Goal: Task Accomplishment & Management: Manage account settings

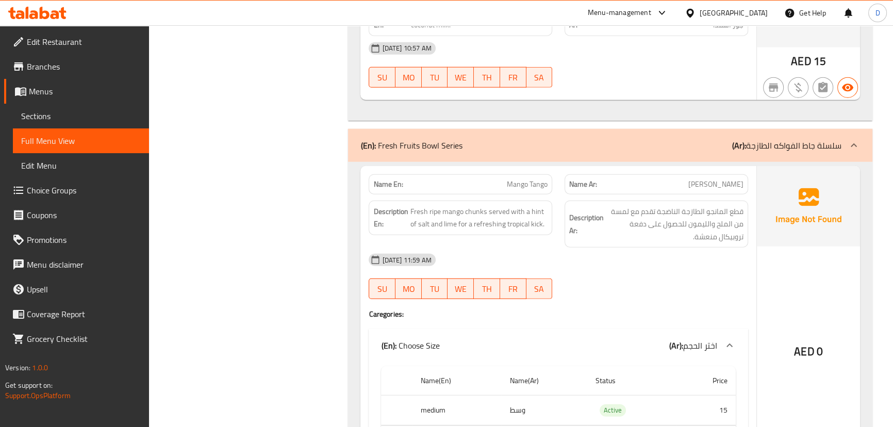
scroll to position [3466, 0]
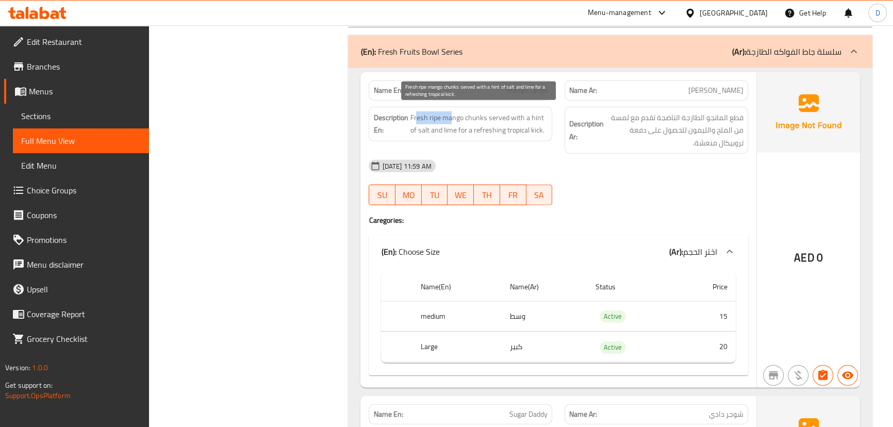
drag, startPoint x: 452, startPoint y: 113, endPoint x: 416, endPoint y: 114, distance: 35.6
click at [416, 114] on span "Fresh ripe mango chunks served with a hint of salt and lime for a refreshing tr…" at bounding box center [479, 123] width 138 height 25
drag, startPoint x: 488, startPoint y: 112, endPoint x: 424, endPoint y: 128, distance: 66.3
click at [424, 128] on span "Fresh ripe mango chunks served with a hint of salt and lime for a refreshing tr…" at bounding box center [479, 123] width 138 height 25
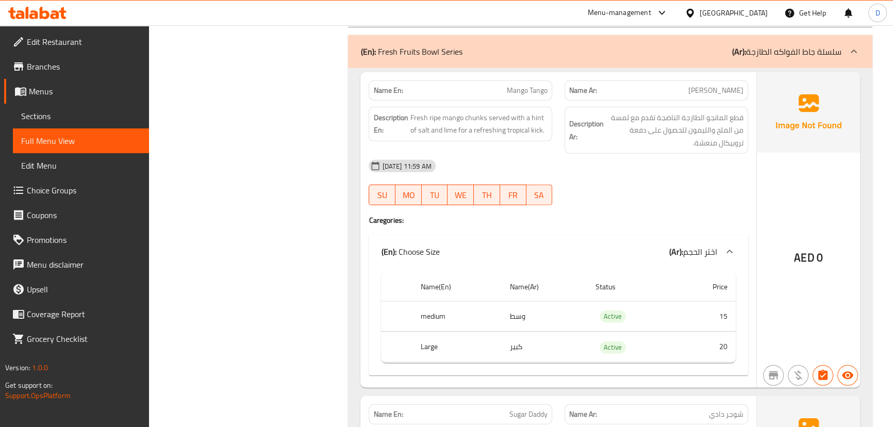
click at [444, 135] on div "Description En: Fresh ripe mango chunks served with a hint of salt and lime for…" at bounding box center [461, 124] width 184 height 35
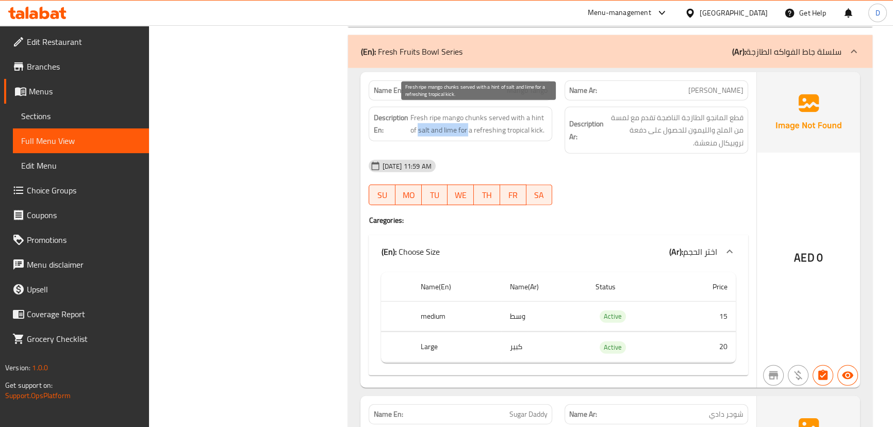
drag, startPoint x: 418, startPoint y: 123, endPoint x: 469, endPoint y: 125, distance: 51.1
click at [469, 125] on span "Fresh ripe mango chunks served with a hint of salt and lime for a refreshing tr…" at bounding box center [479, 123] width 138 height 25
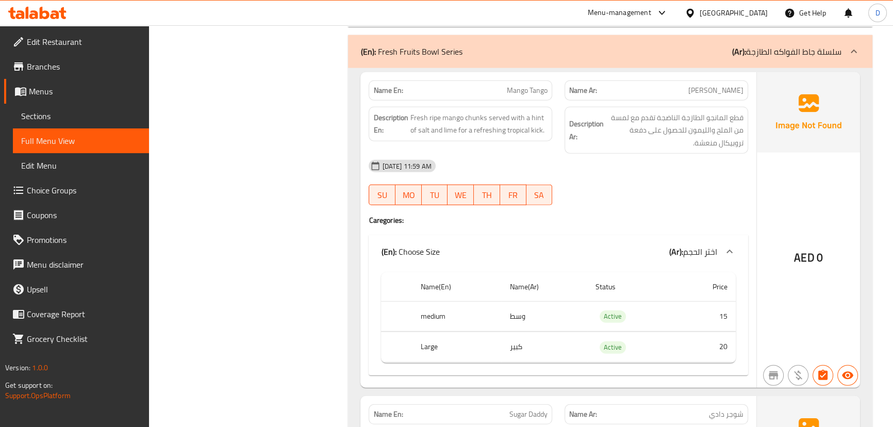
click at [517, 91] on span "Mango Tango" at bounding box center [527, 90] width 41 height 11
copy span "Mango Tango"
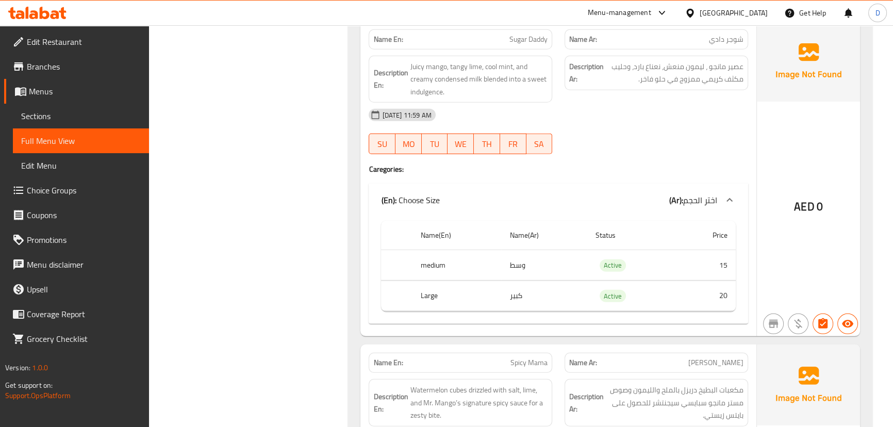
scroll to position [3794, 0]
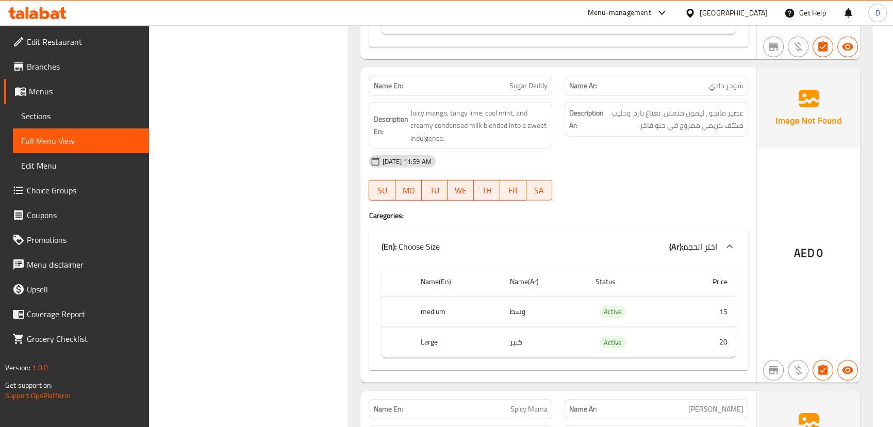
click at [523, 88] on span "Sugar Daddy" at bounding box center [528, 85] width 38 height 11
copy span "Sugar Daddy"
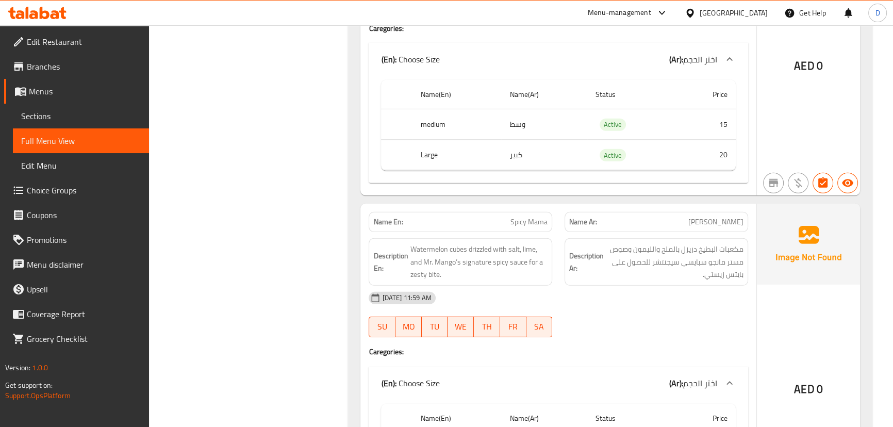
scroll to position [4028, 0]
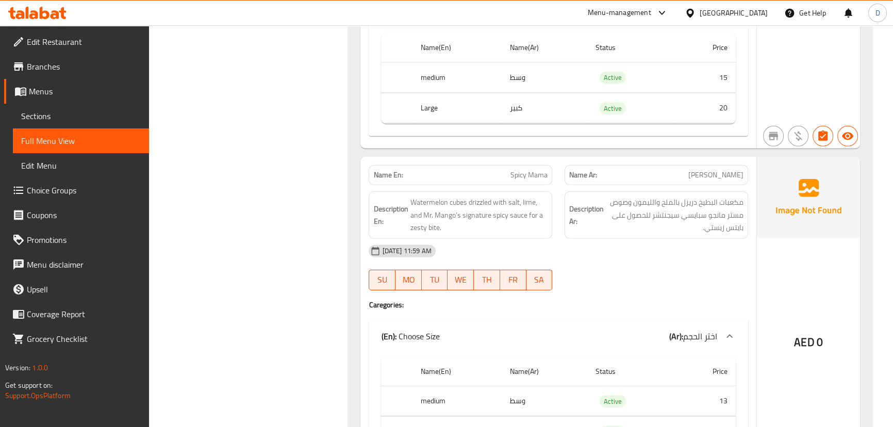
click at [531, 172] on span "Spicy Mama" at bounding box center [528, 175] width 37 height 11
copy span "Spicy Mama"
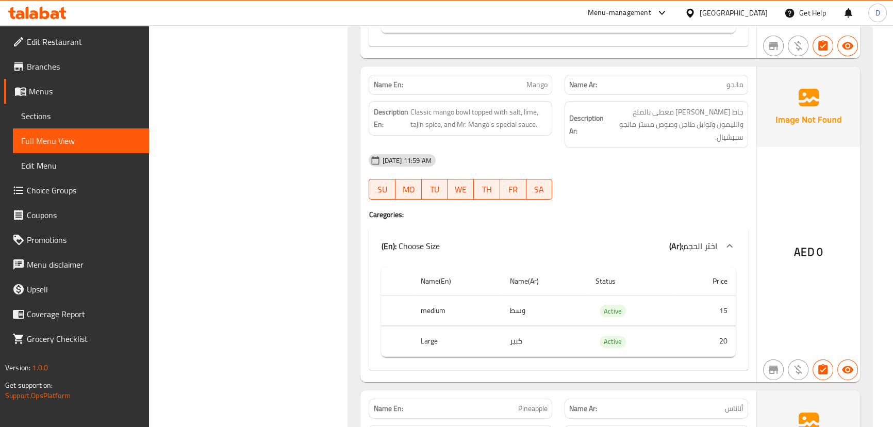
scroll to position [4450, 0]
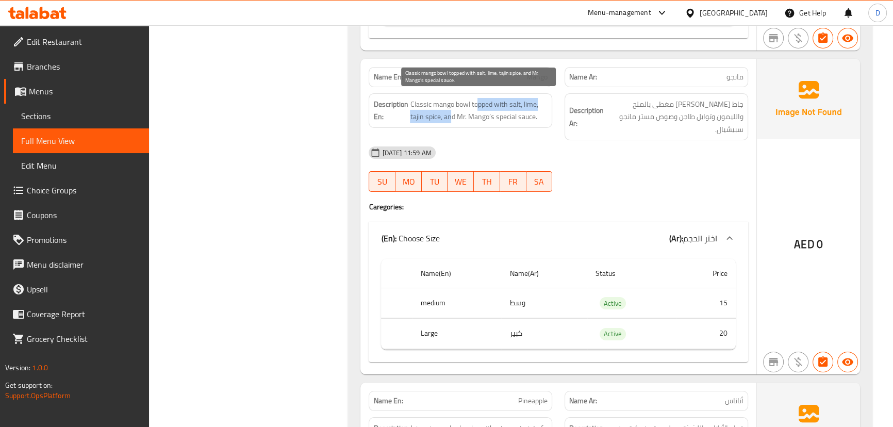
drag, startPoint x: 476, startPoint y: 95, endPoint x: 451, endPoint y: 107, distance: 27.7
click at [451, 107] on span "Classic mango bowl topped with salt, lime, tajin spice, and Mr. Mango’s special…" at bounding box center [479, 110] width 138 height 25
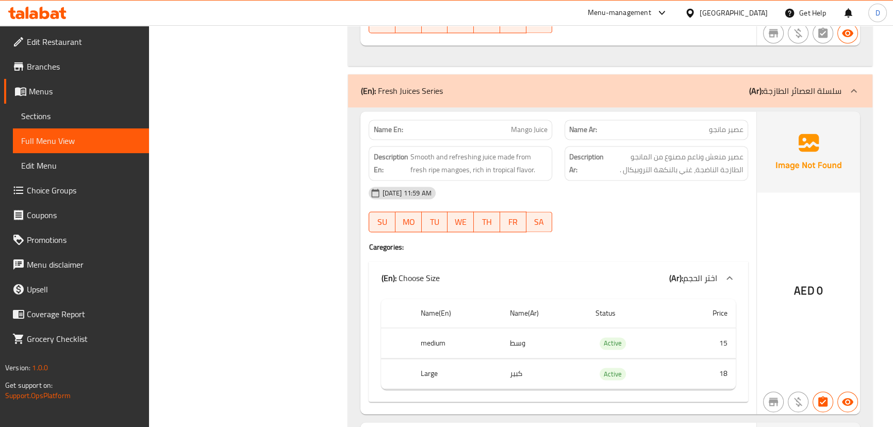
scroll to position [6849, 0]
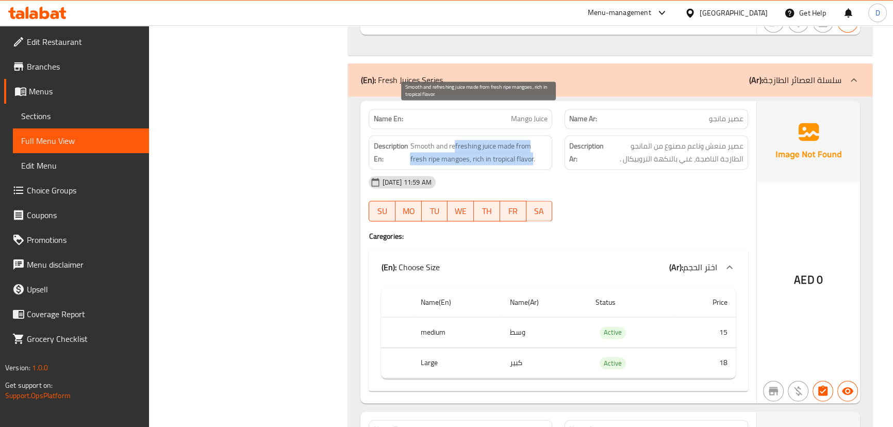
drag, startPoint x: 453, startPoint y: 115, endPoint x: 514, endPoint y: 124, distance: 61.5
click at [514, 140] on span "Smooth and refreshing juice made from fresh ripe mangoes, rich in tropical flav…" at bounding box center [479, 152] width 138 height 25
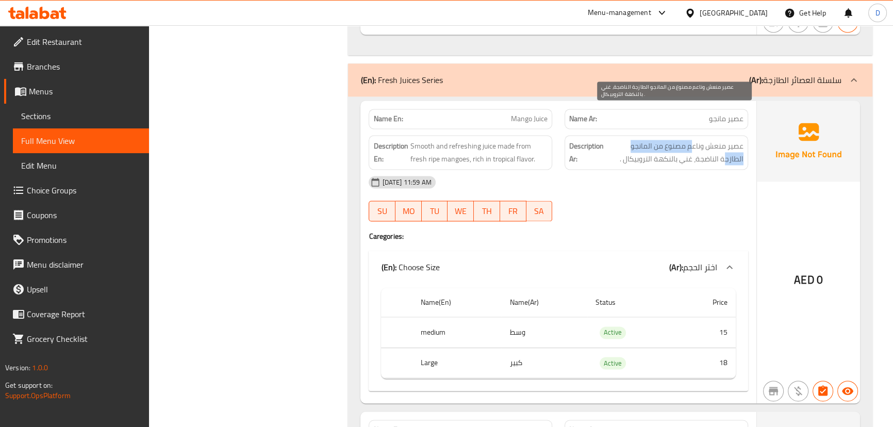
drag, startPoint x: 691, startPoint y: 118, endPoint x: 613, endPoint y: 118, distance: 77.3
click at [613, 140] on span "عصير منعش وناعم مصنوع من المانجو الطازجة الناضجة، غني بالنكهة التروبيكال ." at bounding box center [675, 152] width 138 height 25
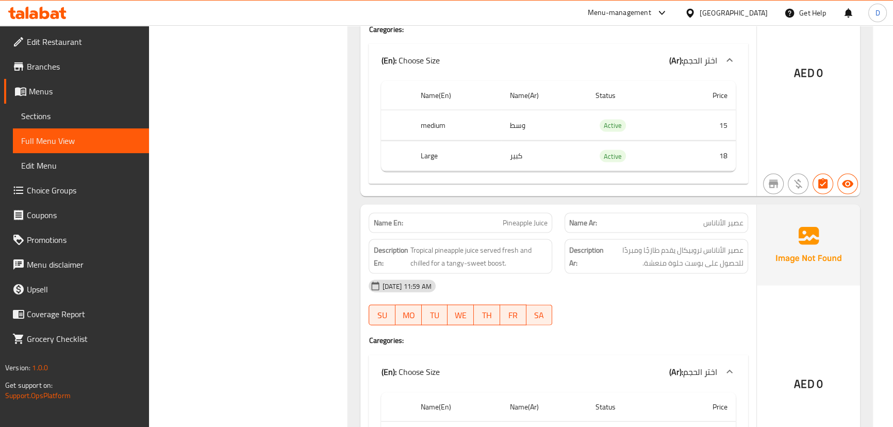
scroll to position [7734, 0]
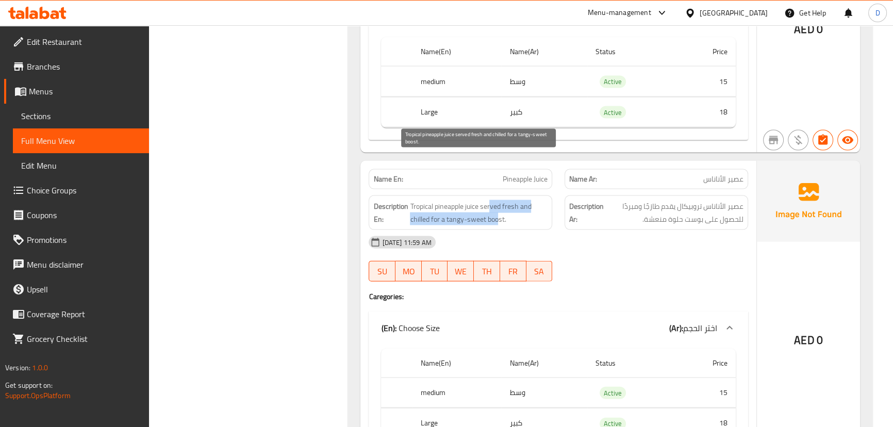
drag, startPoint x: 491, startPoint y: 156, endPoint x: 498, endPoint y: 177, distance: 21.8
click at [498, 200] on span "Tropical pineapple juice served fresh and chilled for a tangy-sweet boost." at bounding box center [479, 212] width 138 height 25
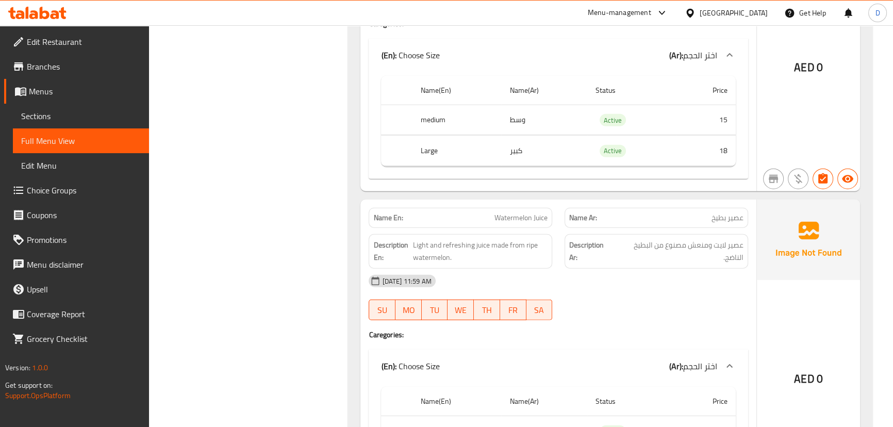
scroll to position [8326, 0]
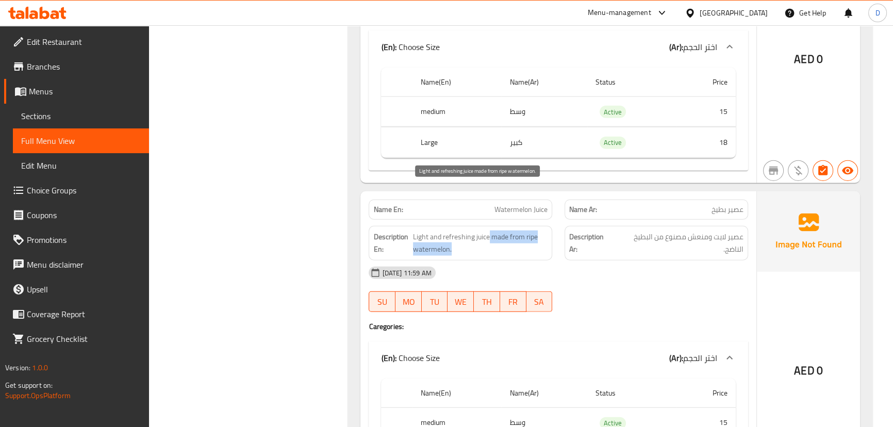
drag, startPoint x: 466, startPoint y: 189, endPoint x: 515, endPoint y: 198, distance: 50.4
click at [515, 230] on span "Light and refreshing juice made from ripe watermelon." at bounding box center [480, 242] width 135 height 25
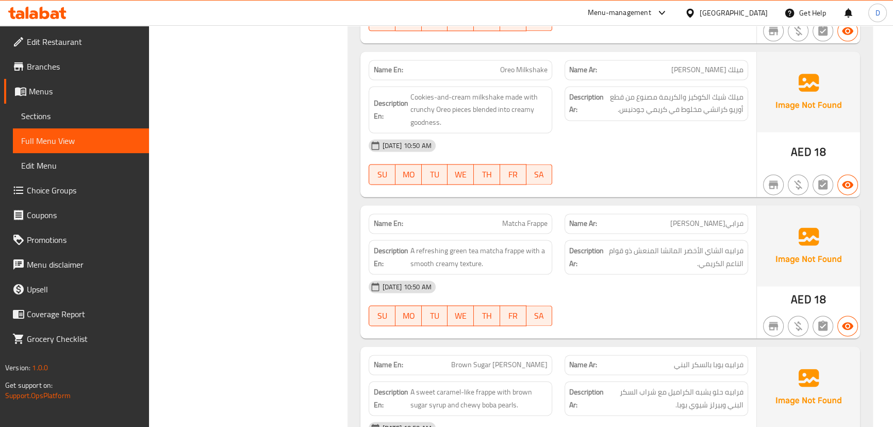
scroll to position [1854, 0]
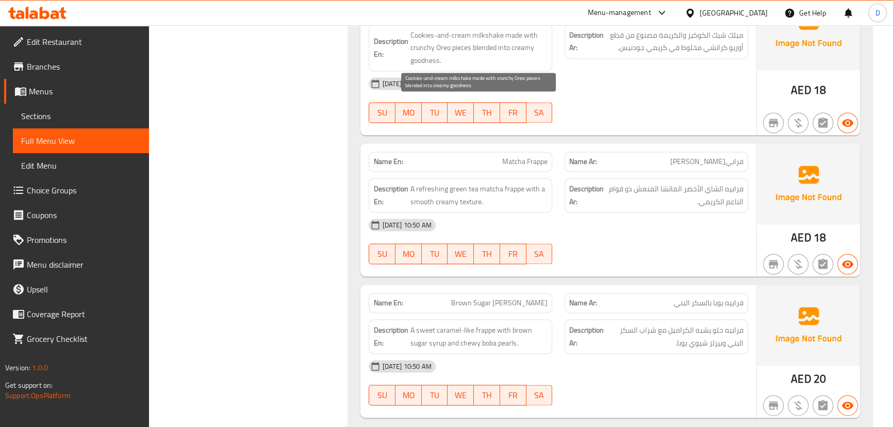
click at [435, 47] on span "Cookies-and-cream milkshake made with crunchy Oreo pieces blended into creamy g…" at bounding box center [479, 48] width 138 height 38
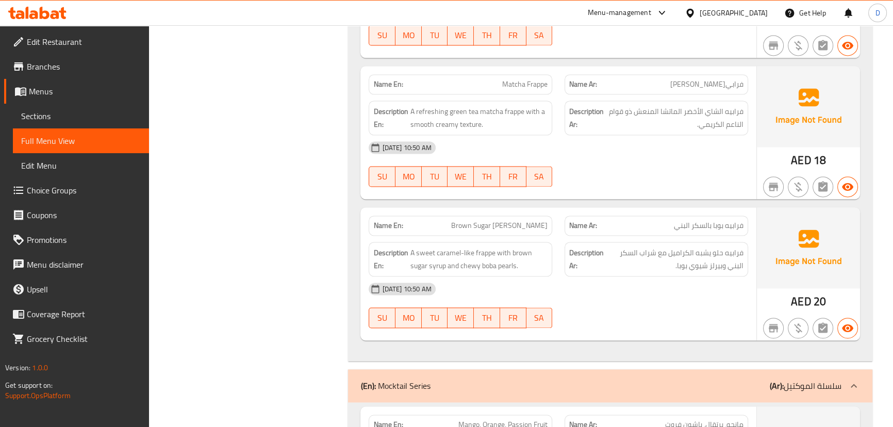
scroll to position [1948, 0]
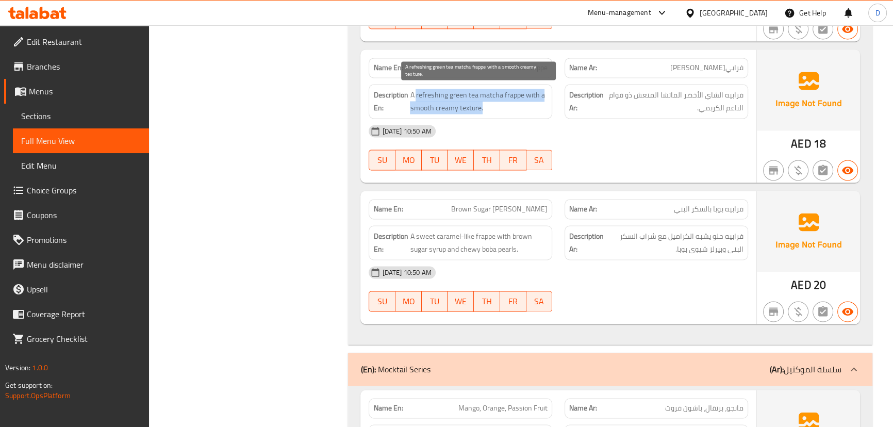
drag, startPoint x: 417, startPoint y: 94, endPoint x: 511, endPoint y: 106, distance: 95.7
click at [511, 106] on span "A refreshing green tea matcha frappe with a smooth creamy texture." at bounding box center [479, 101] width 138 height 25
click at [484, 105] on span "A refreshing green tea matcha frappe with a smooth creamy texture." at bounding box center [479, 101] width 138 height 25
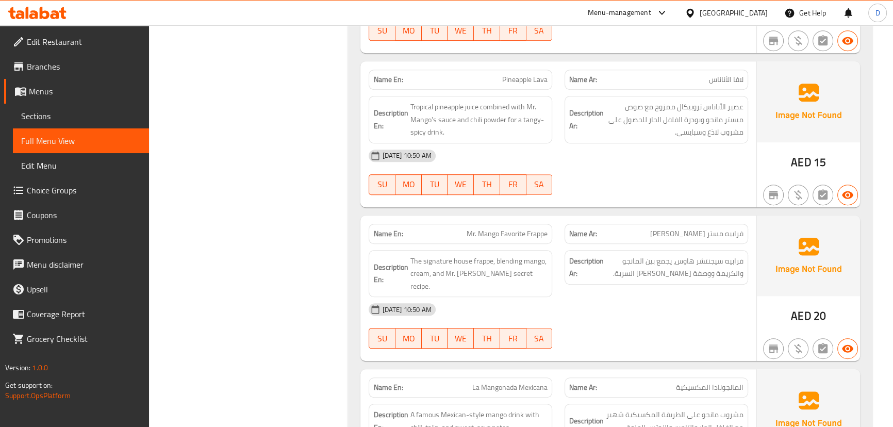
scroll to position [5633, 0]
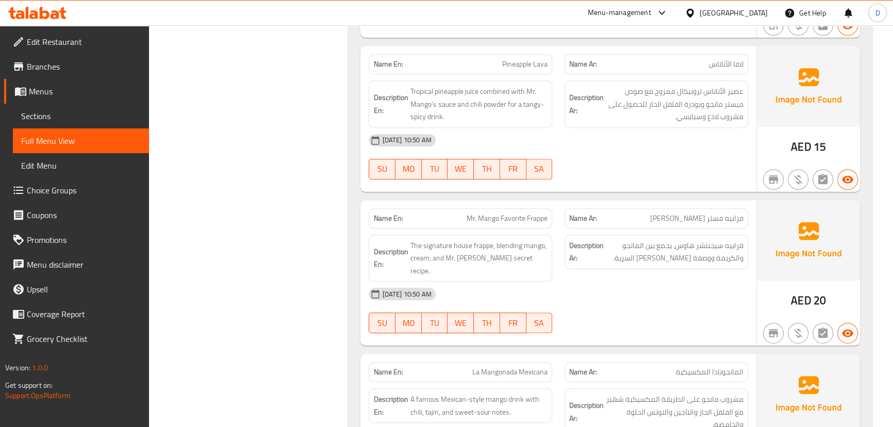
click at [543, 59] on span "Pineapple Lava" at bounding box center [524, 64] width 45 height 11
copy span "Pineapple Lava"
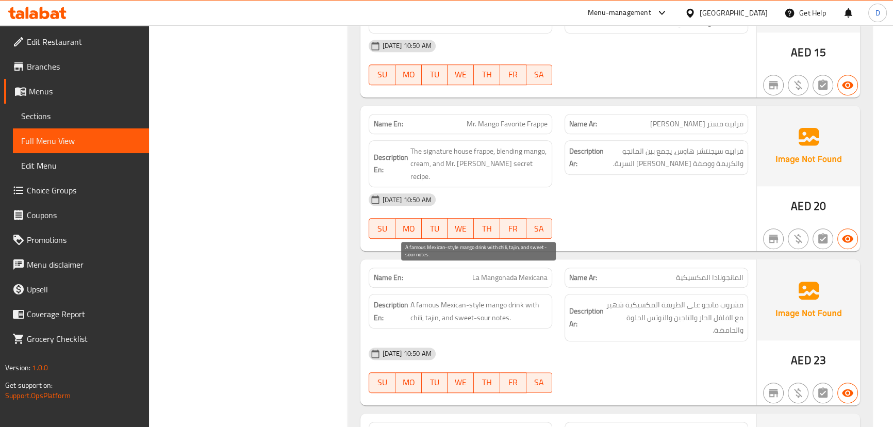
scroll to position [5726, 0]
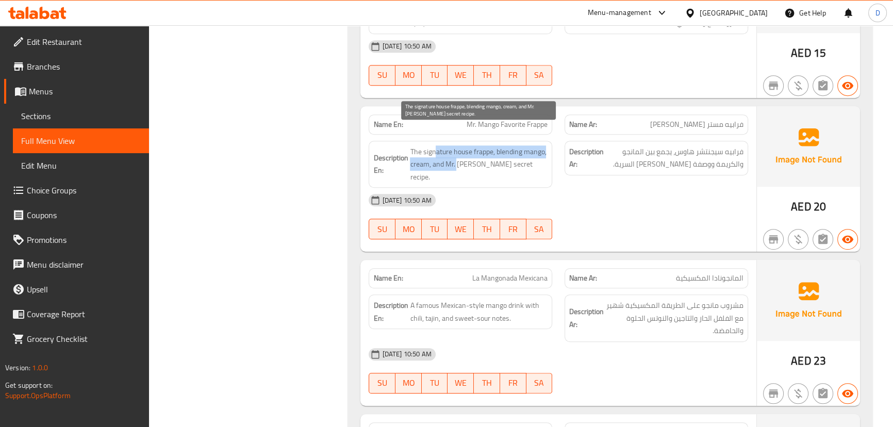
drag, startPoint x: 436, startPoint y: 130, endPoint x: 458, endPoint y: 142, distance: 25.1
click at [458, 145] on span "The signature house frappe, blending mango, cream, and Mr. Mango's secret recip…" at bounding box center [479, 164] width 138 height 38
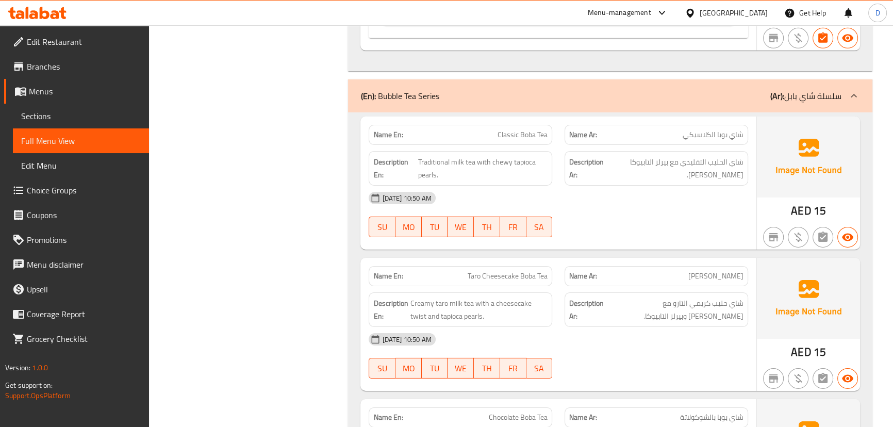
scroll to position [9083, 0]
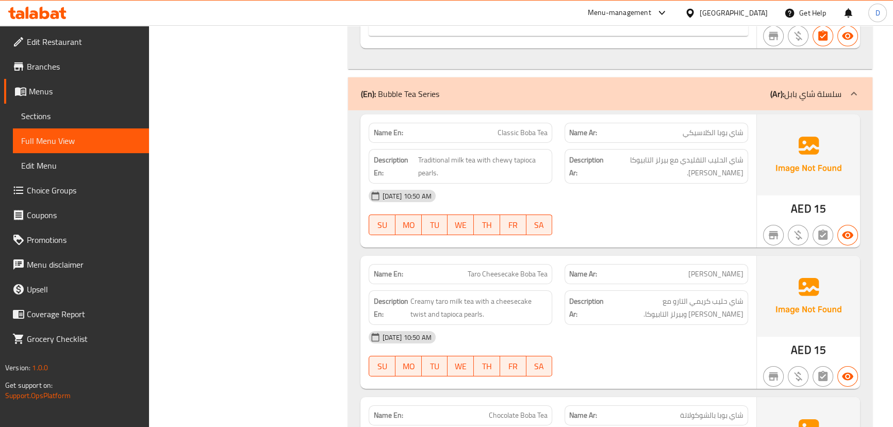
click at [485, 149] on div "Description En: Traditional milk tea with chewy tapioca pearls." at bounding box center [461, 166] width 184 height 35
click at [513, 123] on div "Name En: Classic Boba Tea" at bounding box center [461, 133] width 184 height 20
copy span "Classic Boba Tea"
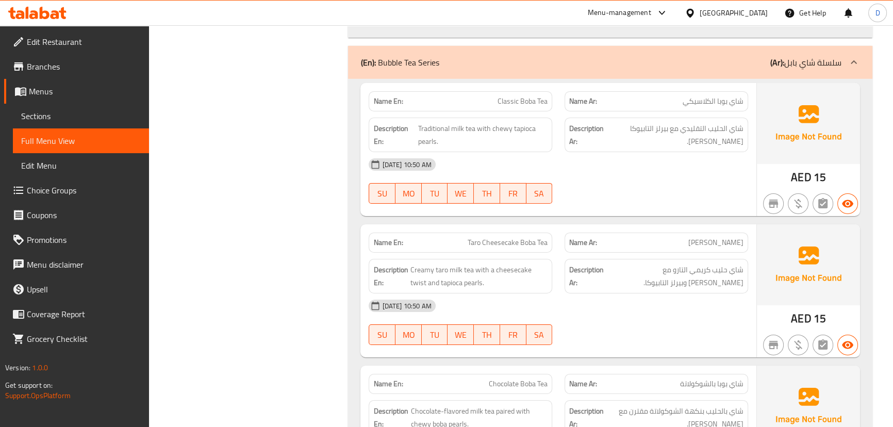
scroll to position [9129, 0]
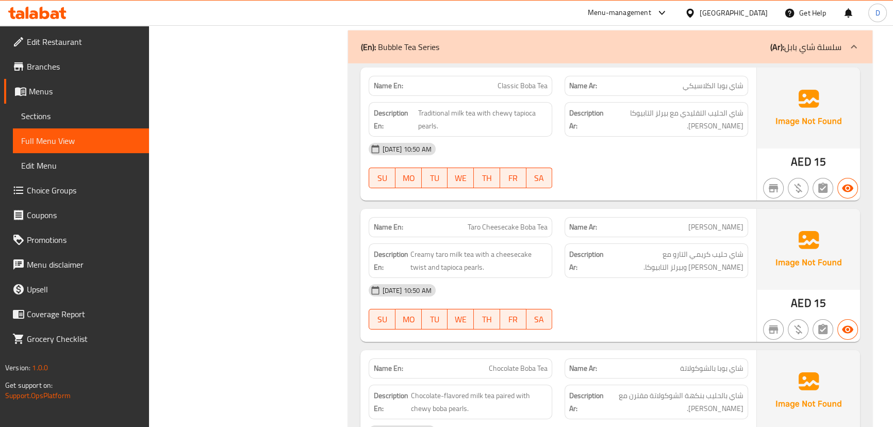
click at [492, 222] on span "Taro Cheesecake Boba Tea" at bounding box center [508, 227] width 80 height 11
copy span "Taro Cheesecake Boba Tea"
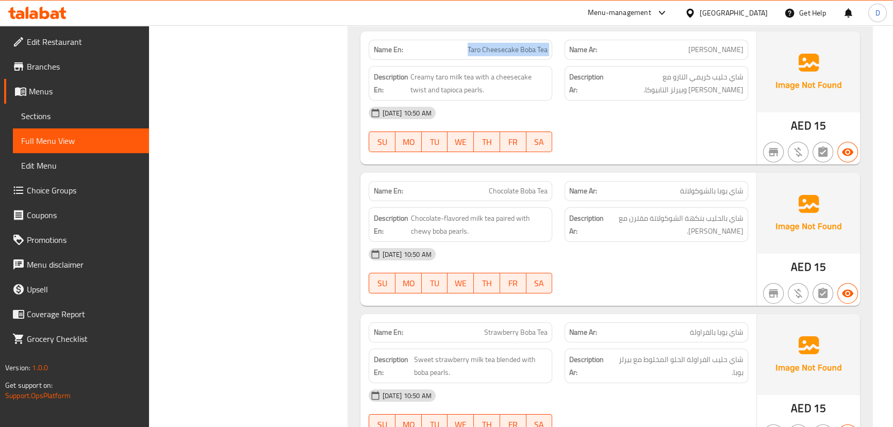
scroll to position [9317, 0]
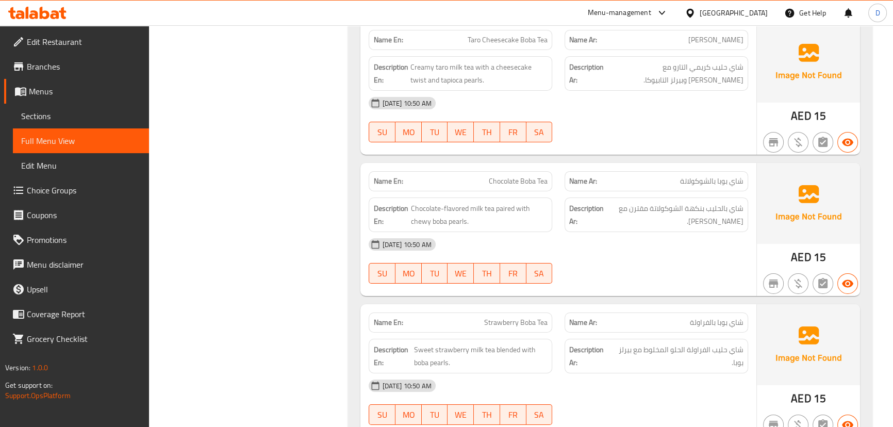
click at [508, 171] on div "Name En: Chocolate Boba Tea" at bounding box center [461, 181] width 184 height 20
copy span "Chocolate Boba Tea"
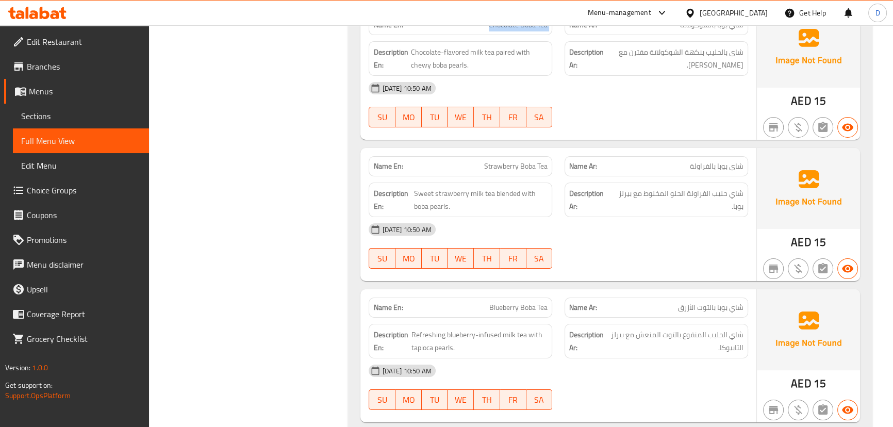
scroll to position [9504, 0]
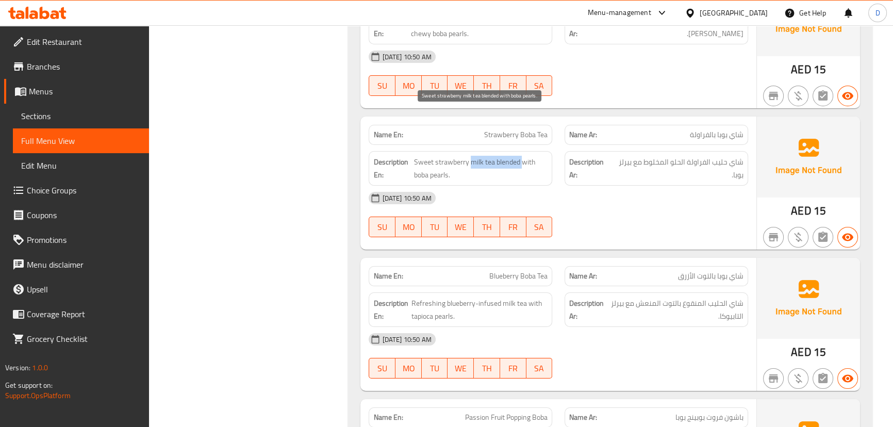
drag, startPoint x: 469, startPoint y: 113, endPoint x: 522, endPoint y: 117, distance: 53.2
click at [522, 156] on span "Sweet strawberry milk tea blended with boba pearls." at bounding box center [481, 168] width 134 height 25
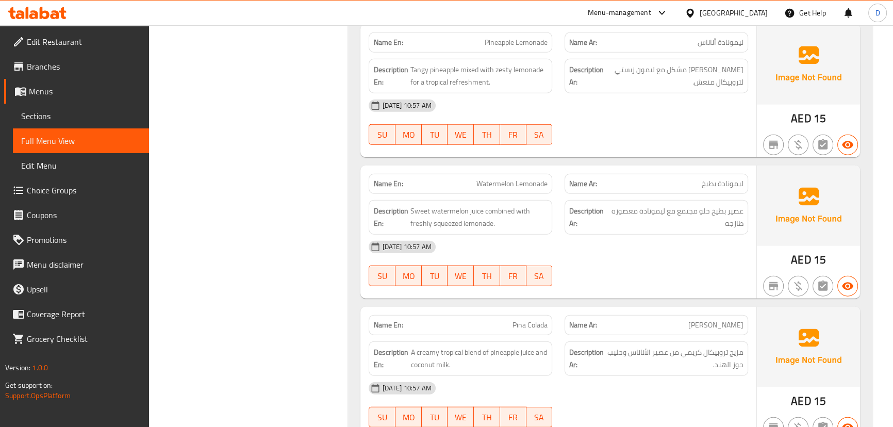
scroll to position [3017, 0]
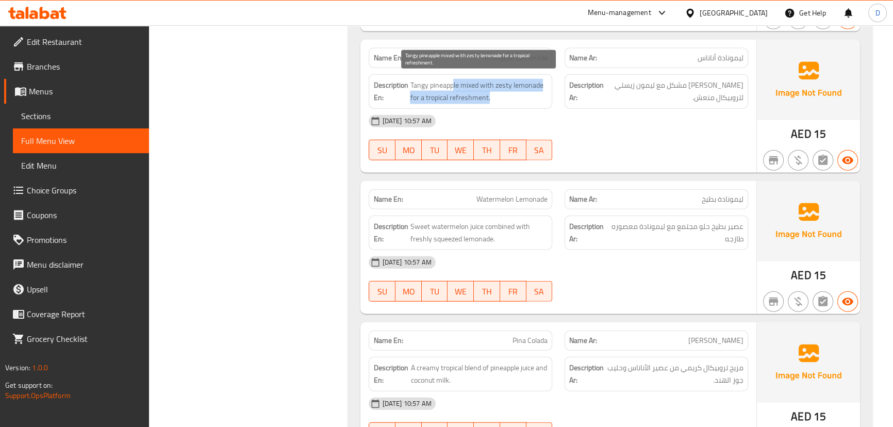
drag, startPoint x: 453, startPoint y: 80, endPoint x: 501, endPoint y: 92, distance: 49.4
click at [501, 92] on span "Tangy pineapple mixed with zesty lemonade for a tropical refreshment." at bounding box center [479, 91] width 138 height 25
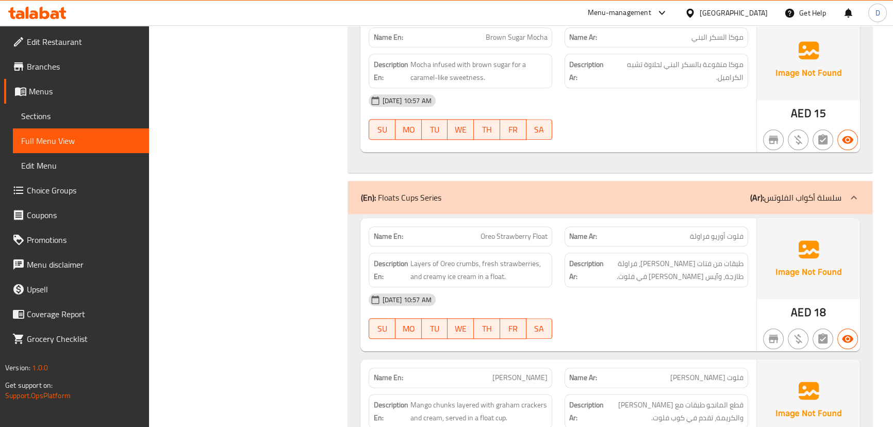
scroll to position [11346, 0]
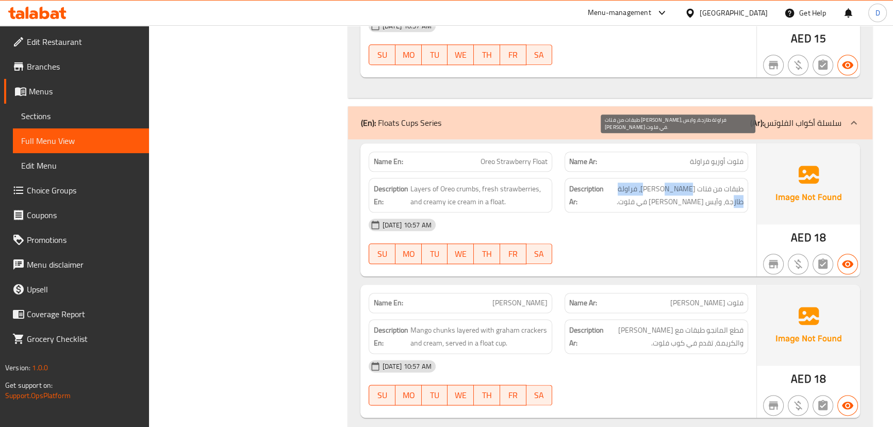
drag, startPoint x: 679, startPoint y: 134, endPoint x: 617, endPoint y: 135, distance: 62.9
click at [617, 182] on span "طبقات من فتات أوريو، فراولة طازجة، وآيس كريم كريمي في فلوت." at bounding box center [675, 194] width 138 height 25
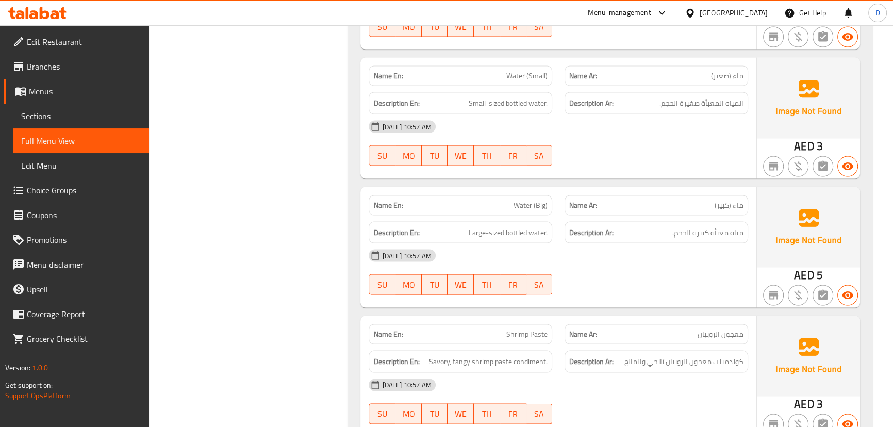
scroll to position [12325, 0]
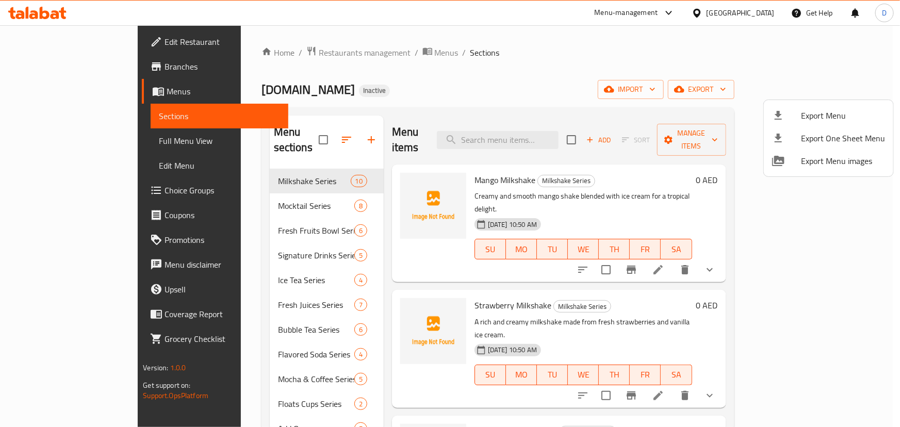
click at [501, 134] on div at bounding box center [450, 213] width 900 height 427
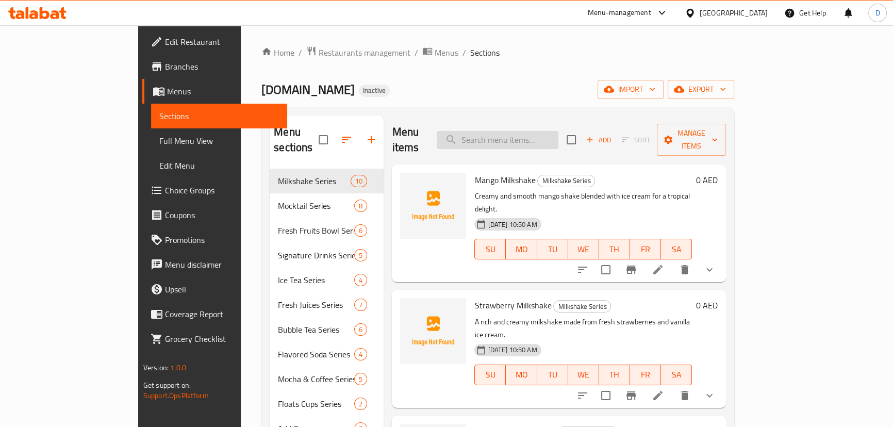
click at [502, 131] on input "search" at bounding box center [498, 140] width 122 height 18
paste input "Mango Tango"
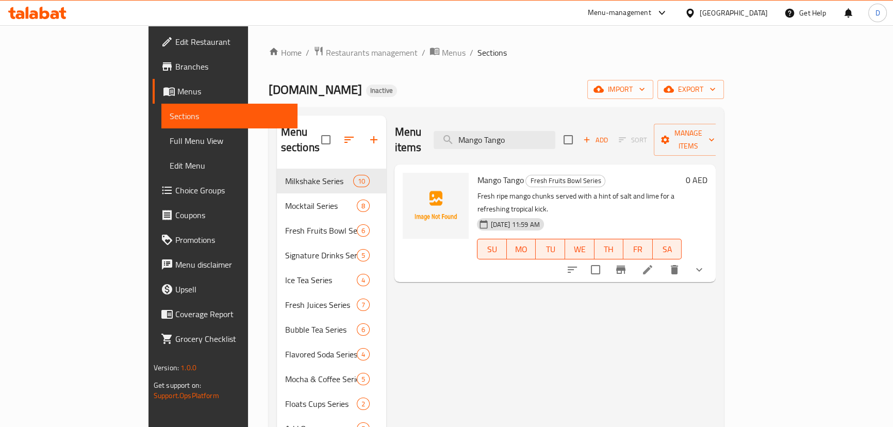
type input "Mango Tango"
click at [652, 265] on icon at bounding box center [647, 269] width 9 height 9
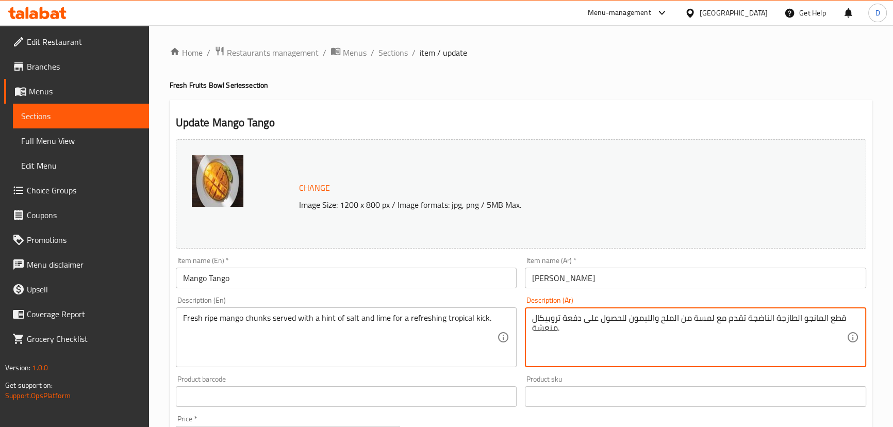
drag, startPoint x: 650, startPoint y: 320, endPoint x: 628, endPoint y: 316, distance: 21.4
type textarea "قطع المانجو الطازجة الناضجة تقدم مع لمسة من الملح والحامض للحصول على دفعة تروبي…"
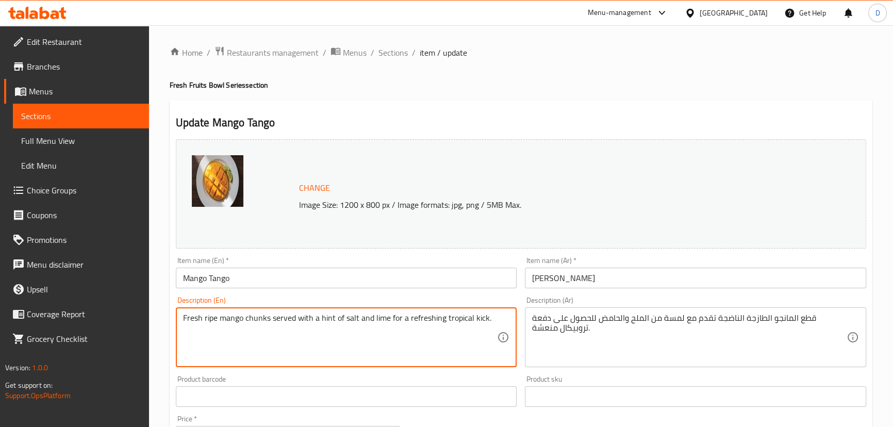
click at [379, 318] on textarea "Fresh ripe mango chunks served with a hint of salt and lime for a refreshing tr…" at bounding box center [340, 337] width 314 height 49
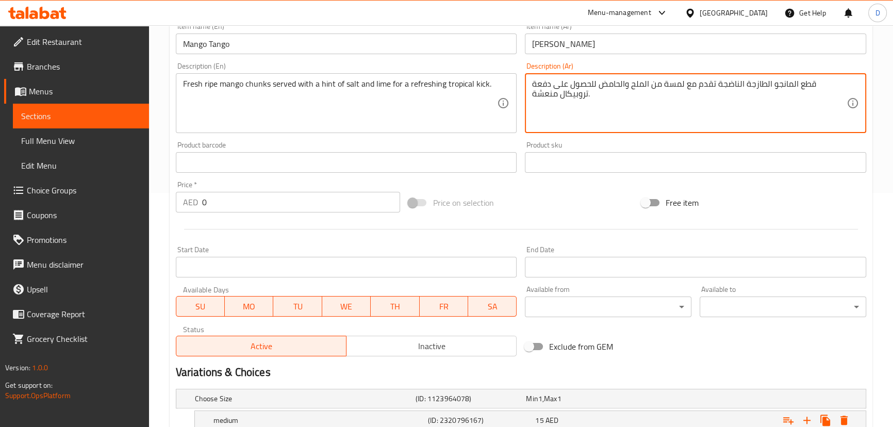
scroll to position [339, 0]
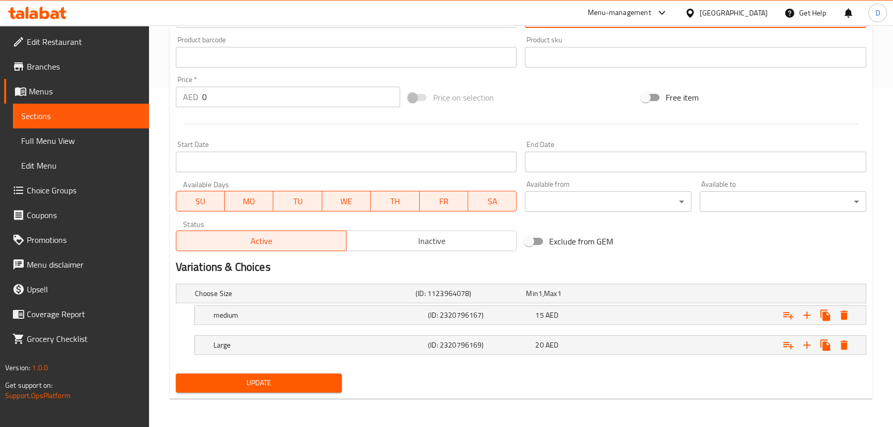
drag, startPoint x: 320, startPoint y: 389, endPoint x: 373, endPoint y: 211, distance: 185.6
click at [320, 389] on button "Update" at bounding box center [259, 382] width 167 height 19
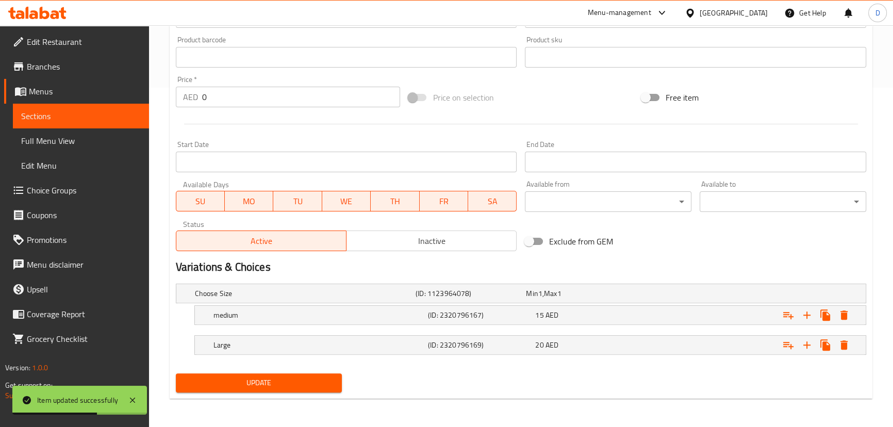
click at [128, 125] on link "Sections" at bounding box center [81, 116] width 136 height 25
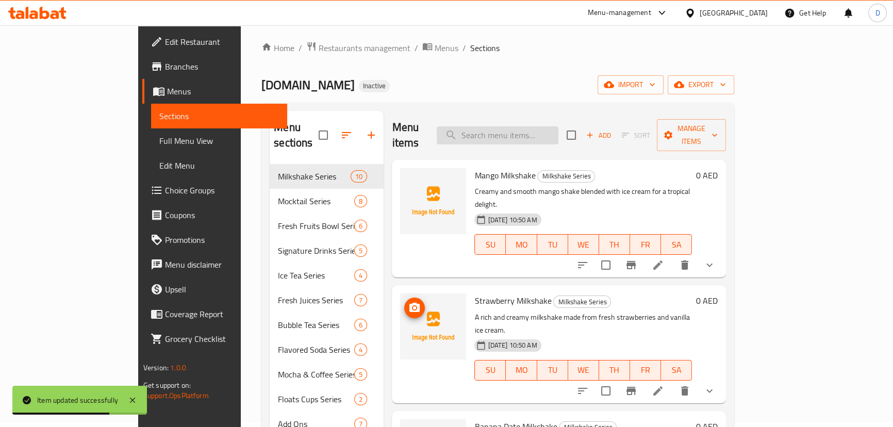
scroll to position [4, 0]
click at [558, 127] on input "search" at bounding box center [498, 136] width 122 height 18
paste input "Sugar Daddy"
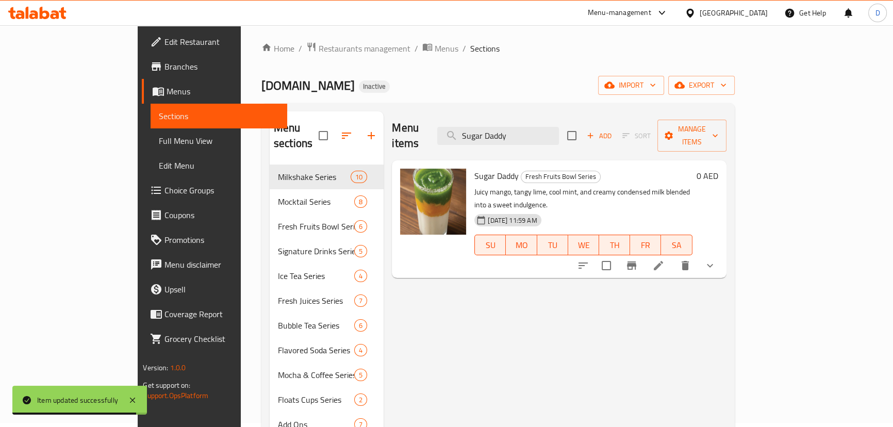
type input "Sugar Daddy"
click at [673, 256] on li at bounding box center [658, 265] width 29 height 19
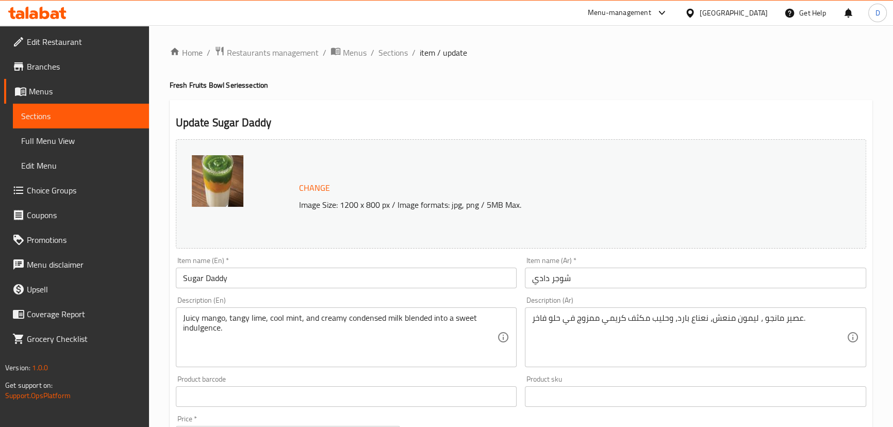
scroll to position [93, 0]
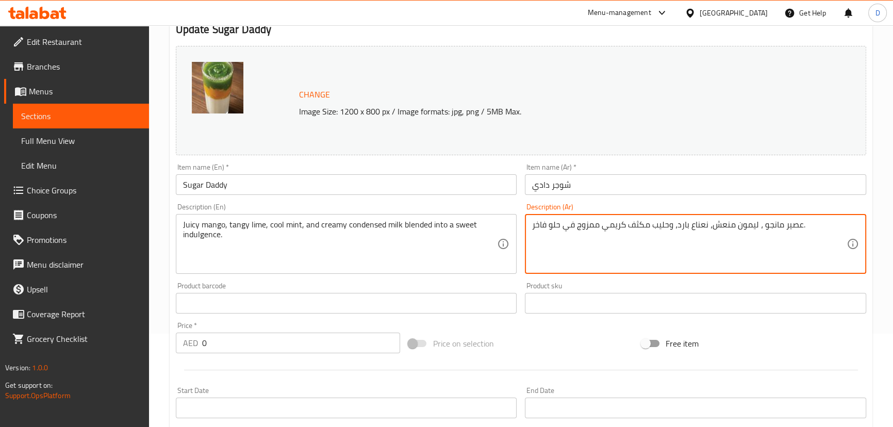
drag, startPoint x: 781, startPoint y: 225, endPoint x: 801, endPoint y: 229, distance: 20.0
click at [801, 229] on textarea "عصير مانجو ، ليمون منعش، نعناع بارد، وحليب مكثف كريمي ممزوج في حلو فاخر." at bounding box center [689, 244] width 314 height 49
click at [759, 223] on textarea "مانجو ، ليمون منعش، نعناع بارد، وحليب مكثف كريمي ممزوج في حلو فاخر." at bounding box center [689, 244] width 314 height 49
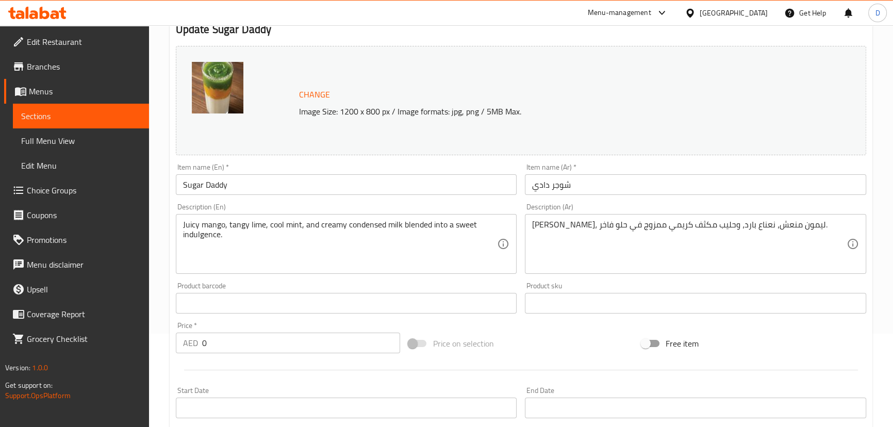
click at [638, 245] on textarea "[PERSON_NAME]، ليمون منعش، نعناع بارد، وحليب مكثف كريمي ممزوج في حلو فاخر." at bounding box center [689, 244] width 314 height 49
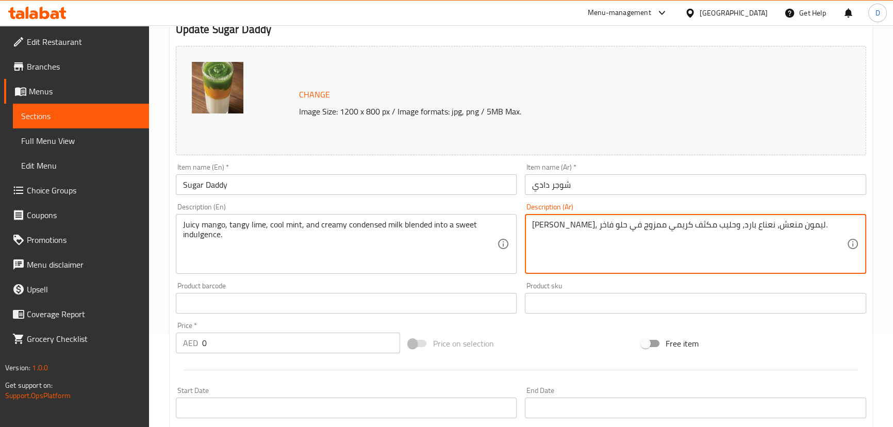
click at [740, 224] on textarea "[PERSON_NAME]، ليمون منعش، نعناع بارد، وحليب مكثف كريمي ممزوج في حلو فاخر." at bounding box center [689, 244] width 314 height 49
paste textarea "حامض"
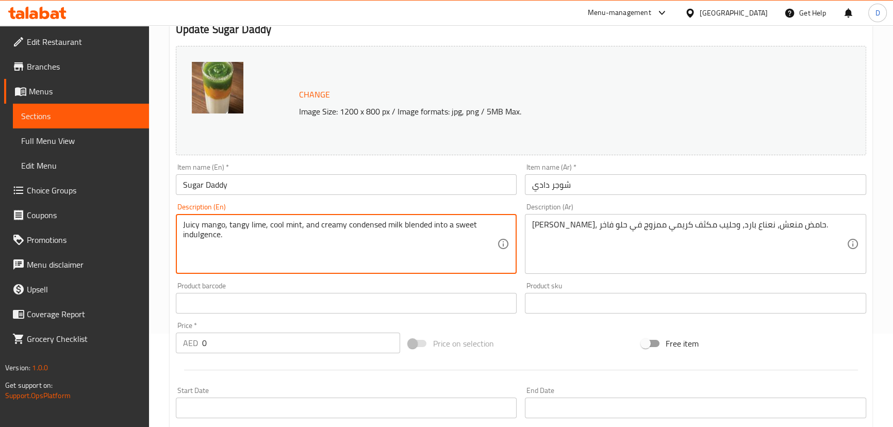
click at [206, 238] on textarea "Juicy mango, tangy lime, cool mint, and creamy condensed milk blended into a sw…" at bounding box center [340, 244] width 314 height 49
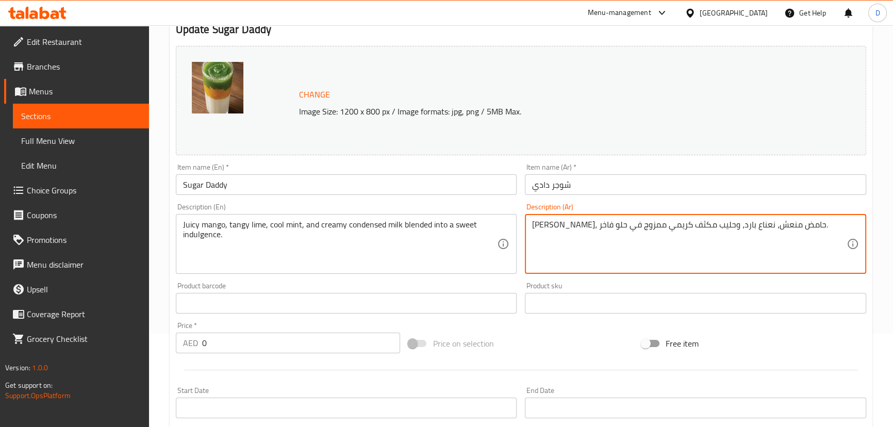
click at [552, 230] on textarea "[PERSON_NAME]، حامض منعش، نعناع بارد، وحليب مكثف كريمي ممزوج في حلو فاخر." at bounding box center [689, 244] width 314 height 49
click at [536, 223] on textarea "[PERSON_NAME]، حامض منعش، نعناع بارد، وحليب مكثف كريمي ممزوج في اندولجينس فاخر." at bounding box center [689, 244] width 314 height 49
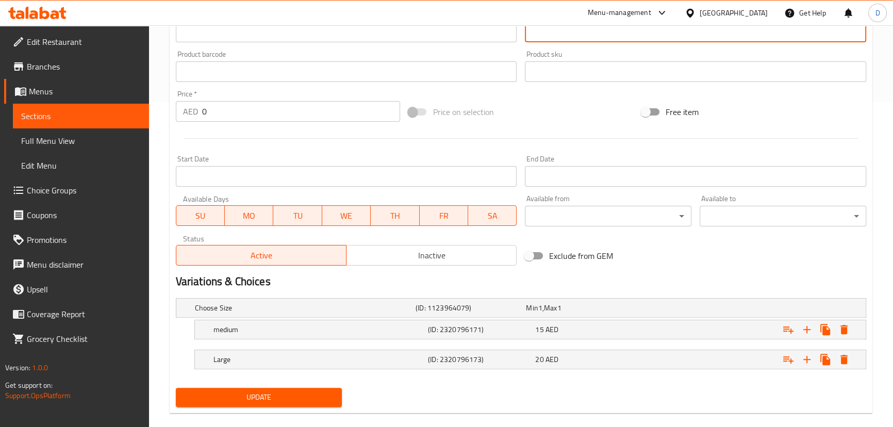
scroll to position [339, 0]
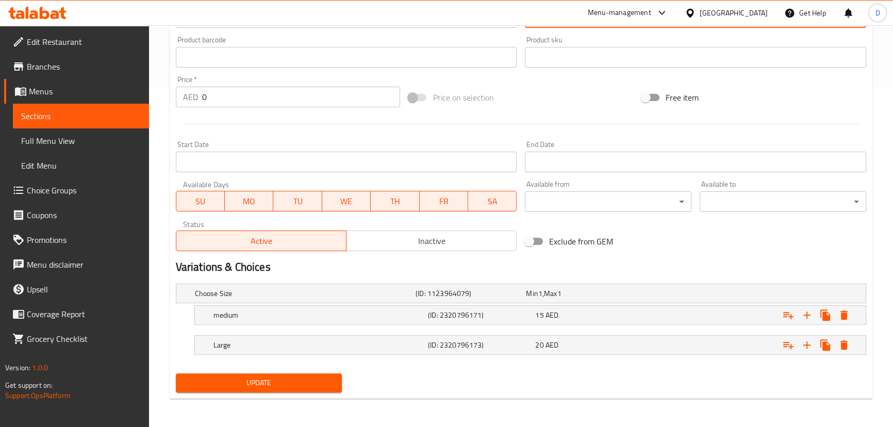
type textarea "[PERSON_NAME]، حامض منعش، نعناع بارد، وحليب مكثف كريمي ممزوج في اندولجينس حلو."
click at [284, 377] on span "Update" at bounding box center [259, 382] width 150 height 13
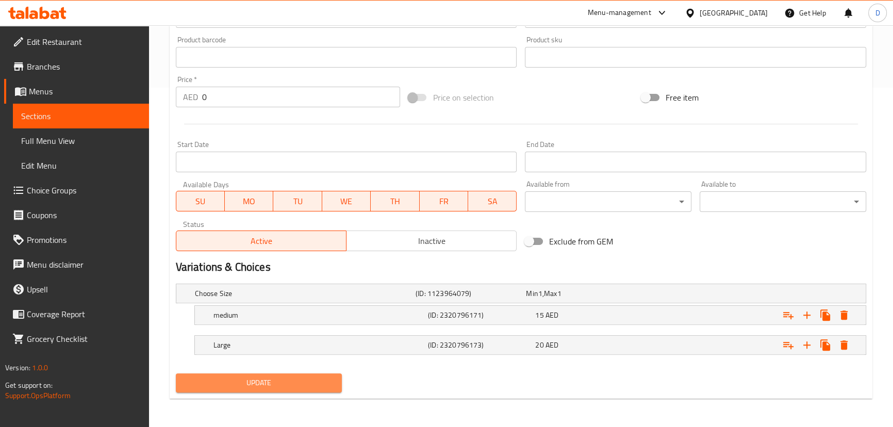
drag, startPoint x: 220, startPoint y: 376, endPoint x: 231, endPoint y: 154, distance: 223.0
click at [220, 376] on span "Update" at bounding box center [259, 382] width 150 height 13
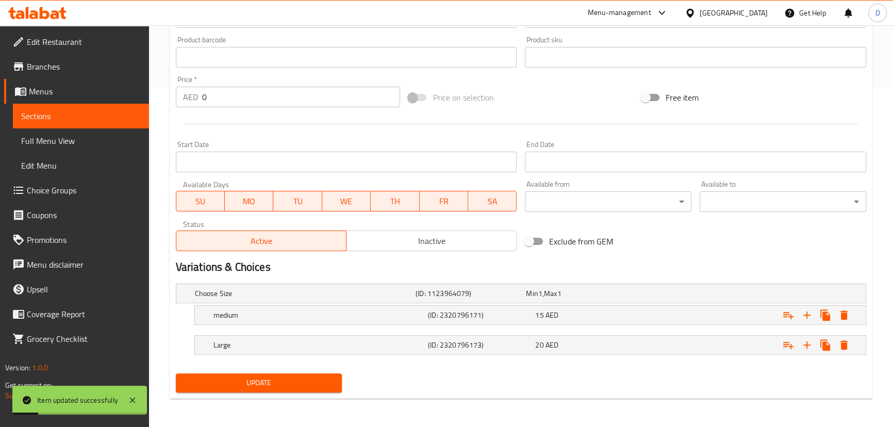
click at [145, 119] on link "Sections" at bounding box center [81, 116] width 136 height 25
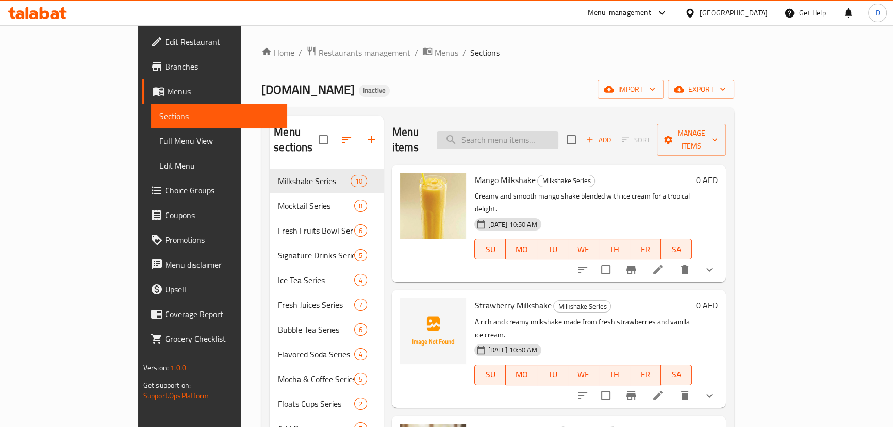
click at [541, 139] on input "search" at bounding box center [498, 140] width 122 height 18
paste input "Spicy Mama"
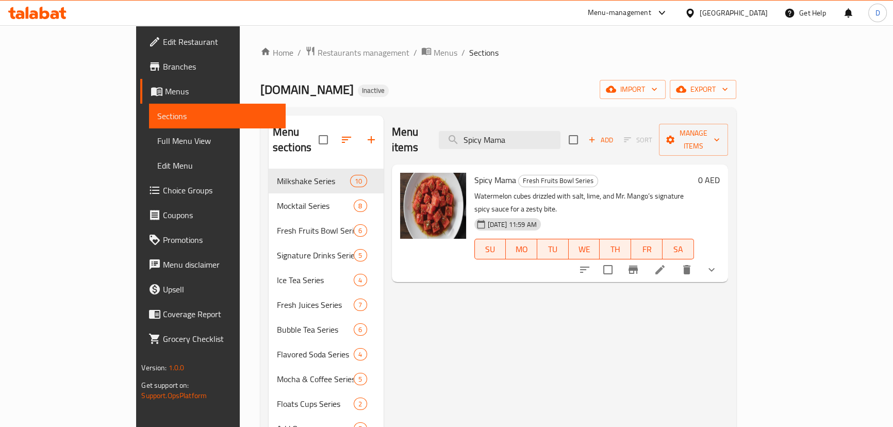
type input "Spicy Mama"
click at [674, 260] on li at bounding box center [659, 269] width 29 height 19
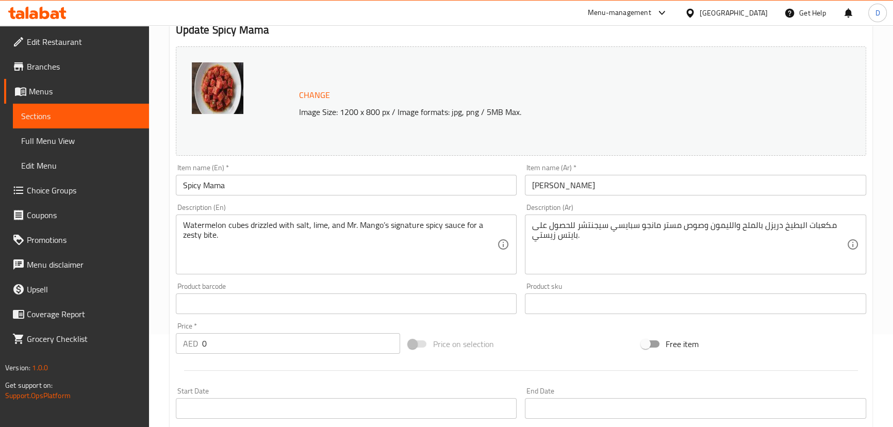
scroll to position [93, 0]
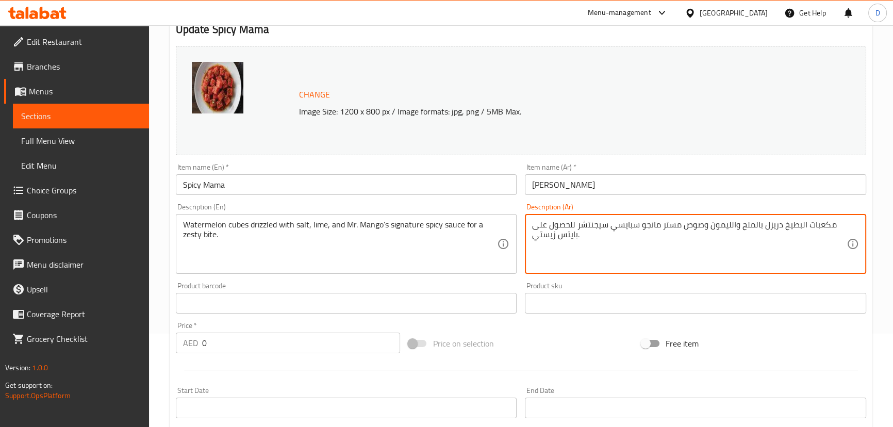
drag, startPoint x: 731, startPoint y: 225, endPoint x: 710, endPoint y: 221, distance: 21.5
click at [710, 221] on textarea "مكعبات البطيخ دريزل بالملح والليمون وصوص مستر مانجو سبايسي سيجنتشر للحصول على ب…" at bounding box center [689, 244] width 314 height 49
paste textarea "حامض"
type textarea "مكعبات البطيخ دريزل بالملح والحامض وصوص مستر مانجو سبايسي سيجنتشر للحصول على با…"
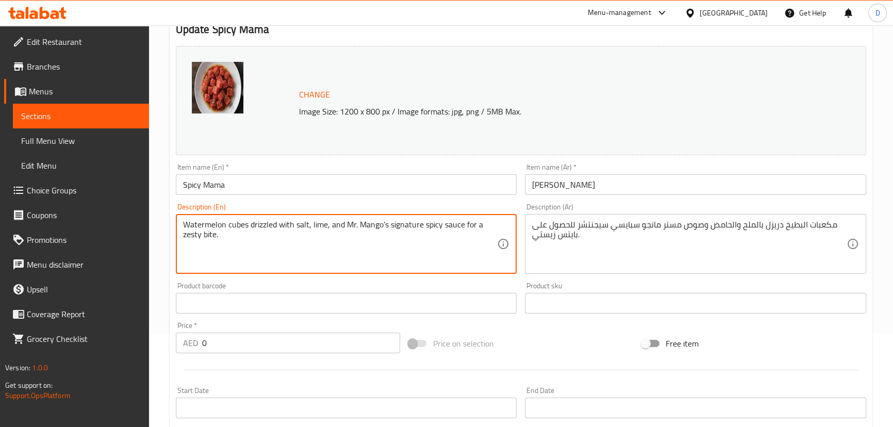
drag, startPoint x: 238, startPoint y: 221, endPoint x: 376, endPoint y: 226, distance: 138.8
click at [388, 234] on textarea "Watermelon cubes drizzled with salt, lime, and Mr. Mango’s signature spicy sauc…" at bounding box center [340, 244] width 314 height 49
drag, startPoint x: 396, startPoint y: 233, endPoint x: 412, endPoint y: 234, distance: 16.0
click at [412, 234] on textarea "Watermelon cubes drizzled with salt, lime, and Mr. Mango’s signature spicy sauc…" at bounding box center [340, 244] width 314 height 49
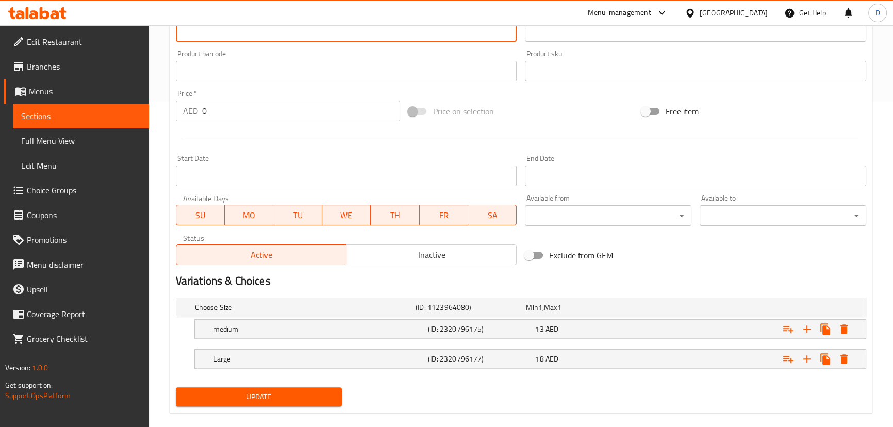
scroll to position [339, 0]
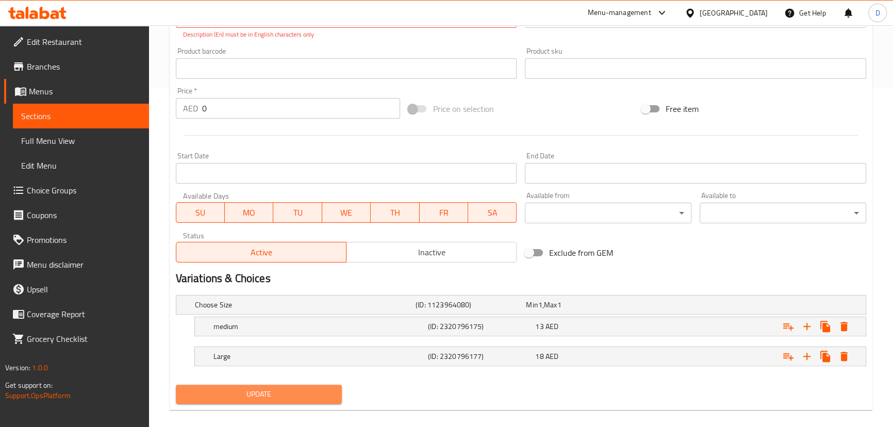
click at [277, 390] on button "Update" at bounding box center [259, 394] width 167 height 19
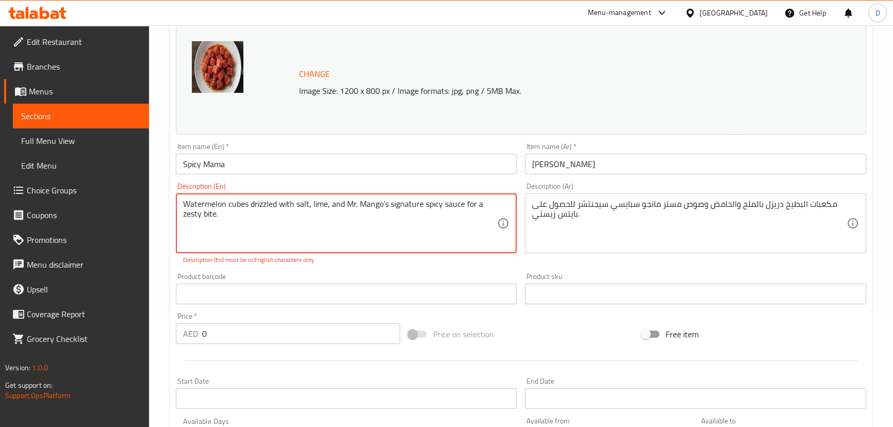
click at [385, 207] on textarea "Watermelon cubes drizzled with salt, lime, and Mr. Mango’s signature spicy sauc…" at bounding box center [340, 223] width 314 height 49
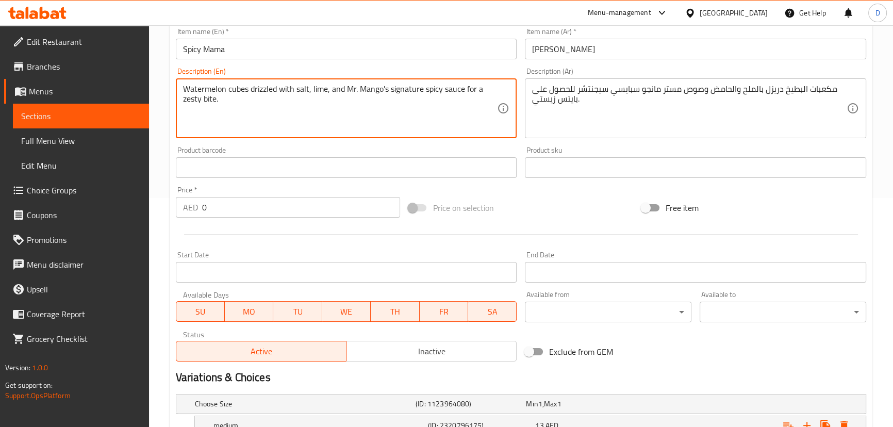
scroll to position [339, 0]
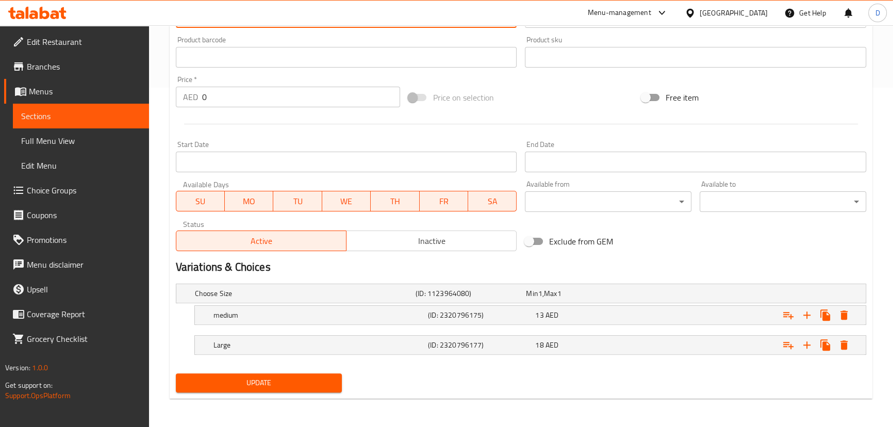
type textarea "Watermelon cubes drizzled with salt, lime, and Mr. Mango's signature spicy sauc…"
click at [282, 393] on div "Update" at bounding box center [259, 382] width 175 height 27
click at [283, 381] on span "Update" at bounding box center [259, 382] width 150 height 13
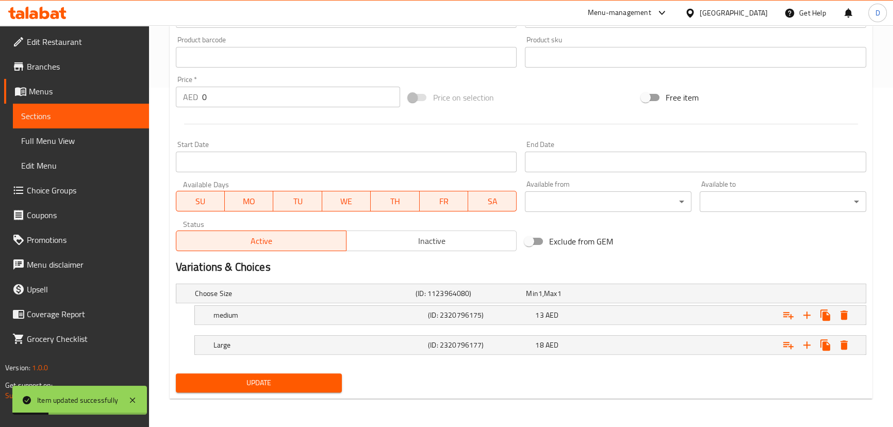
click at [134, 116] on span "Sections" at bounding box center [81, 116] width 120 height 12
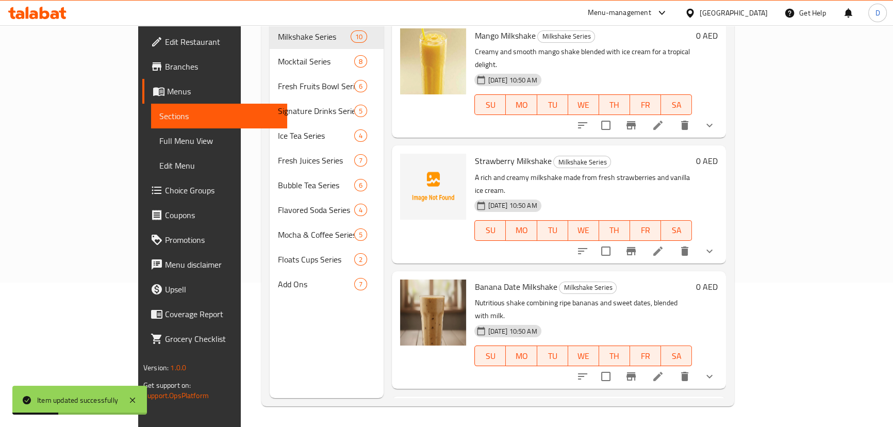
scroll to position [4, 0]
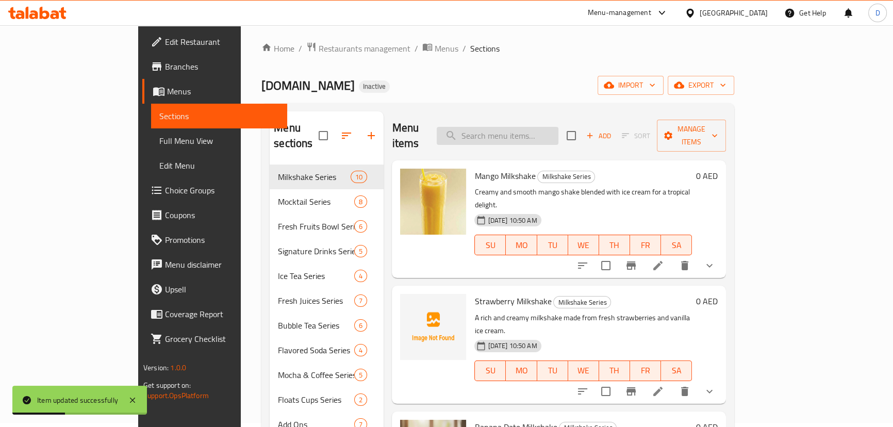
click at [531, 134] on input "search" at bounding box center [498, 136] width 122 height 18
paste input "Classic mango bowl topped with salt, lime, tajin spice, and Mr. Mango’s special…"
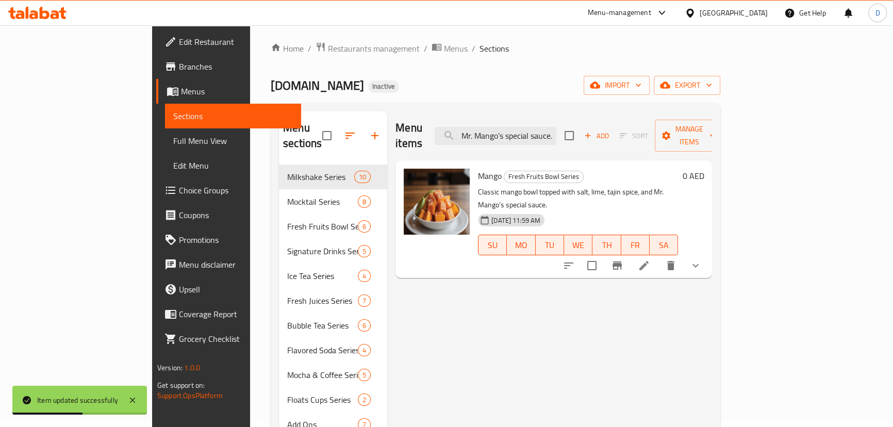
type input "Classic mango bowl topped with salt, lime, tajin spice, and Mr. Mango’s special…"
click at [650, 259] on icon at bounding box center [644, 265] width 12 height 12
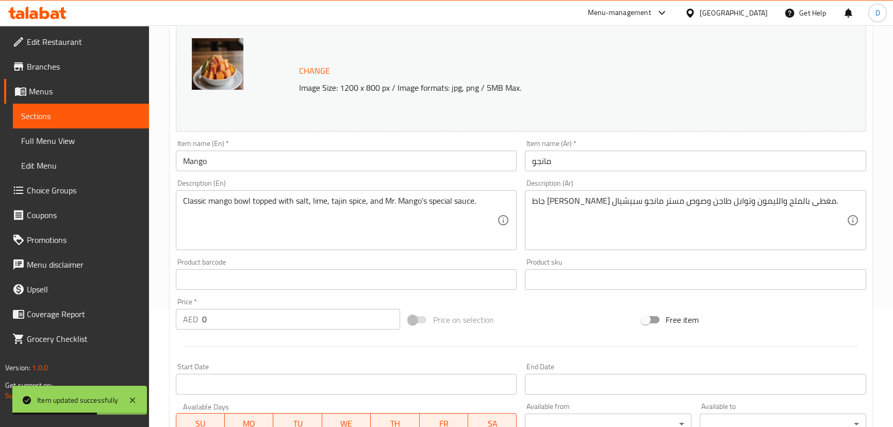
scroll to position [140, 0]
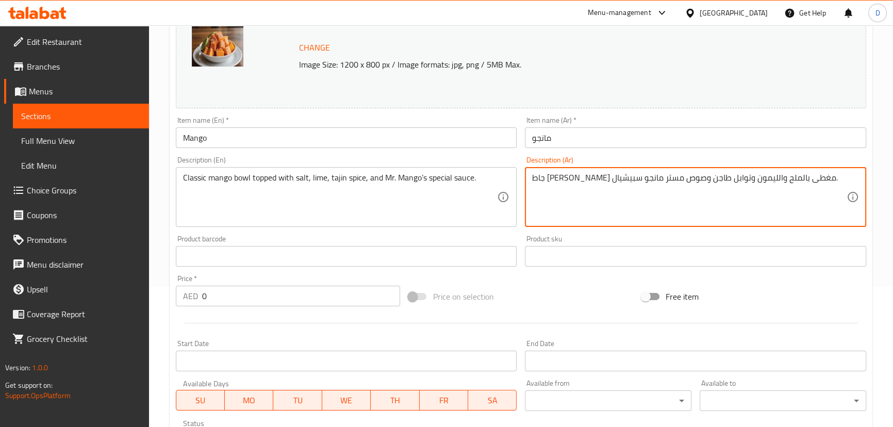
drag, startPoint x: 696, startPoint y: 175, endPoint x: 675, endPoint y: 177, distance: 21.3
click at [675, 177] on textarea "جاط [PERSON_NAME] مغطى بالملح والليمون وتوابل طاجن وصوص مستر مانجو سبيشيال." at bounding box center [689, 197] width 314 height 49
paste textarea "حامض"
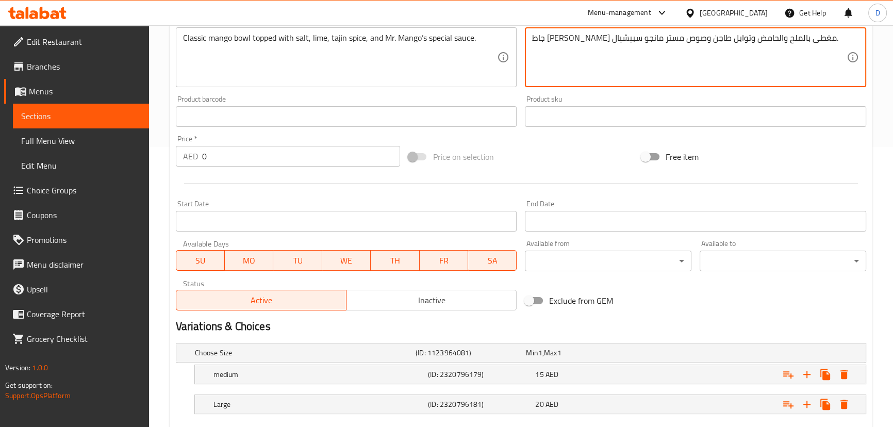
scroll to position [339, 0]
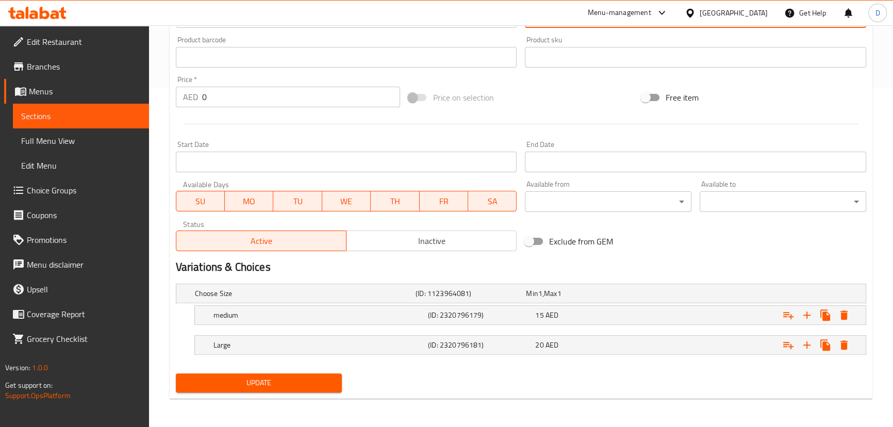
type textarea "جاط [PERSON_NAME] مغطى بالملح والحامض وتوابل طاجن وصوص مستر مانجو سبيشيال."
click at [324, 376] on span "Update" at bounding box center [259, 382] width 150 height 13
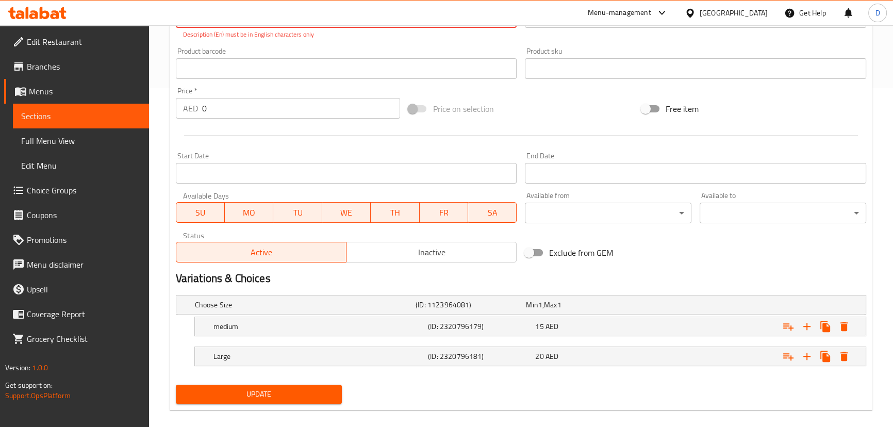
scroll to position [106, 0]
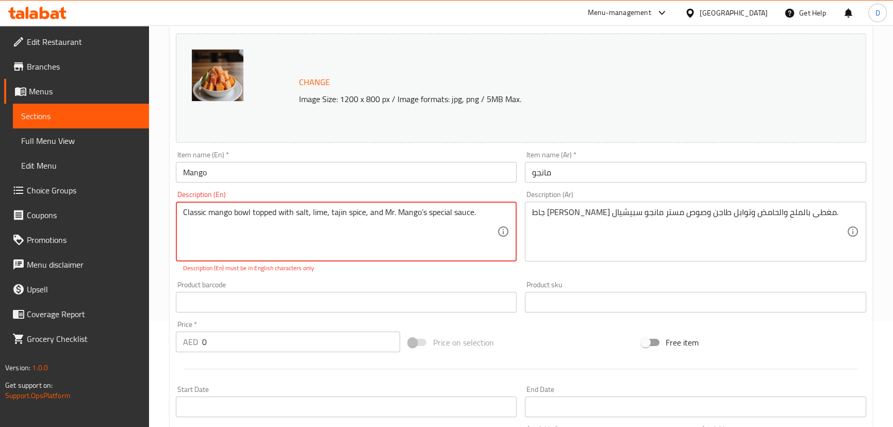
click at [423, 215] on textarea "Classic mango bowl topped with salt, lime, tajin spice, and Mr. Mango’s special…" at bounding box center [340, 231] width 314 height 49
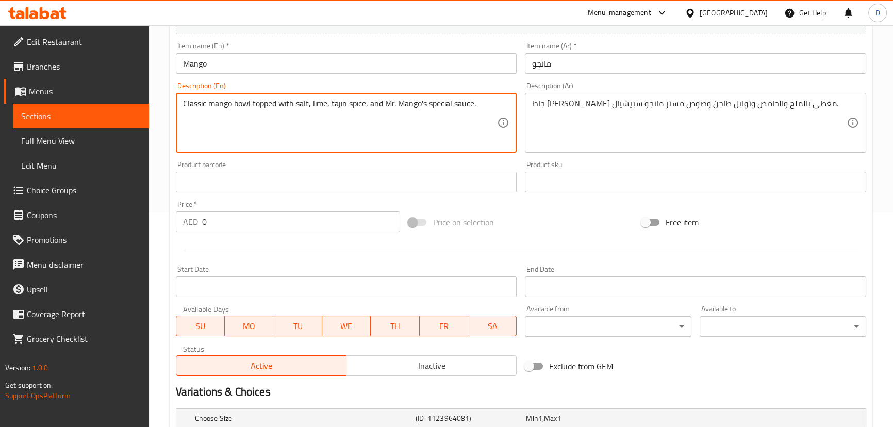
scroll to position [339, 0]
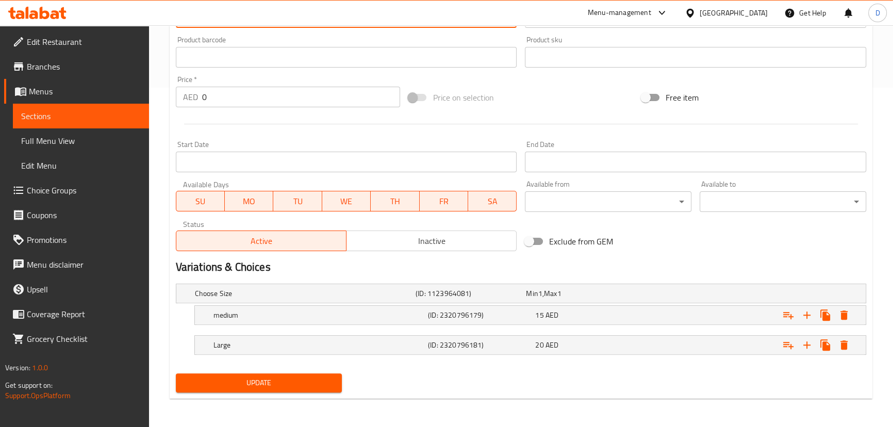
type textarea "Classic mango bowl topped with salt, lime, tajin spice, and Mr. Mango's special…"
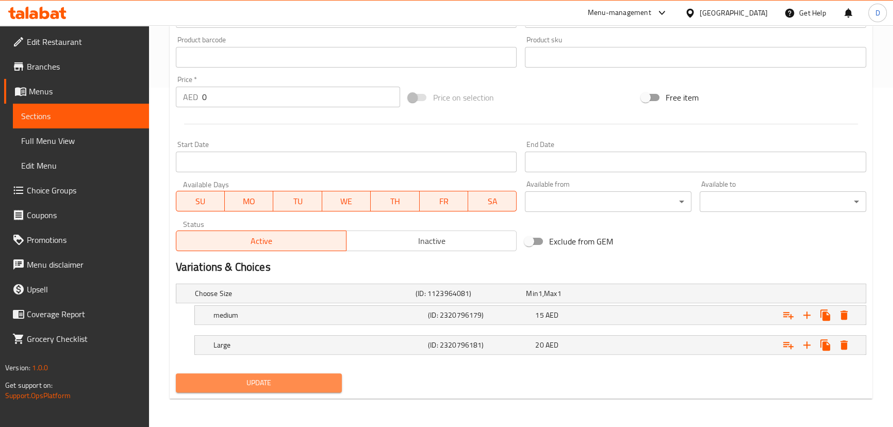
click at [291, 384] on span "Update" at bounding box center [259, 382] width 150 height 13
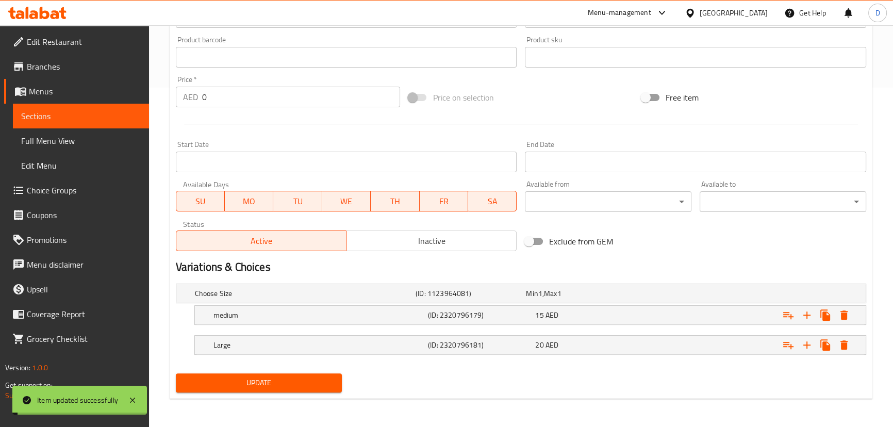
click at [291, 384] on span "Update" at bounding box center [259, 382] width 150 height 13
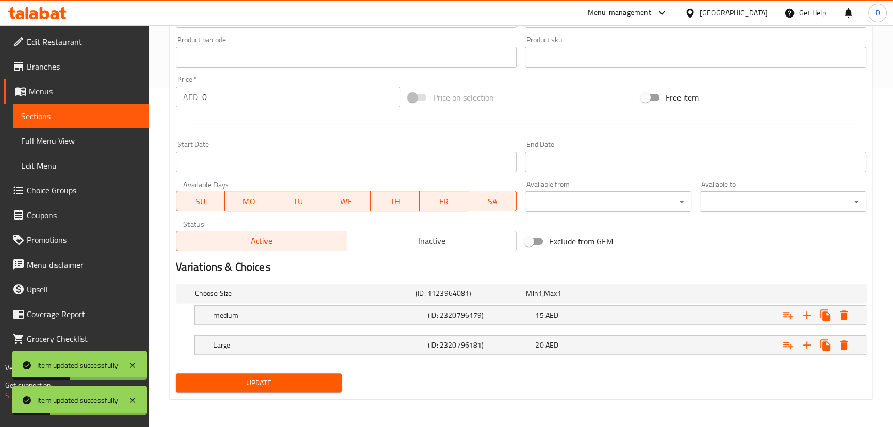
click at [134, 110] on span "Sections" at bounding box center [81, 116] width 120 height 12
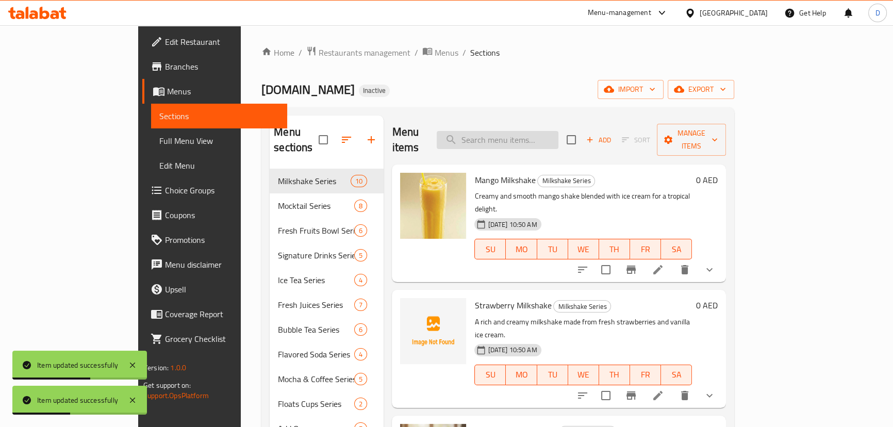
click at [533, 135] on input "search" at bounding box center [498, 140] width 122 height 18
paste input "Juicy pineapple chunks with a tangy twist of salt, lime, and Mr. Mango’s savory…"
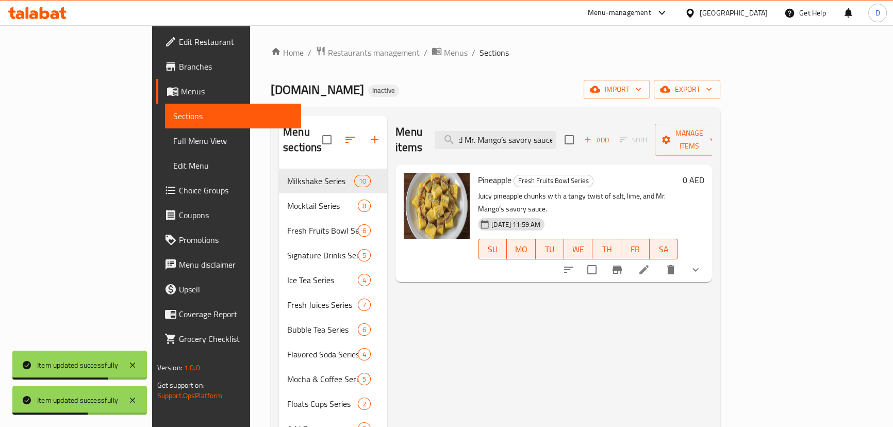
type input "Juicy pineapple chunks with a tangy twist of salt, lime, and Mr. Mango’s savory…"
click at [650, 263] on icon at bounding box center [644, 269] width 12 height 12
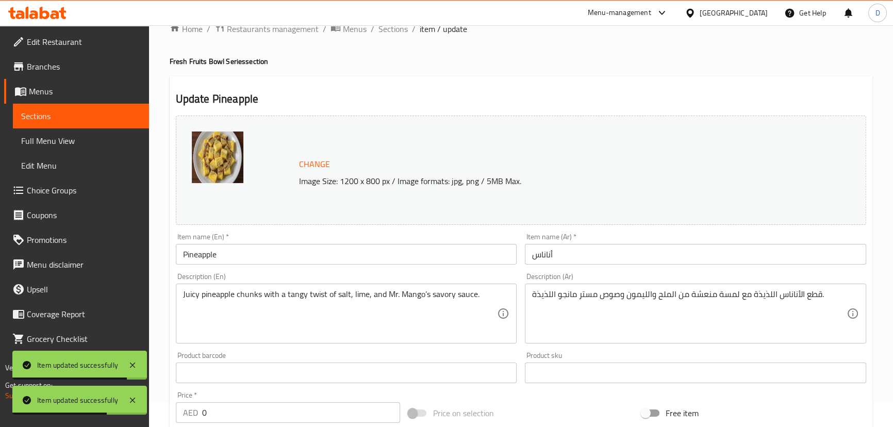
scroll to position [46, 0]
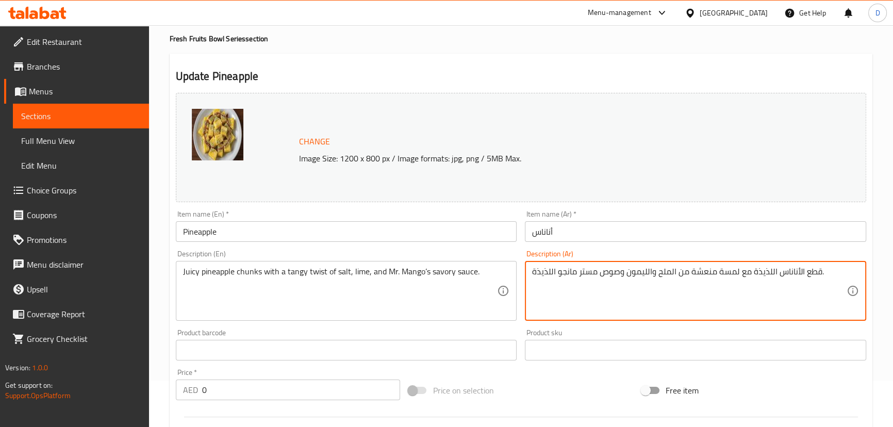
click at [773, 270] on textarea "قطع الأناناس اللذيذة مع لمسة منعشة من الملح والليمون وصوص مستر مانجو اللذيذة." at bounding box center [689, 291] width 314 height 49
click at [723, 275] on textarea "قطع الأناناس [PERSON_NAME] مع لمسة منعشة من الملح والليمون وصوص مستر مانجو اللذ…" at bounding box center [689, 291] width 314 height 49
click at [691, 272] on textarea "قطع الأناناس [PERSON_NAME] مع تويست منعشة من الملح والليمون وصوص مستر مانجو الل…" at bounding box center [689, 291] width 314 height 49
drag, startPoint x: 646, startPoint y: 274, endPoint x: 624, endPoint y: 268, distance: 23.4
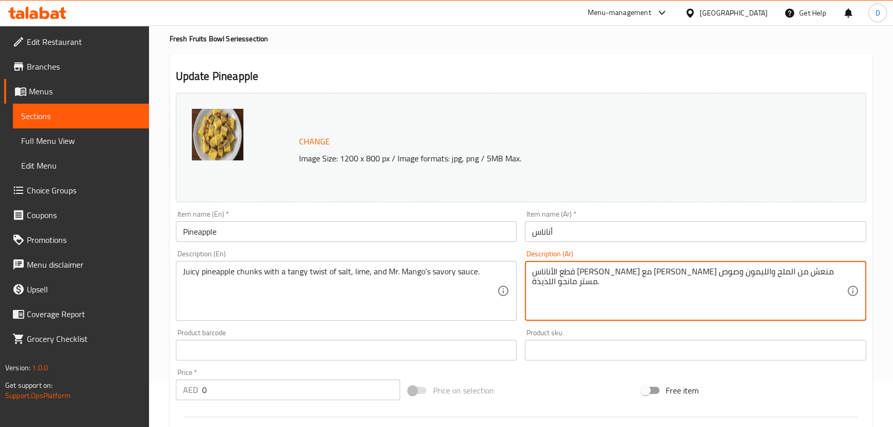
click at [624, 268] on textarea "قطع الأناناس [PERSON_NAME] مع [PERSON_NAME] منعش من الملح والليمون وصوص مستر ما…" at bounding box center [689, 291] width 314 height 49
paste textarea "حامض"
click at [543, 268] on textarea "قطع الأناناس [PERSON_NAME] مع [PERSON_NAME] منعش من الملح والحامض وصوص مستر مان…" at bounding box center [689, 291] width 314 height 49
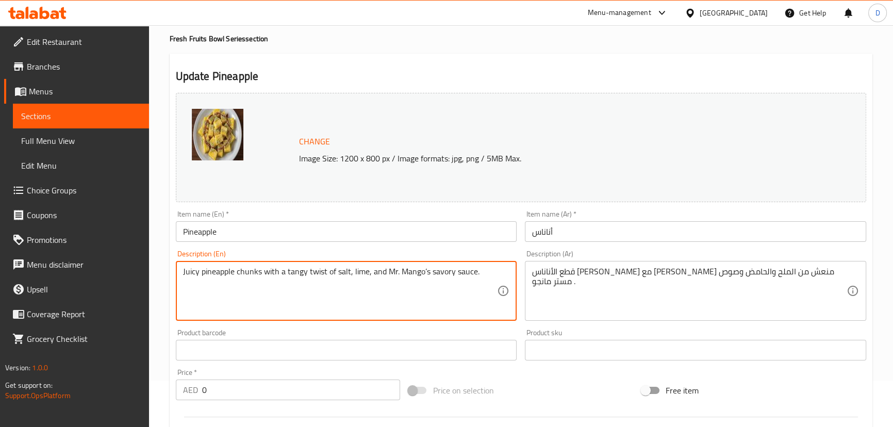
drag, startPoint x: 257, startPoint y: 273, endPoint x: 327, endPoint y: 276, distance: 70.7
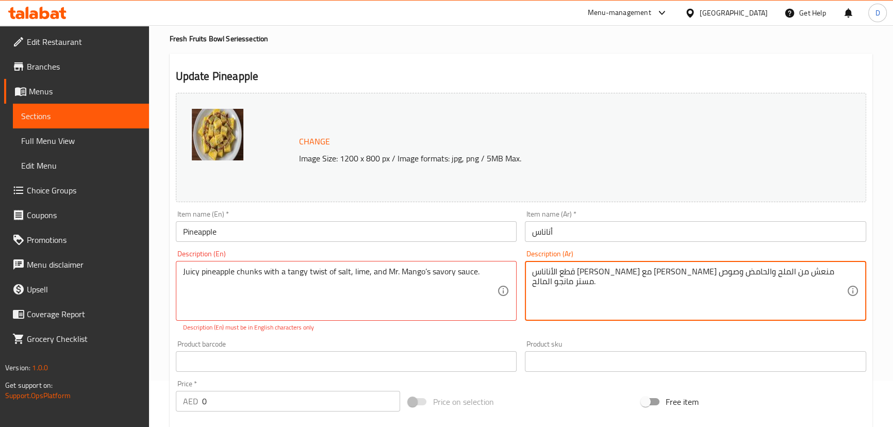
type textarea "قطع الأناناس [PERSON_NAME] مع [PERSON_NAME] منعش من الملح والحامض وصوص مستر مان…"
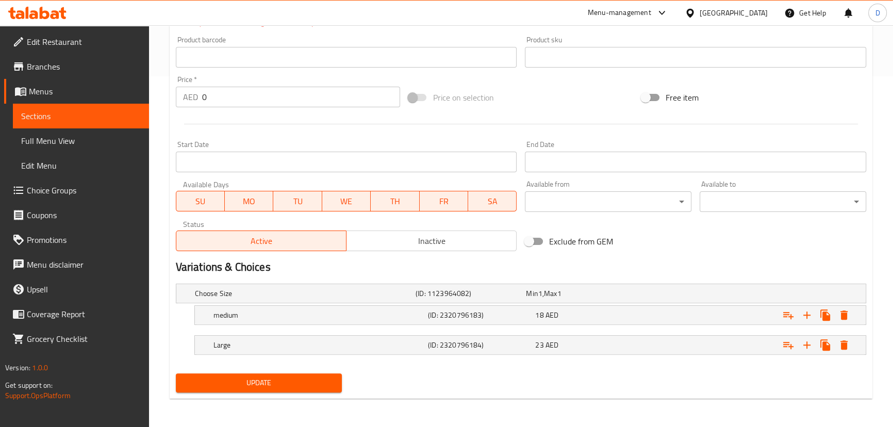
type textarea "Juicy pineapple chunks with a tangy twist of salt, lime, and Mr. [PERSON_NAME] …"
click at [279, 375] on button "Update" at bounding box center [259, 382] width 167 height 19
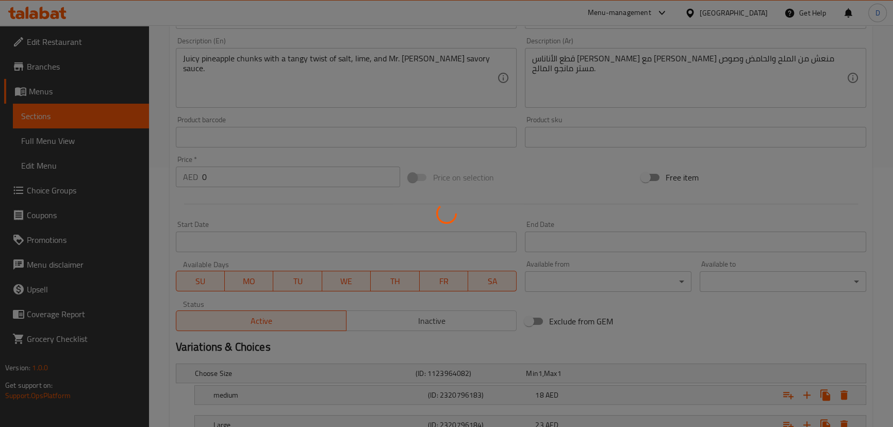
scroll to position [245, 0]
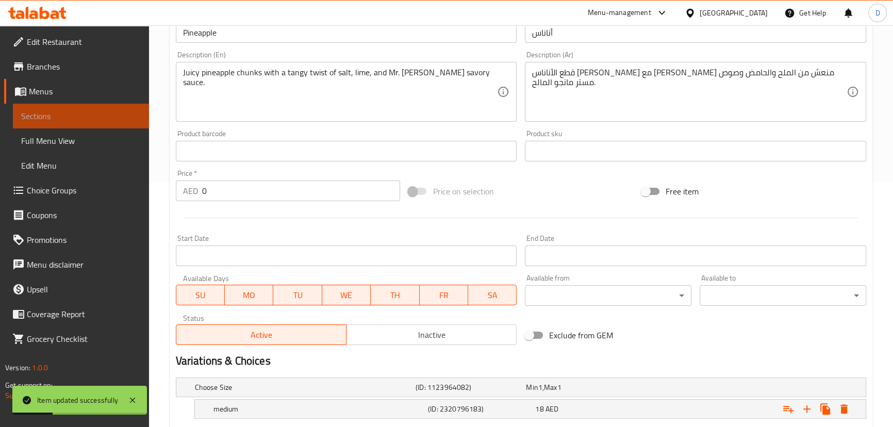
click at [123, 115] on span "Sections" at bounding box center [81, 116] width 120 height 12
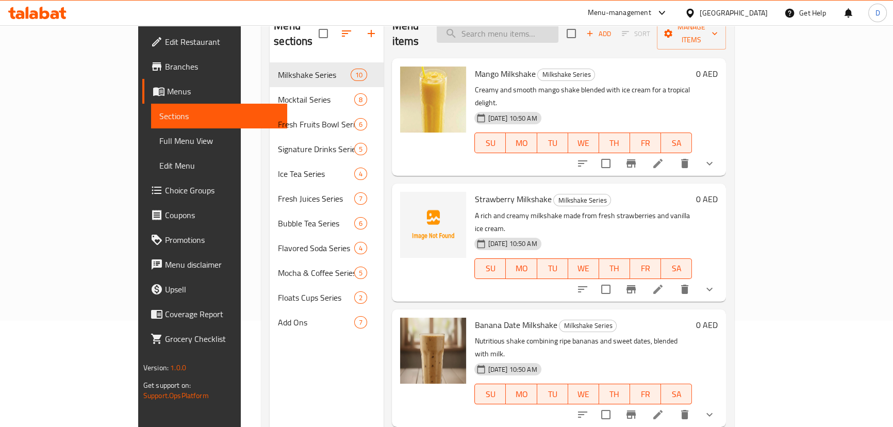
scroll to position [51, 0]
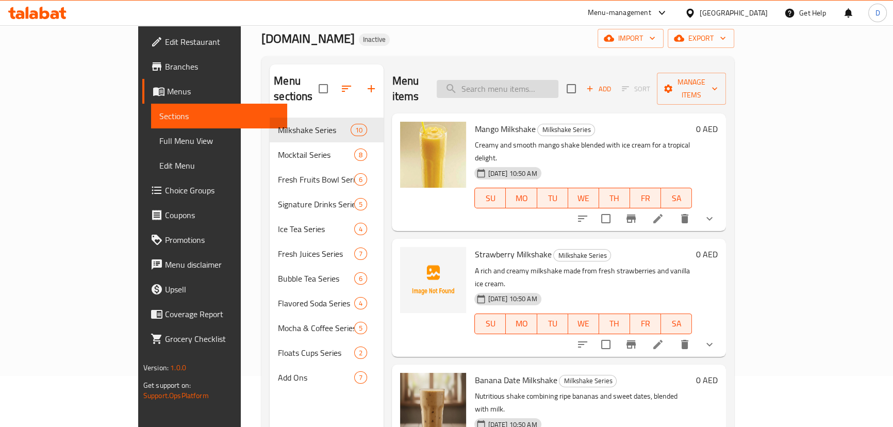
click at [526, 87] on input "search" at bounding box center [498, 89] width 122 height 18
paste input "A sweet caramel-like frappe with brown sugar syrup and chewy boba pearls."
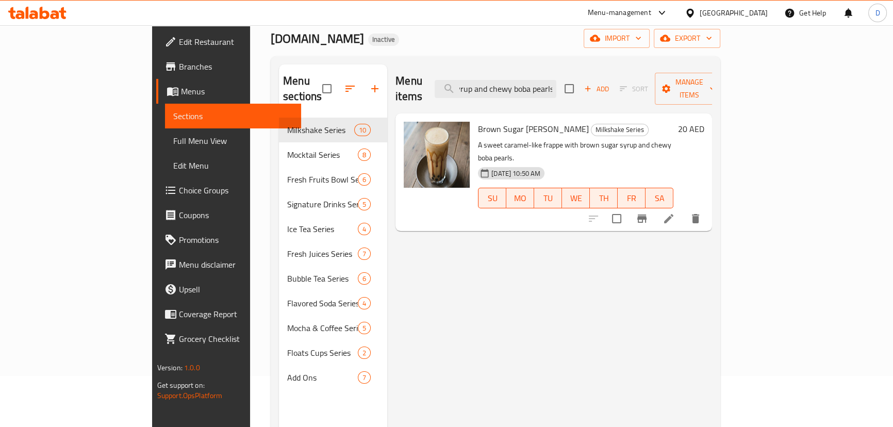
type input "A sweet caramel-like frappe with brown sugar syrup and chewy boba pearls."
click at [683, 209] on li at bounding box center [668, 218] width 29 height 19
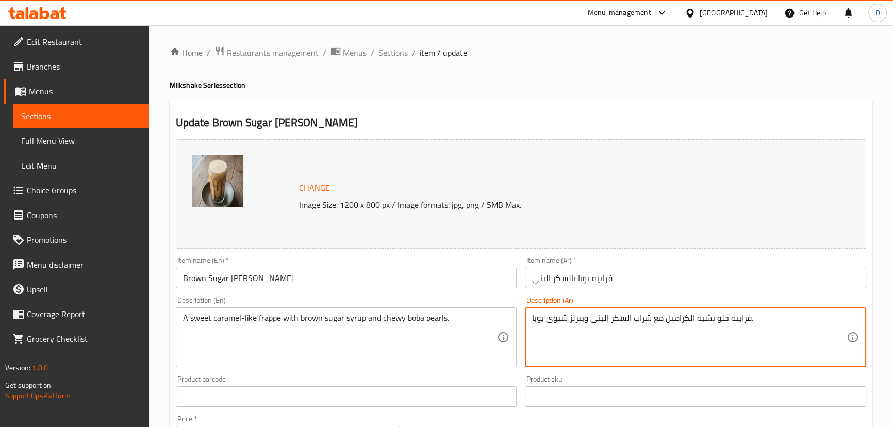
click at [560, 320] on textarea "فرابيه حلو يشبه الكراميل مع شراب السكر البني وبيرلز شيوي بوبا." at bounding box center [689, 337] width 314 height 49
drag, startPoint x: 560, startPoint y: 320, endPoint x: 544, endPoint y: 320, distance: 15.5
click at [544, 320] on textarea "فرابيه حلو يشبه الكراميل مع شراب السكر البني وبيرلز بوبا." at bounding box center [689, 337] width 314 height 49
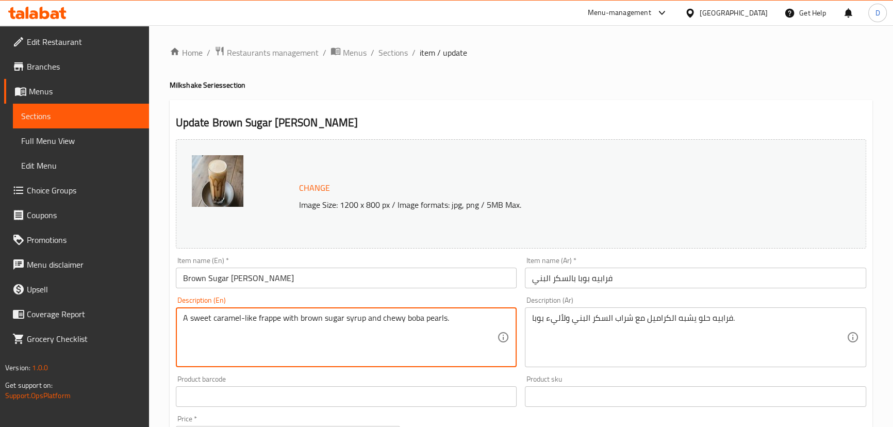
click at [392, 321] on textarea "A sweet caramel-like frappe with brown sugar syrup and chewy boba pearls." at bounding box center [340, 337] width 314 height 49
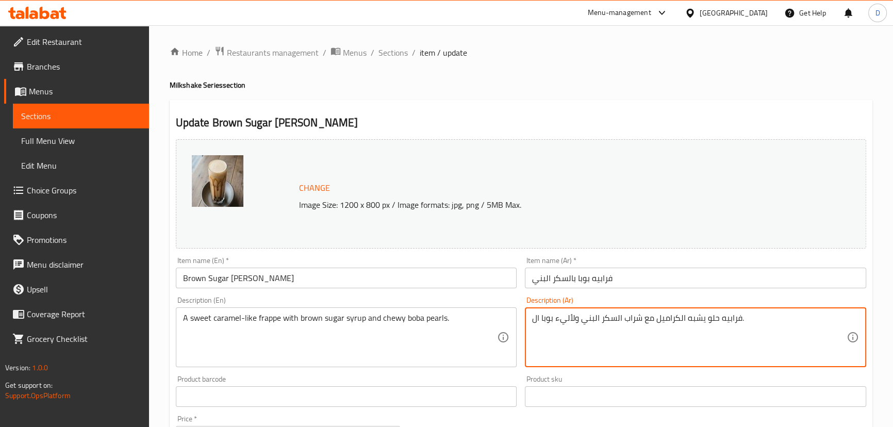
paste textarea "مطاطي"
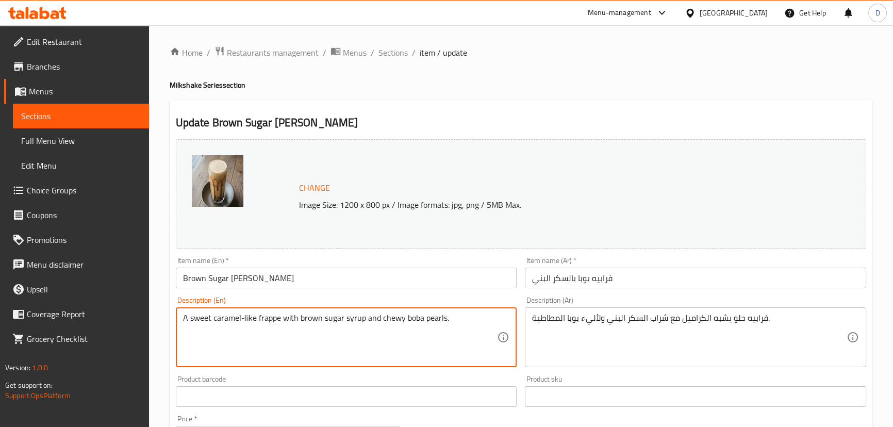
click at [435, 321] on textarea "A sweet caramel-like frappe with brown sugar syrup and chewy boba pearls." at bounding box center [340, 337] width 314 height 49
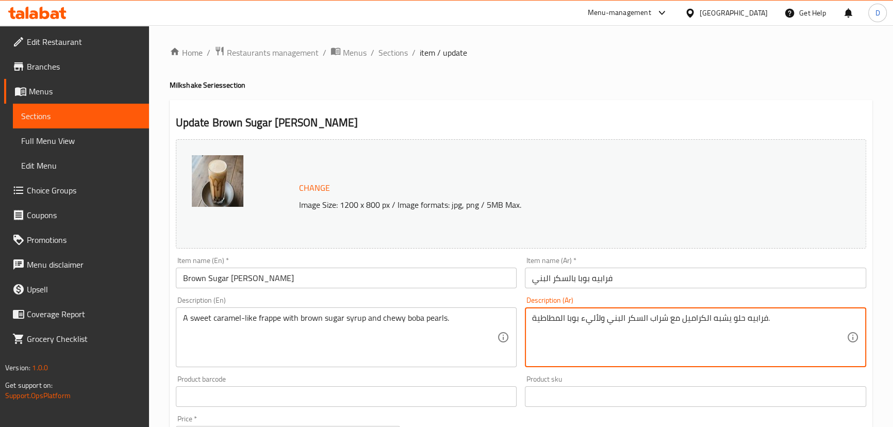
click at [596, 319] on textarea "فرابيه حلو يشبه الكراميل مع شراب السكر البني ولأليء بوبا المطاطية." at bounding box center [689, 337] width 314 height 49
click at [595, 320] on textarea "فرابيه حلو يشبه الكراميل مع شراب السكر البني ولأليء بوبا المطاطية." at bounding box center [689, 337] width 314 height 49
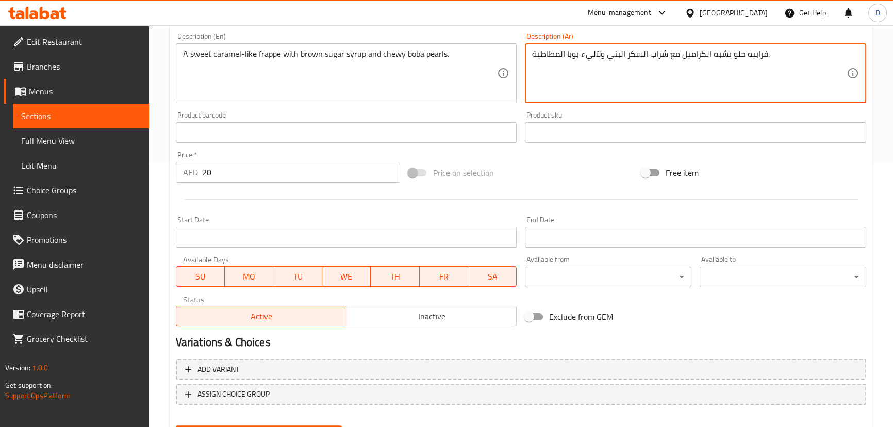
scroll to position [281, 0]
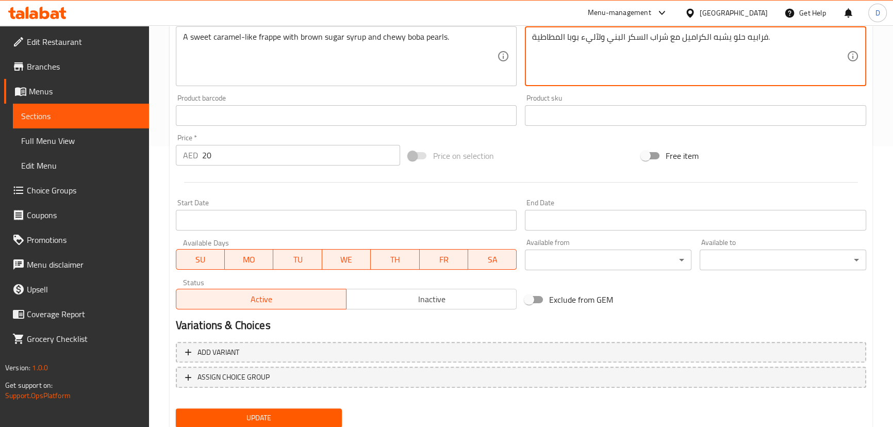
type textarea "فرابيه حلو يشبه الكراميل مع شراب السكر البني ولآليء بوبا المطاطية."
click at [326, 414] on span "Update" at bounding box center [259, 417] width 150 height 13
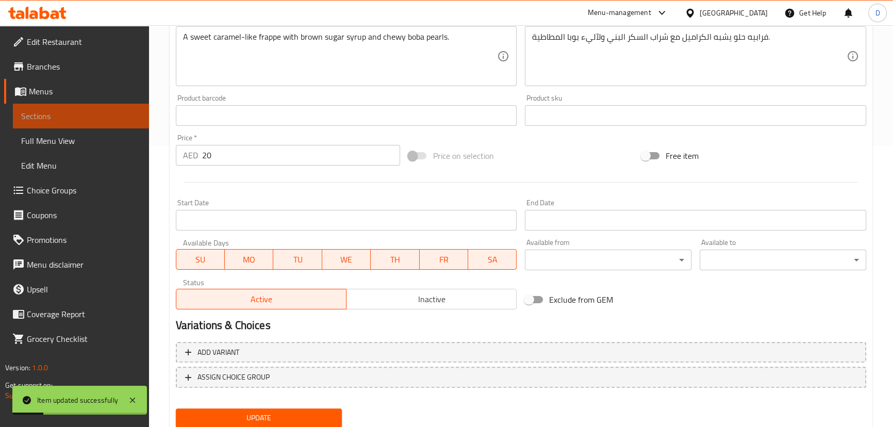
click at [137, 112] on span "Sections" at bounding box center [81, 116] width 120 height 12
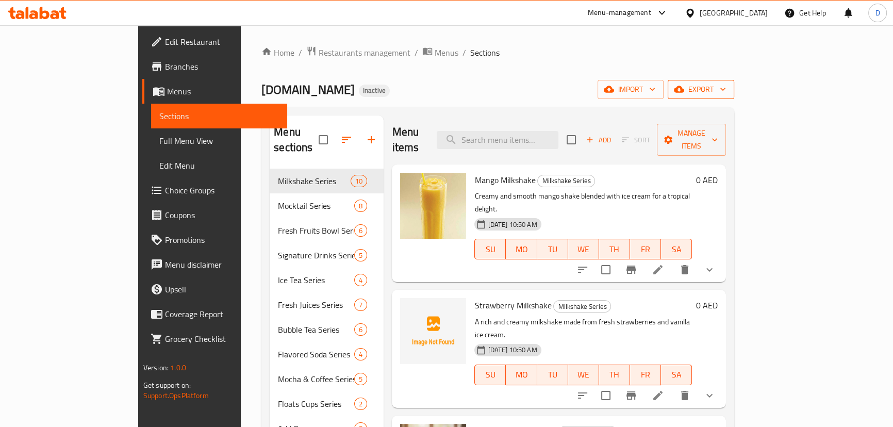
click at [684, 90] on icon "button" at bounding box center [679, 89] width 10 height 7
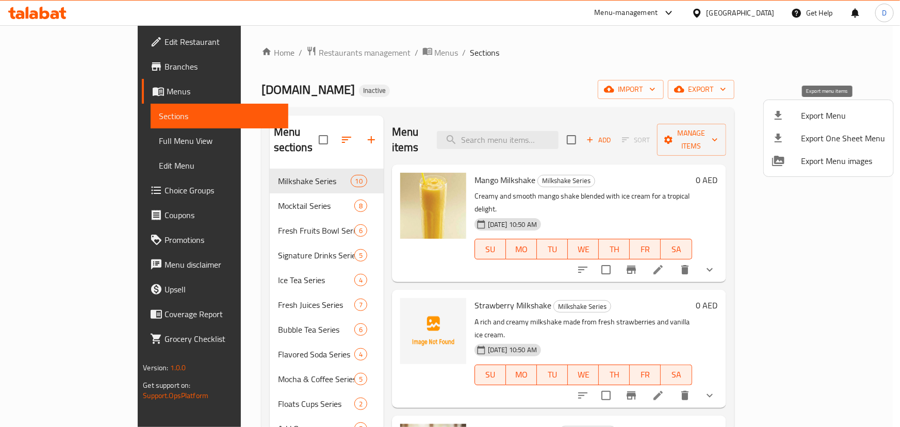
click at [824, 114] on span "Export Menu" at bounding box center [843, 115] width 84 height 12
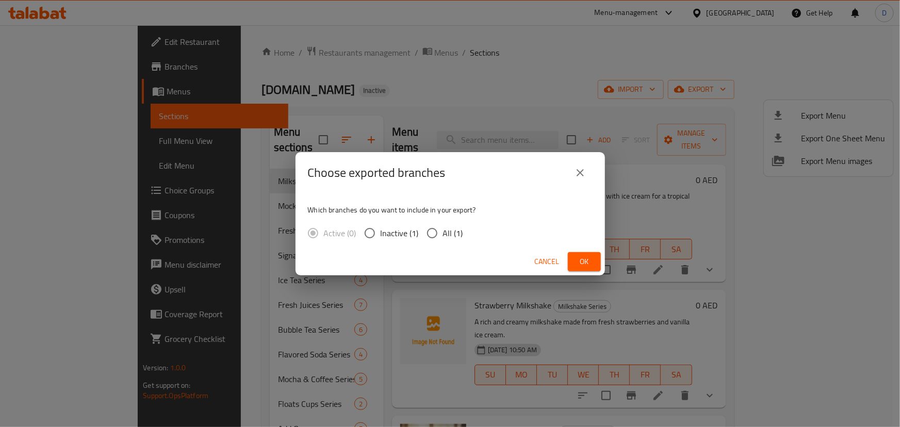
click at [440, 229] on input "All (1)" at bounding box center [432, 233] width 22 height 22
radio input "true"
click at [583, 269] on button "Ok" at bounding box center [584, 261] width 33 height 19
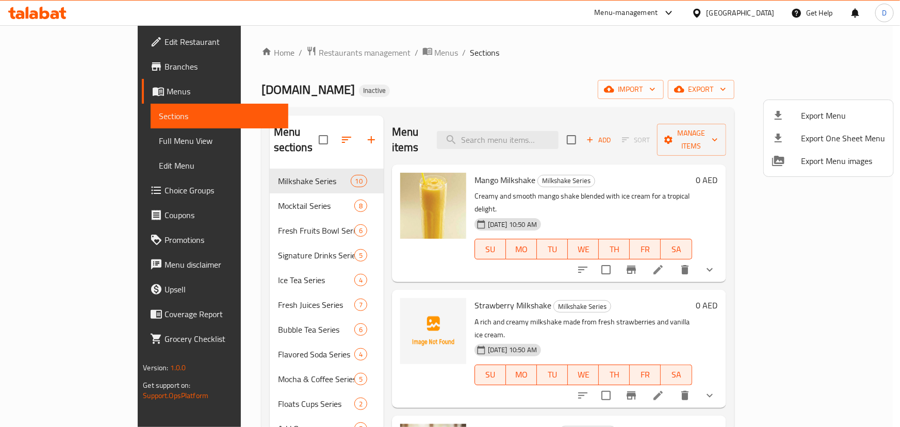
click at [628, 105] on div at bounding box center [450, 213] width 900 height 427
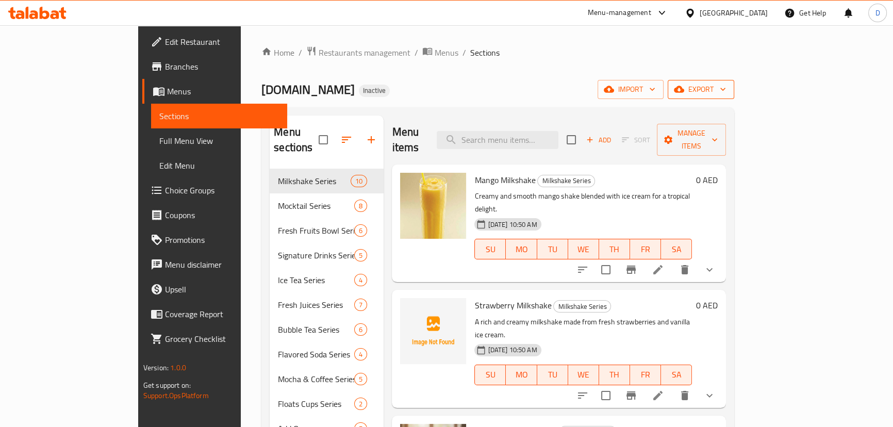
click at [726, 93] on span "export" at bounding box center [701, 89] width 50 height 13
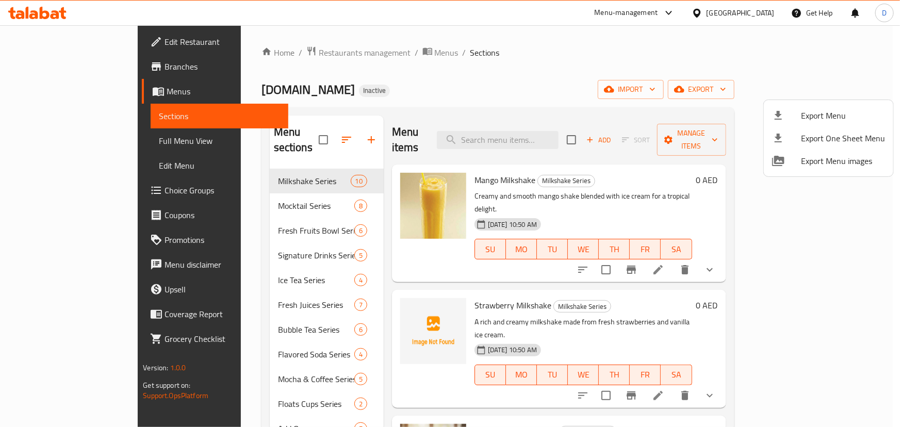
click at [825, 105] on li "Export Menu" at bounding box center [827, 115] width 129 height 23
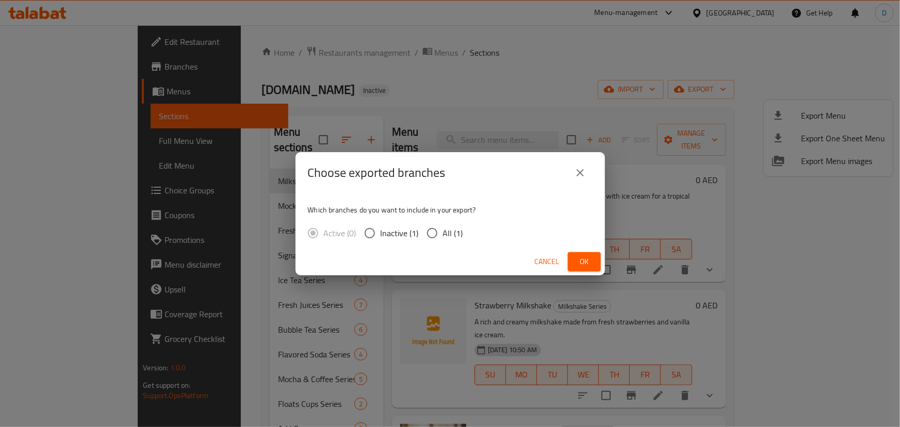
click at [453, 233] on span "All (1)" at bounding box center [453, 233] width 20 height 12
click at [443, 233] on input "All (1)" at bounding box center [432, 233] width 22 height 22
radio input "true"
click at [595, 267] on button "Ok" at bounding box center [584, 261] width 33 height 19
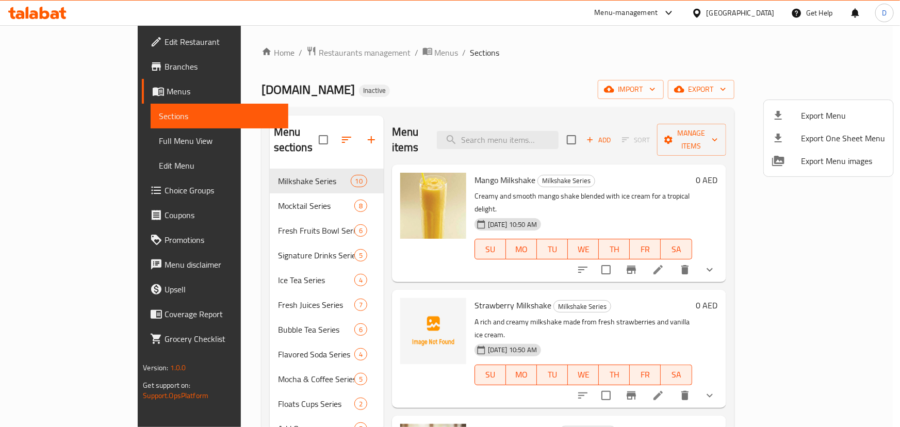
click at [361, 53] on div at bounding box center [450, 213] width 900 height 427
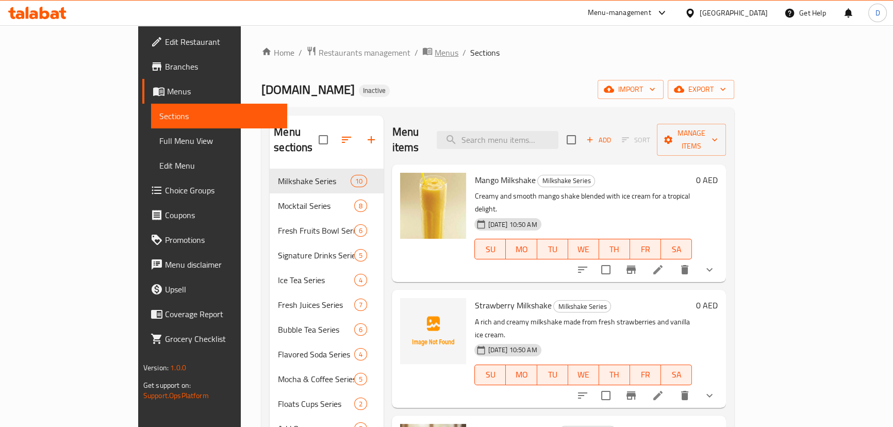
click at [435, 54] on span "Menus" at bounding box center [447, 52] width 24 height 12
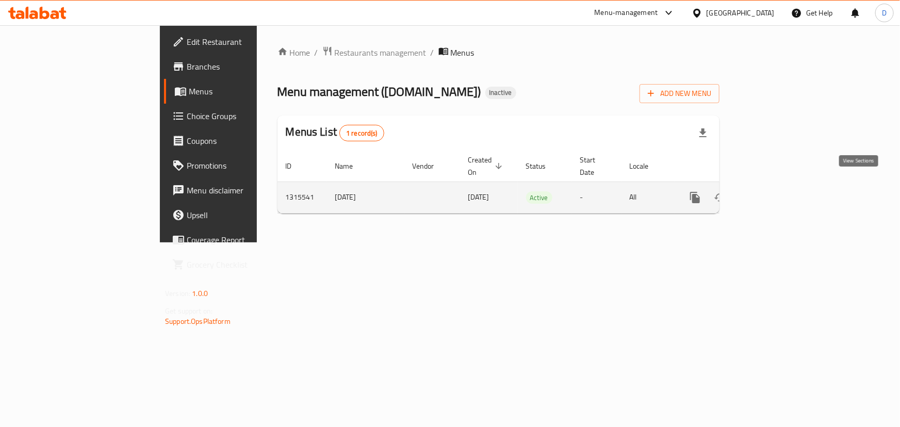
click at [775, 191] on icon "enhanced table" at bounding box center [769, 197] width 12 height 12
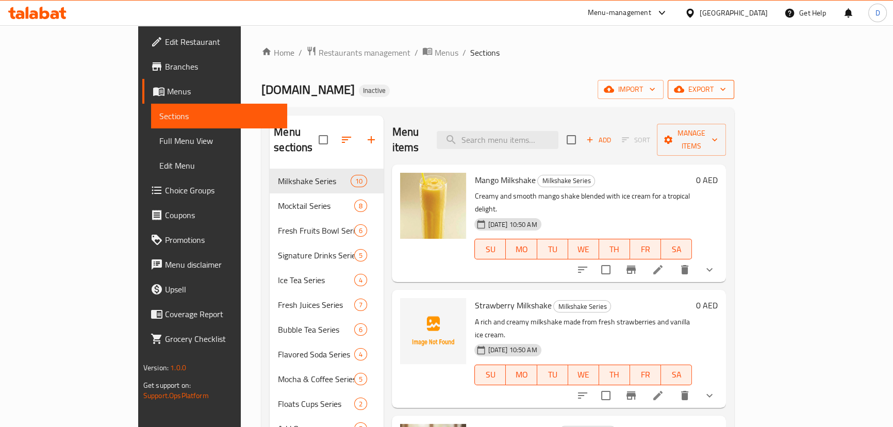
click at [684, 92] on icon "button" at bounding box center [679, 89] width 10 height 7
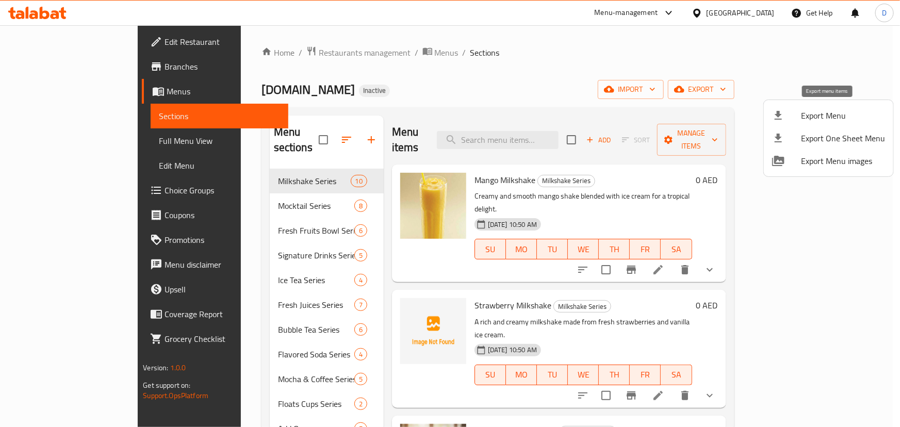
click at [828, 114] on span "Export Menu" at bounding box center [843, 115] width 84 height 12
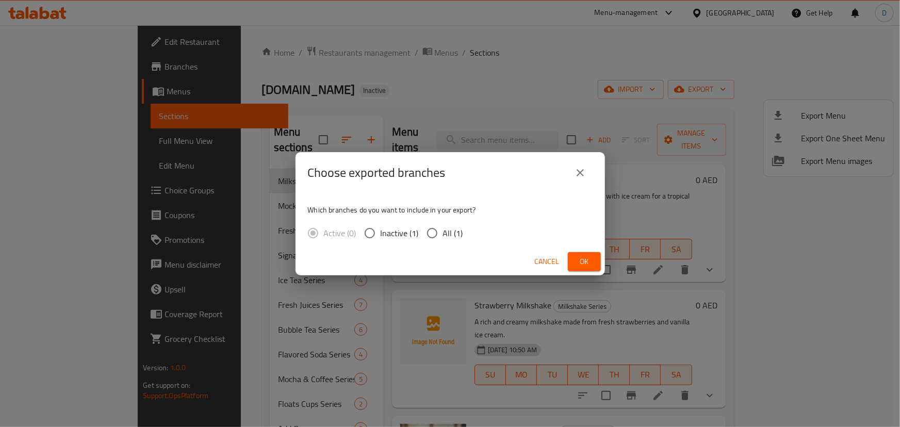
click at [447, 231] on span "All (1)" at bounding box center [453, 233] width 20 height 12
click at [443, 231] on input "All (1)" at bounding box center [432, 233] width 22 height 22
radio input "true"
click at [595, 262] on button "Ok" at bounding box center [584, 261] width 33 height 19
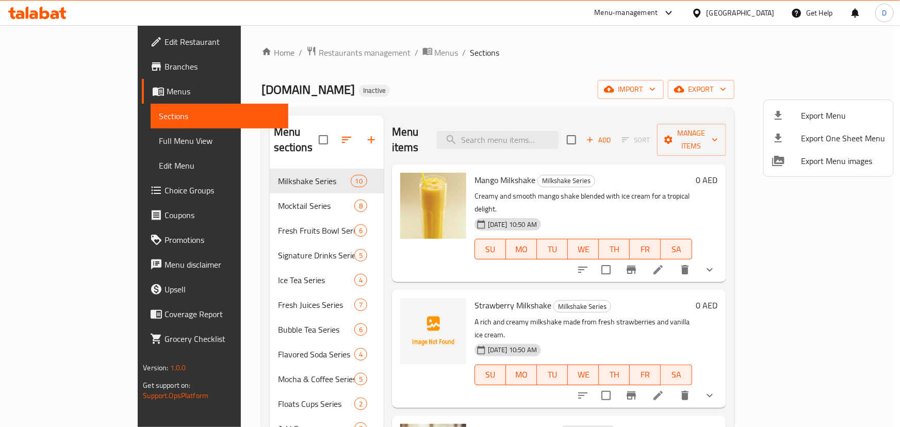
click at [514, 137] on div at bounding box center [450, 213] width 900 height 427
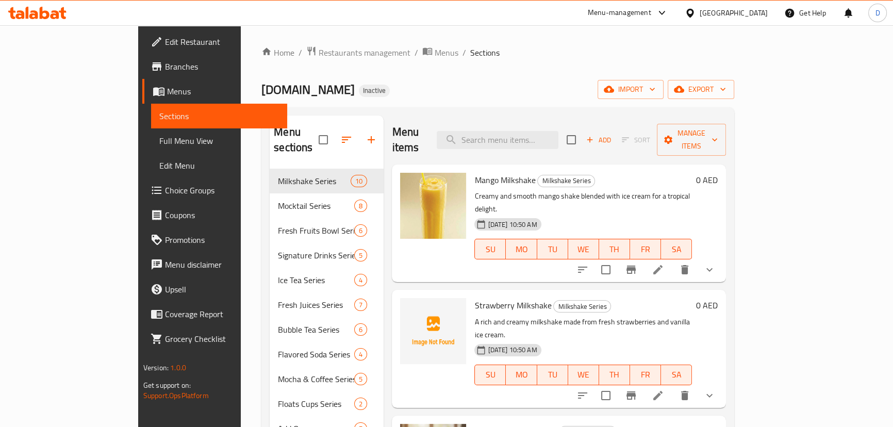
click at [514, 137] on input "search" at bounding box center [498, 140] width 122 height 18
paste input "Pineapple Lava"
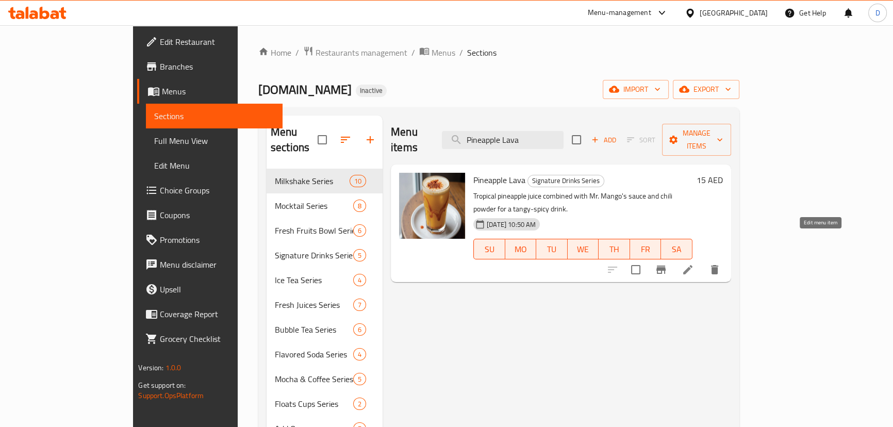
type input "Pineapple Lava"
click at [694, 263] on icon at bounding box center [688, 269] width 12 height 12
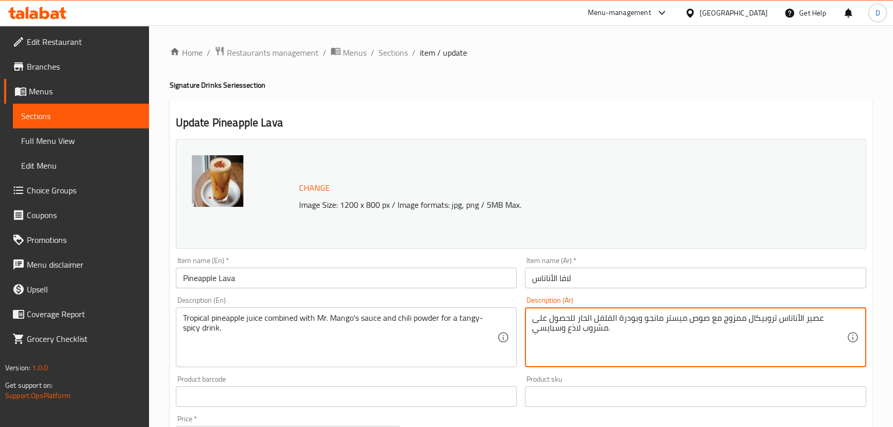
click at [573, 328] on textarea "عصير الأناناس تروبيكال ممزوج مع صوص ميستر مانجو وبودرة الفلفل الحار للحصول على …" at bounding box center [689, 337] width 314 height 49
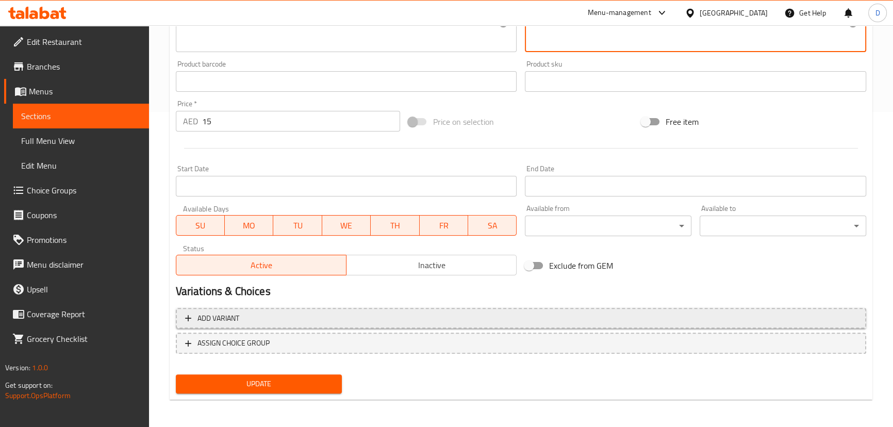
scroll to position [316, 0]
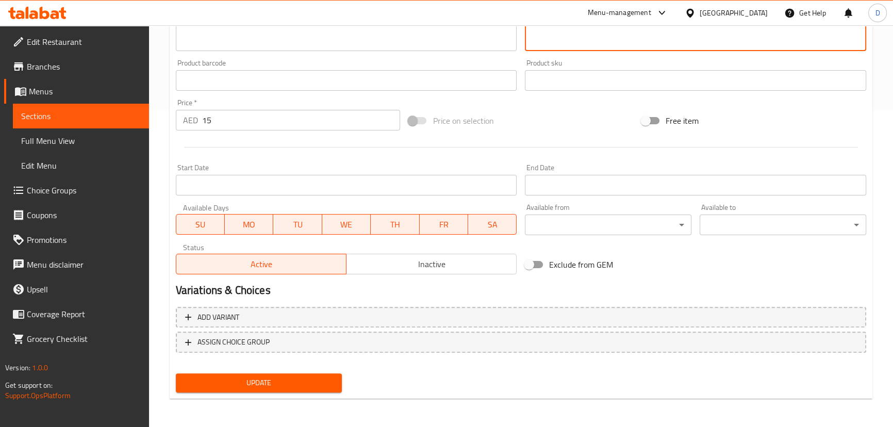
type textarea "عصير الأناناس تروبيكال ممزوج مع صوص ميستر مانجو وبودرة الفلفل الحار للحصول على …"
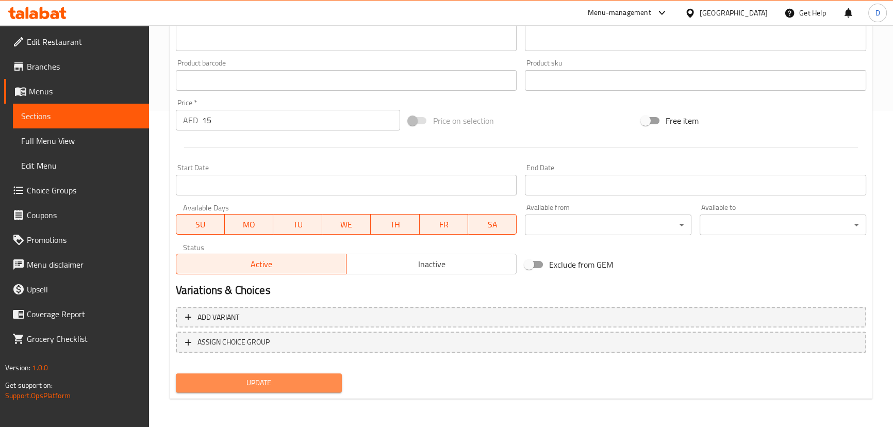
click at [321, 389] on button "Update" at bounding box center [259, 382] width 167 height 19
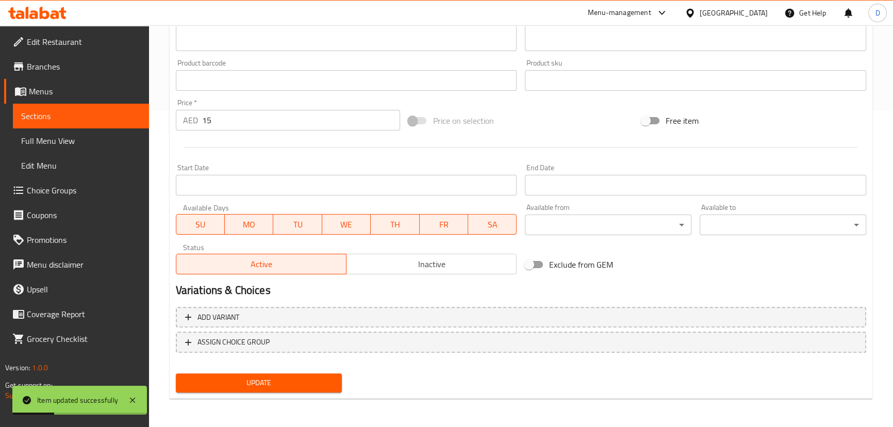
click at [127, 115] on span "Sections" at bounding box center [81, 116] width 120 height 12
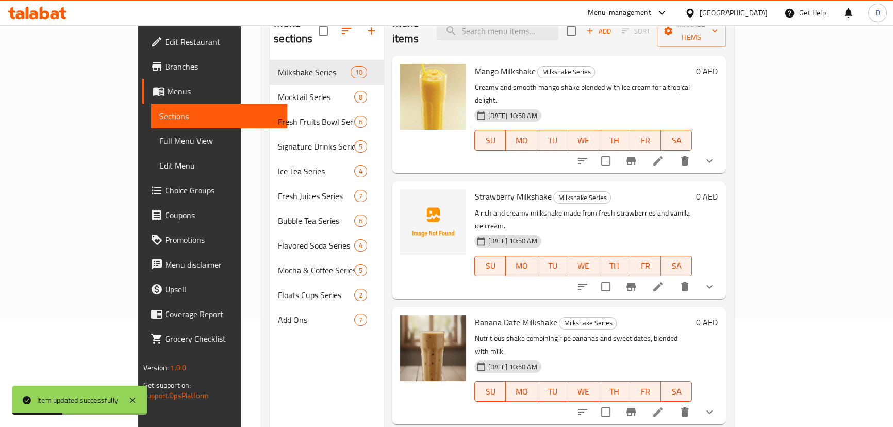
scroll to position [4, 0]
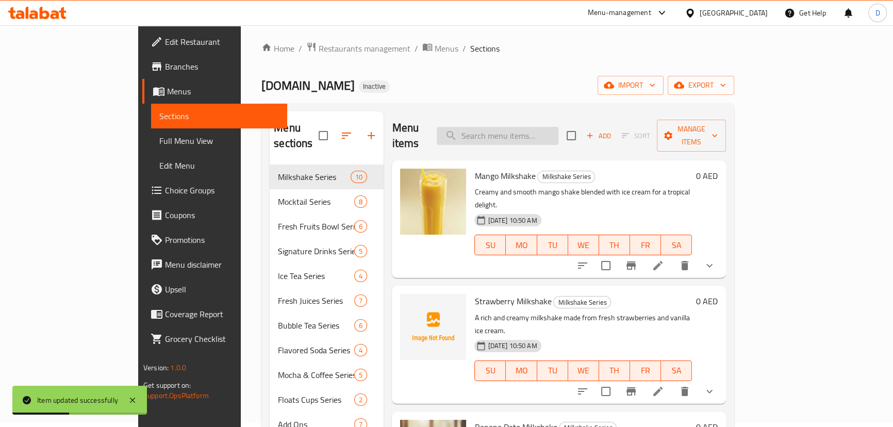
click at [499, 127] on input "search" at bounding box center [498, 136] width 122 height 18
paste input "A famous Mexican-style mango drink with chili, tajin, and sweet-sour notes."
type input "A famous Mexican-style mango drink with chili, tajin, and sweet-sour notes."
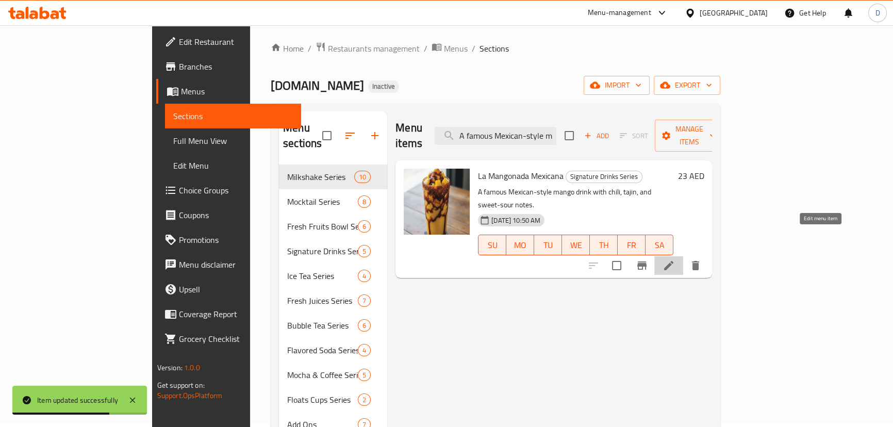
scroll to position [0, 0]
click at [675, 259] on icon at bounding box center [668, 265] width 12 height 12
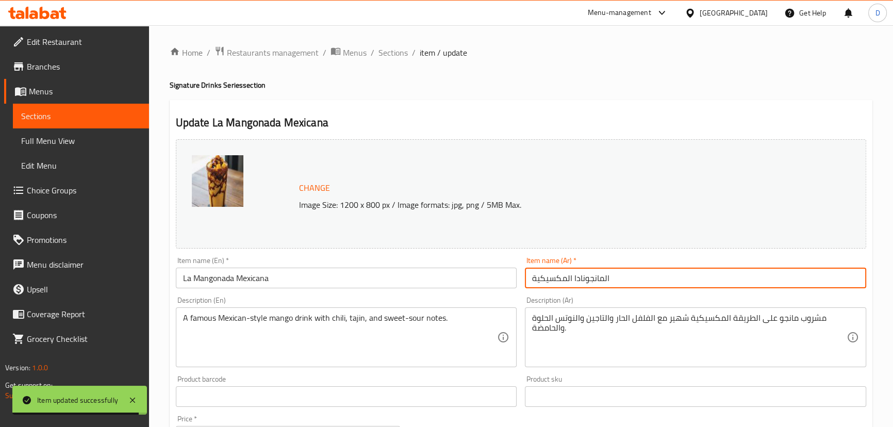
click at [608, 279] on input "المانجونادا المكسيكية" at bounding box center [695, 278] width 341 height 21
type input "لا مانجونادا المكسيكية"
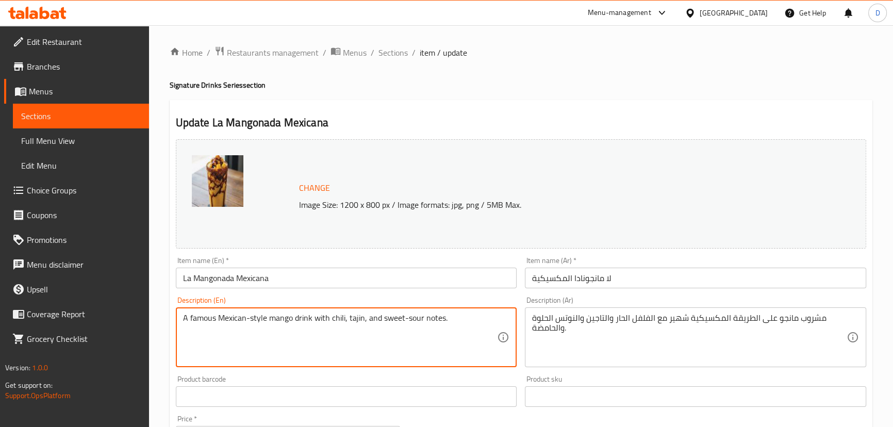
click at [356, 321] on textarea "A famous Mexican-style mango drink with chili, tajin, and sweet-sour notes." at bounding box center [340, 337] width 314 height 49
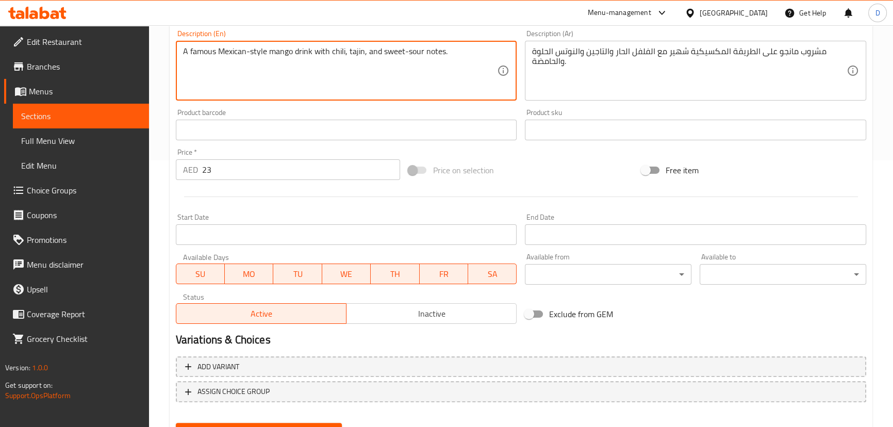
scroll to position [316, 0]
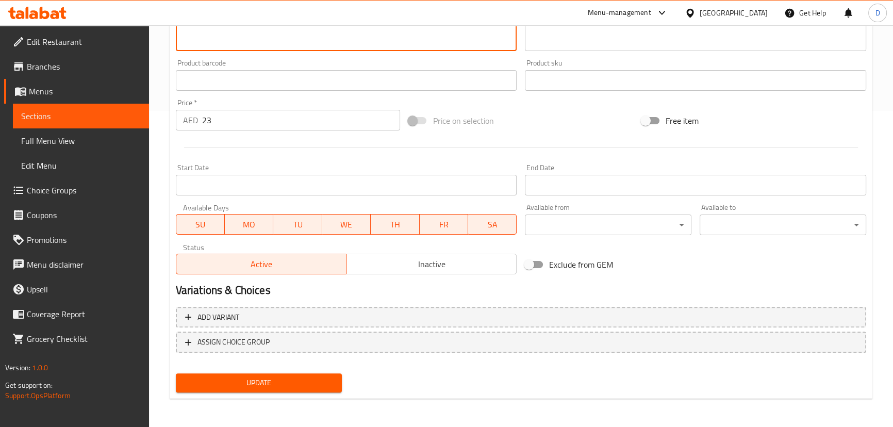
click at [311, 387] on span "Update" at bounding box center [259, 382] width 150 height 13
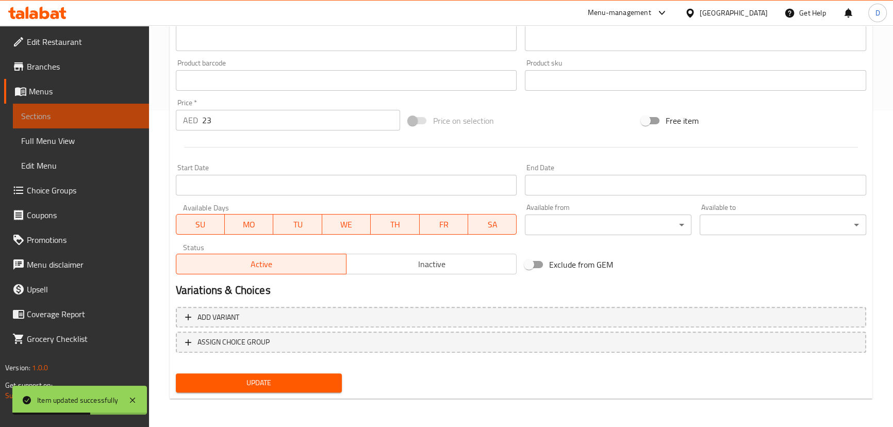
click at [137, 108] on link "Sections" at bounding box center [81, 116] width 136 height 25
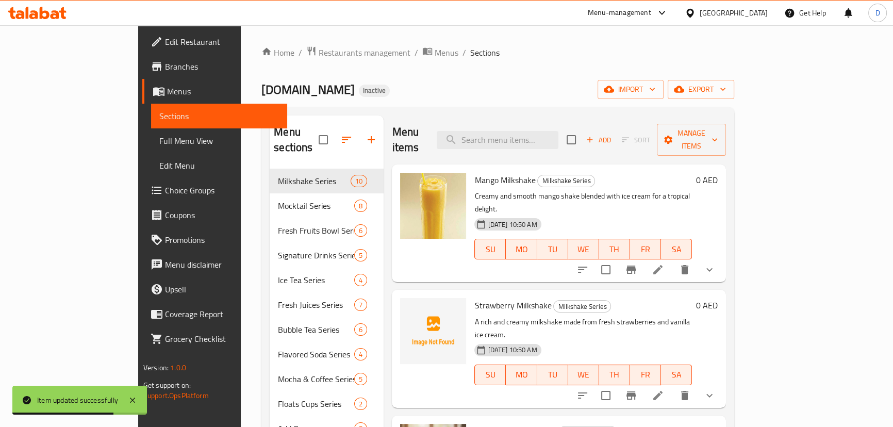
click at [530, 118] on div "Menu items Add Sort Manage items" at bounding box center [559, 139] width 334 height 49
click at [523, 131] on input "search" at bounding box center [498, 140] width 122 height 18
paste input "Mango Loco Protein"
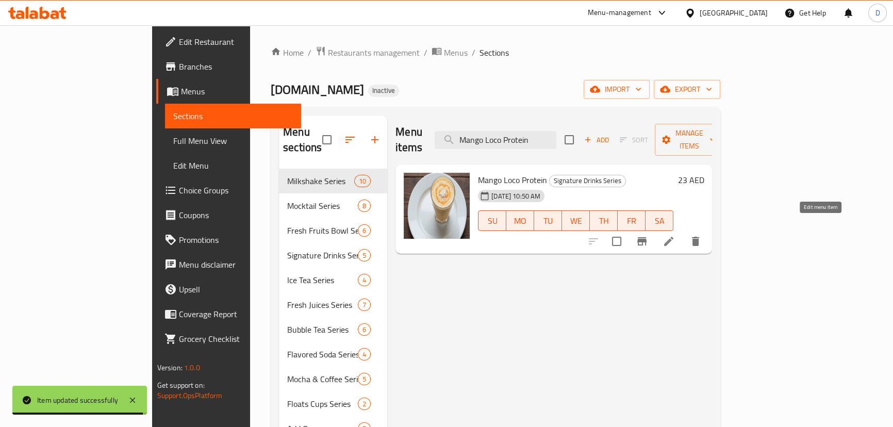
type input "Mango Loco Protein"
click at [673, 237] on icon at bounding box center [668, 241] width 9 height 9
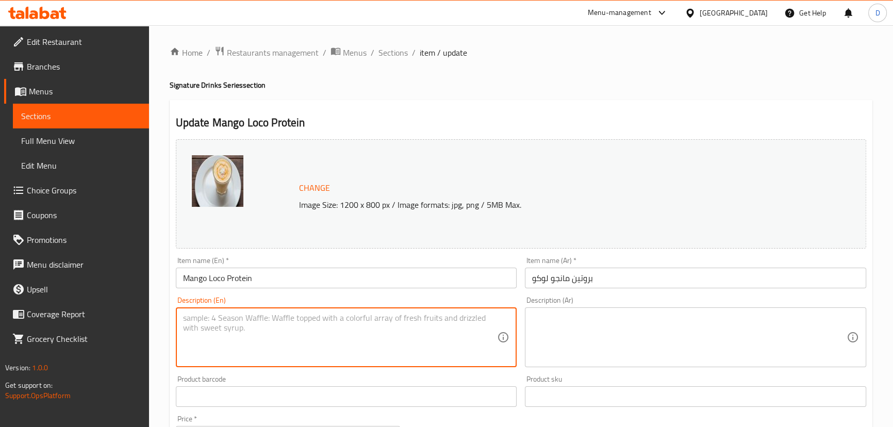
click at [283, 327] on textarea at bounding box center [340, 337] width 314 height 49
paste textarea "A protein-enriched mango shake designed for health and energy lovers."
type textarea "A protein-enriched mango shake designed for health and energy lovers."
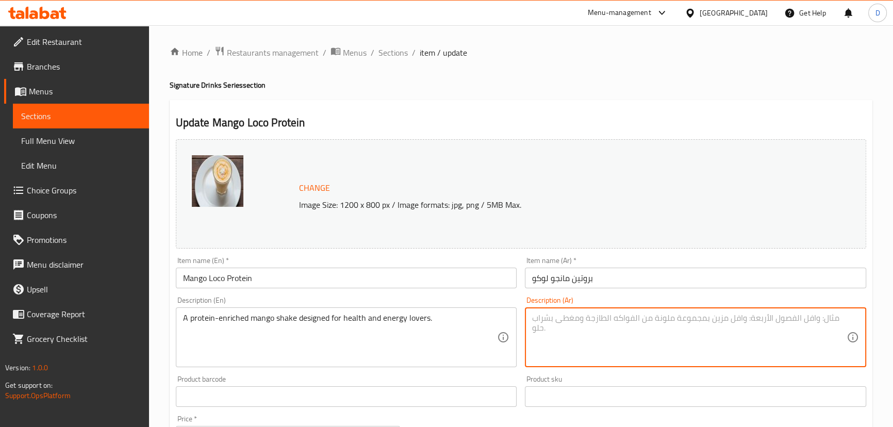
click at [553, 324] on textarea at bounding box center [689, 337] width 314 height 49
paste textarea "ميلك شيك المانجو الغني بالبروتين والمصمم لمحبي الصحة والطاقة."
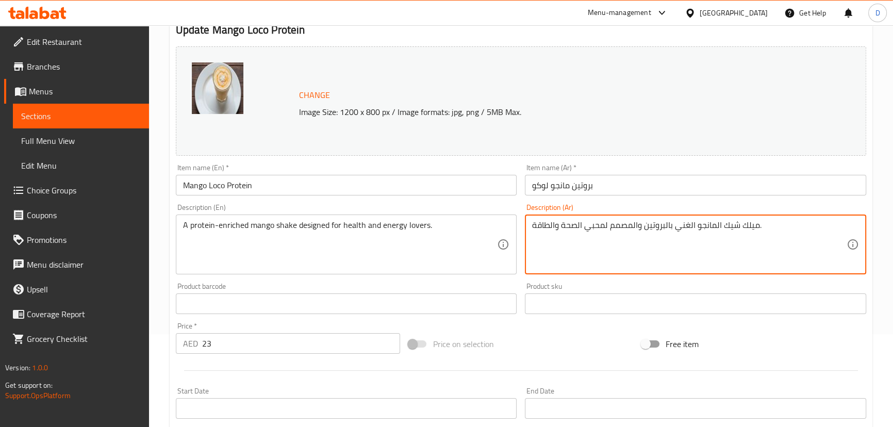
scroll to position [93, 0]
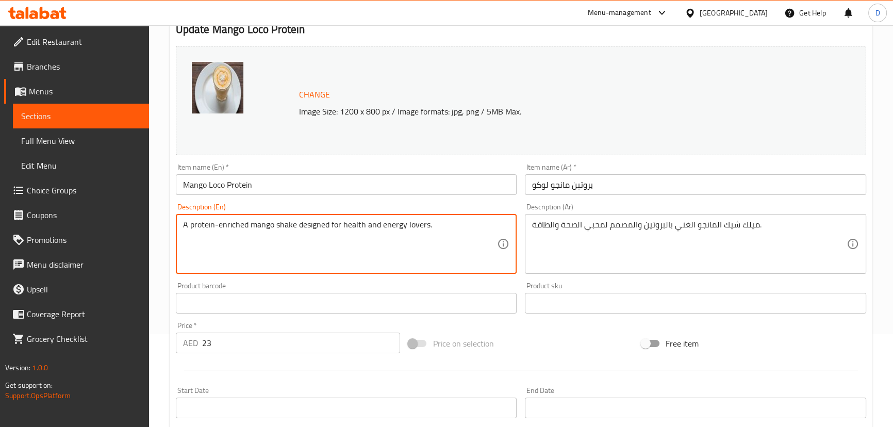
drag, startPoint x: 201, startPoint y: 232, endPoint x: 324, endPoint y: 229, distance: 123.2
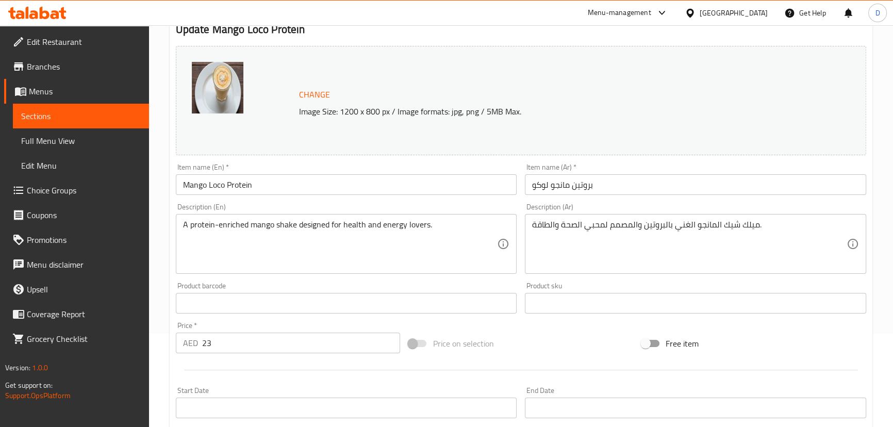
click at [726, 278] on div "Product sku Product sku" at bounding box center [696, 298] width 350 height 40
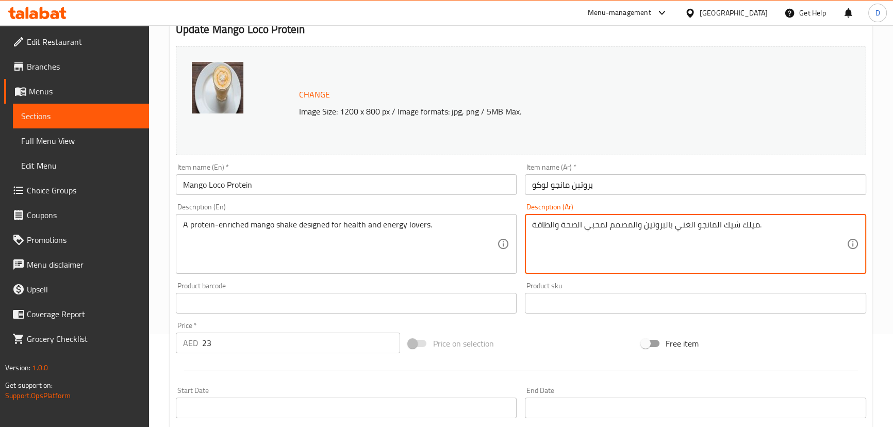
drag, startPoint x: 739, startPoint y: 224, endPoint x: 756, endPoint y: 226, distance: 17.1
type textarea "شيك المانجو الغني بالبروتين والمصمم لمحبي الصحة والطاقة."
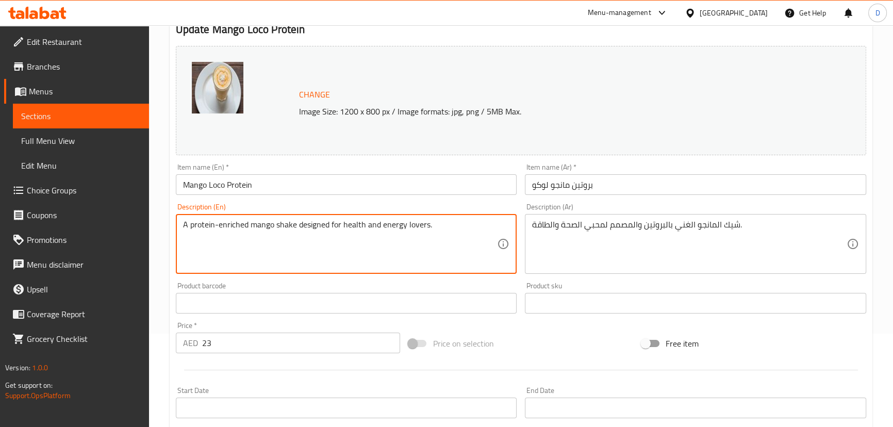
drag, startPoint x: 404, startPoint y: 226, endPoint x: 448, endPoint y: 230, distance: 44.5
type textarea "A protein-enriched mango shake designed for health and energy"
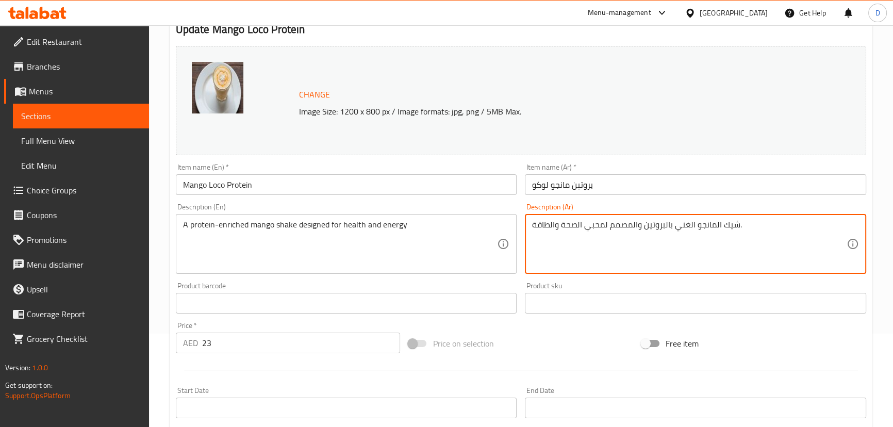
drag, startPoint x: 582, startPoint y: 229, endPoint x: 604, endPoint y: 233, distance: 23.1
click at [604, 233] on textarea "شيك المانجو الغني بالبروتين والمصمم لمحبي الصحة والطاقة." at bounding box center [689, 244] width 314 height 49
type textarea "شيك المانجو الغني بالبروتين والمصمم لالصحة والطاقة."
click at [62, 113] on span "Sections" at bounding box center [81, 116] width 120 height 12
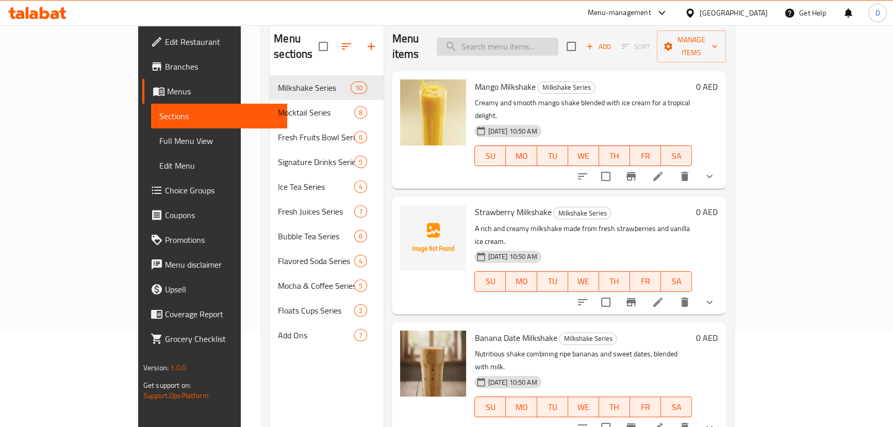
click at [532, 40] on input "search" at bounding box center [498, 47] width 122 height 18
paste input "Classic Boba Tea"
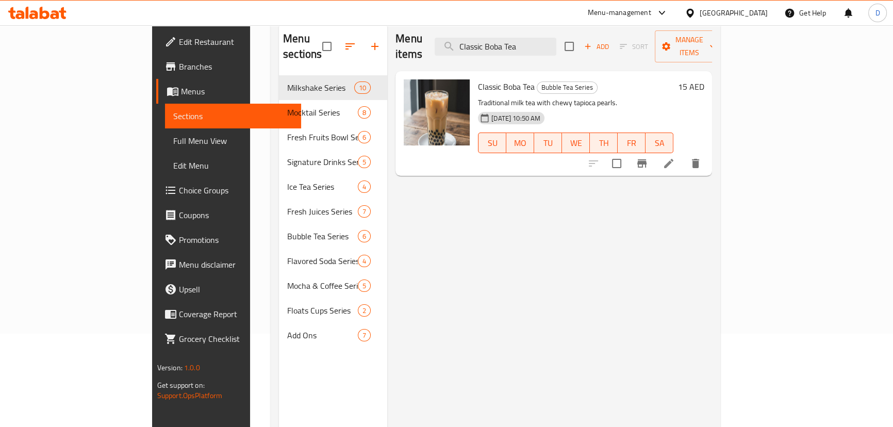
type input "Classic Boba Tea"
click at [675, 157] on icon at bounding box center [668, 163] width 12 height 12
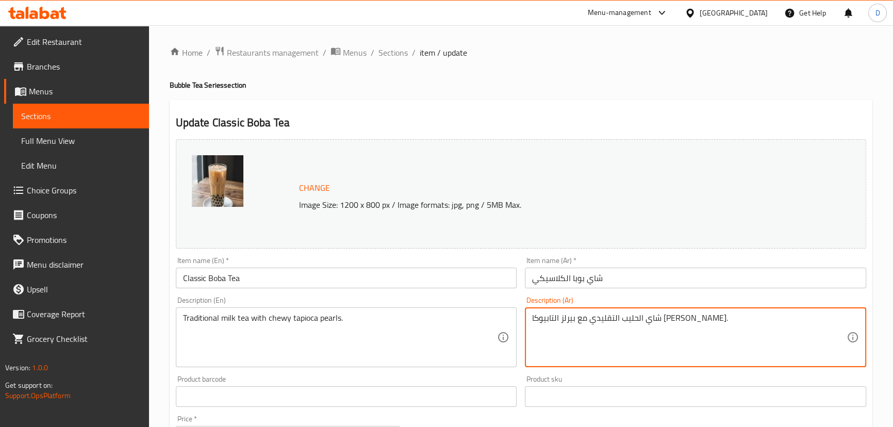
click at [600, 324] on textarea "شاي الحليب التقليدي مع بيرلز التابيوكا [PERSON_NAME]." at bounding box center [689, 337] width 314 height 49
drag, startPoint x: 553, startPoint y: 319, endPoint x: 522, endPoint y: 314, distance: 31.3
click at [522, 314] on div "Description (Ar) شاي الحليب التقليدي مع لآليء التابيوكا [PERSON_NAME]. Descript…" at bounding box center [696, 331] width 350 height 79
type textarea "شاي الحليب التقليدي مع لآليء التابيوكا المطاطية."
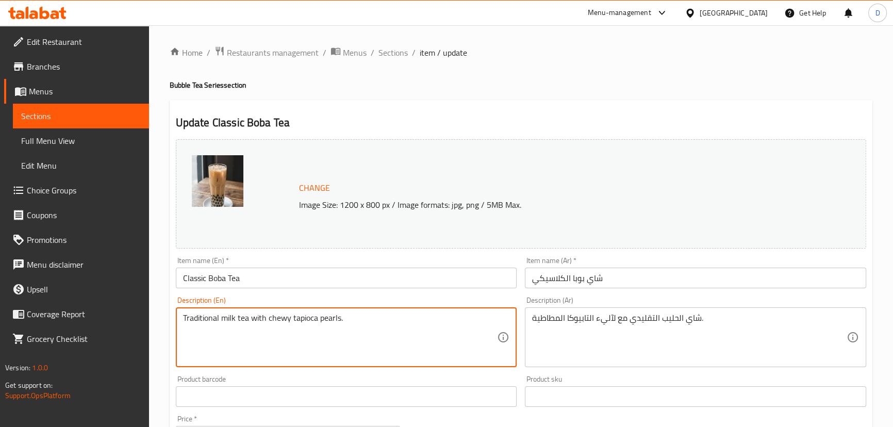
click at [330, 323] on textarea "Traditional milk tea with chewy tapioca pearls." at bounding box center [340, 337] width 314 height 49
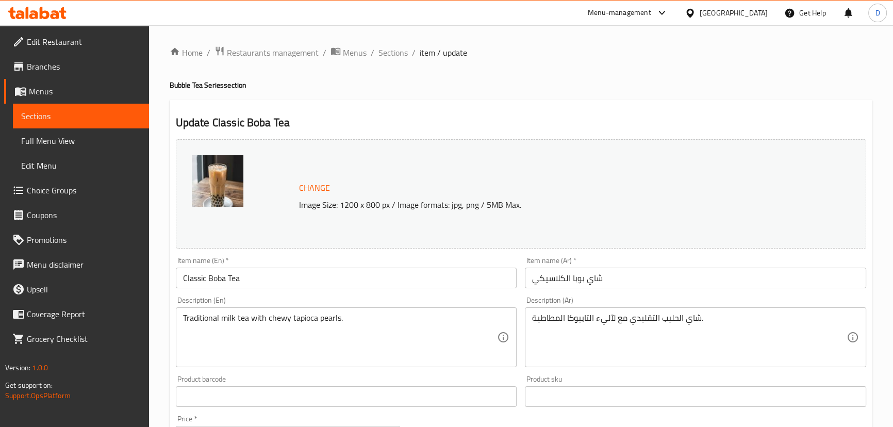
click at [310, 321] on textarea "Traditional milk tea with chewy tapioca pearls." at bounding box center [340, 337] width 314 height 49
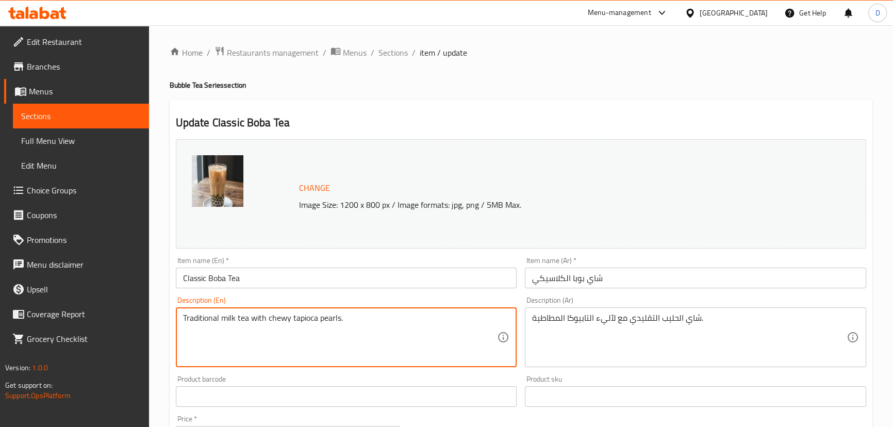
click at [310, 321] on textarea "Traditional milk tea with chewy tapioca pearls." at bounding box center [340, 337] width 314 height 49
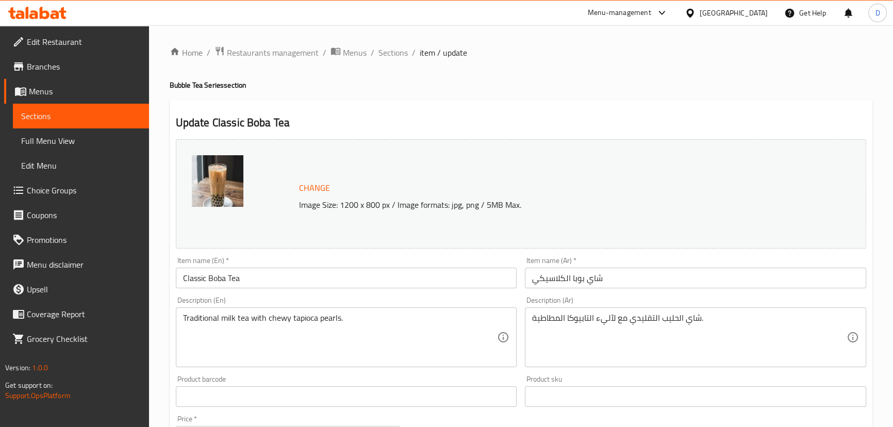
click at [274, 315] on textarea "Traditional milk tea with chewy tapioca pearls." at bounding box center [340, 337] width 314 height 49
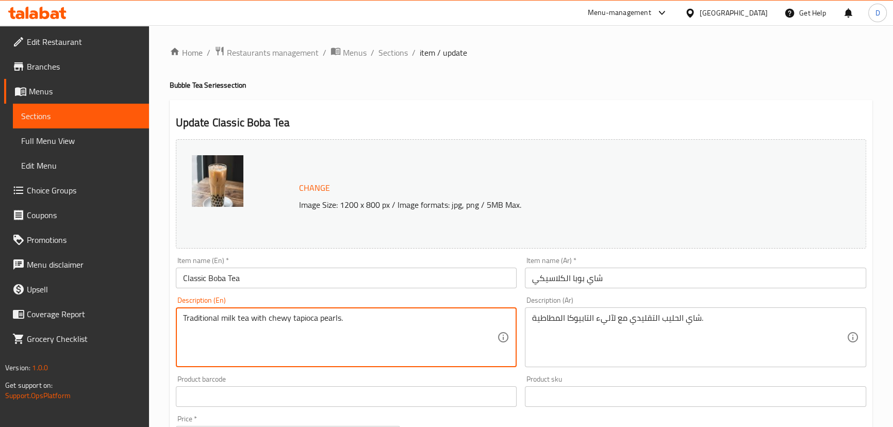
click at [274, 315] on textarea "Traditional milk tea with chewy tapioca pearls." at bounding box center [340, 337] width 314 height 49
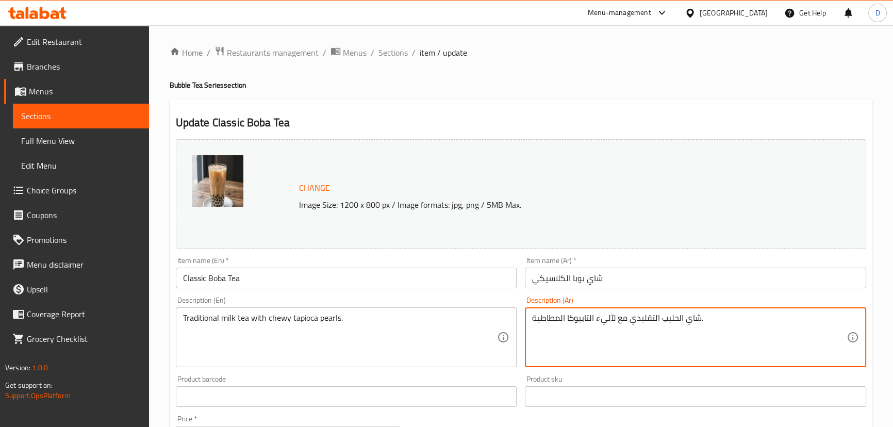
drag, startPoint x: 560, startPoint y: 314, endPoint x: 538, endPoint y: 310, distance: 22.1
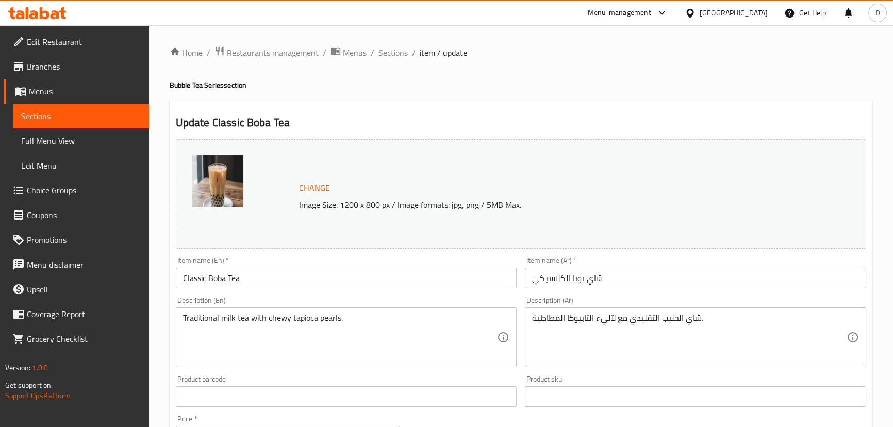
click at [608, 320] on textarea "شاي الحليب التقليدي مع لآليء التابيوكا المطاطية." at bounding box center [689, 337] width 314 height 49
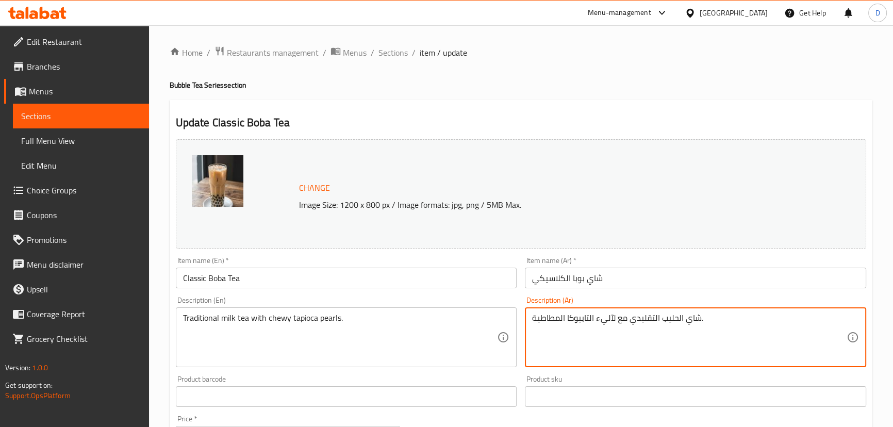
click at [608, 320] on textarea "شاي الحليب التقليدي مع لآليء التابيوكا المطاطية." at bounding box center [689, 337] width 314 height 49
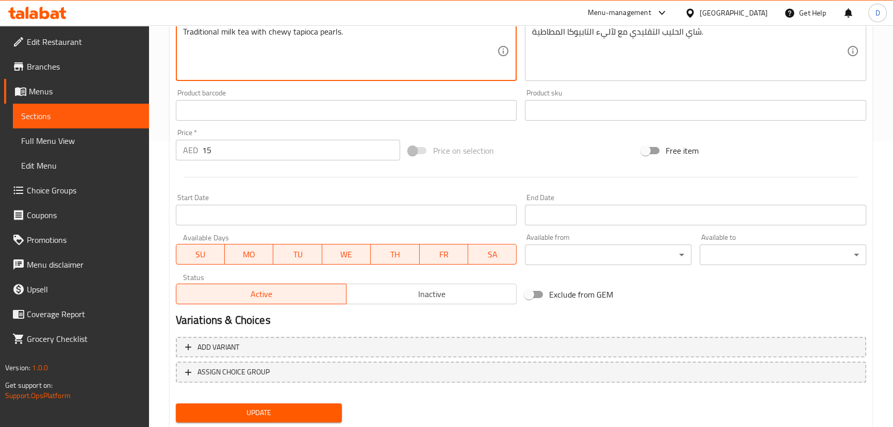
scroll to position [316, 0]
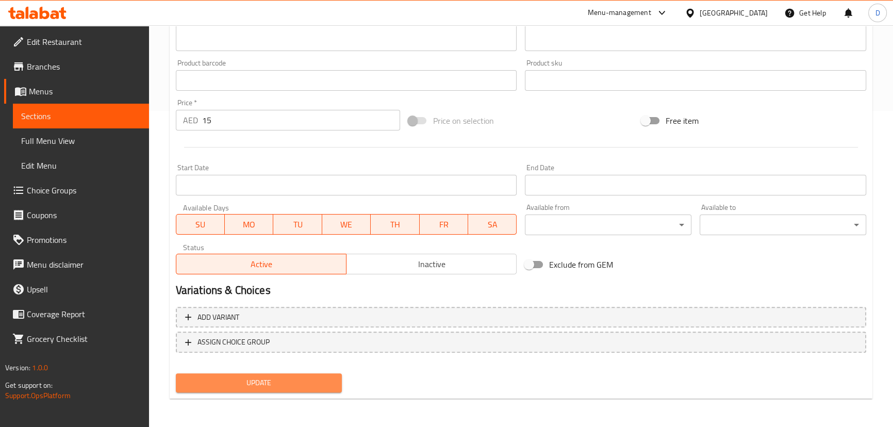
click at [330, 379] on span "Update" at bounding box center [259, 382] width 150 height 13
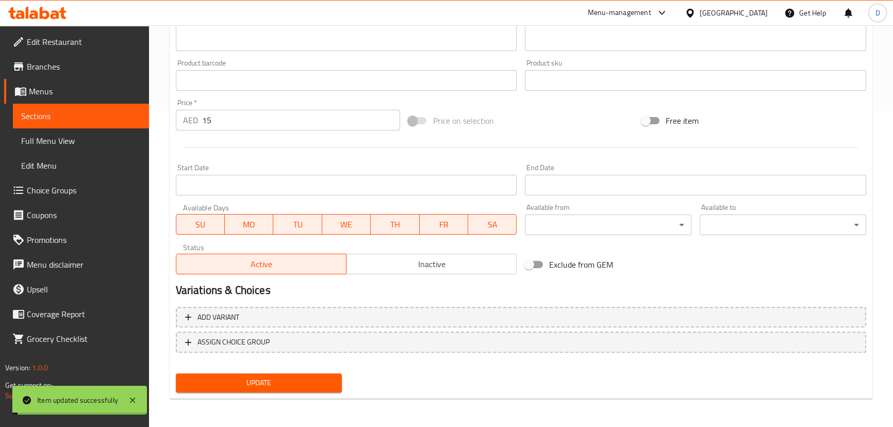
click at [297, 378] on span "Update" at bounding box center [259, 382] width 150 height 13
click at [139, 110] on span "Sections" at bounding box center [81, 116] width 120 height 12
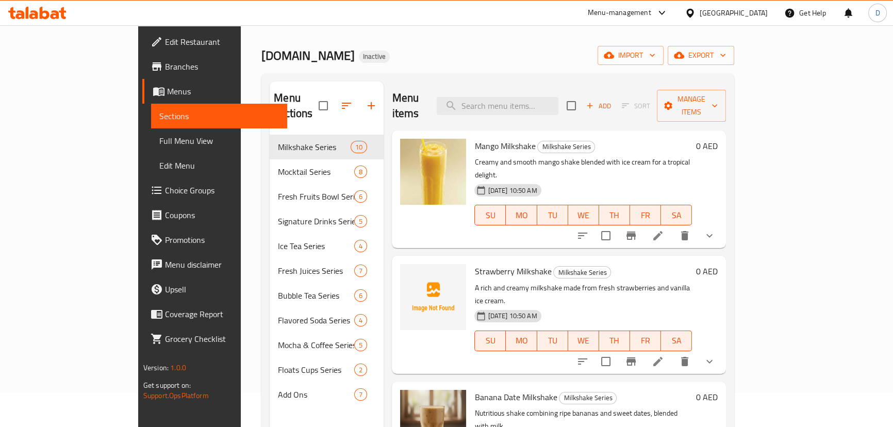
scroll to position [4, 0]
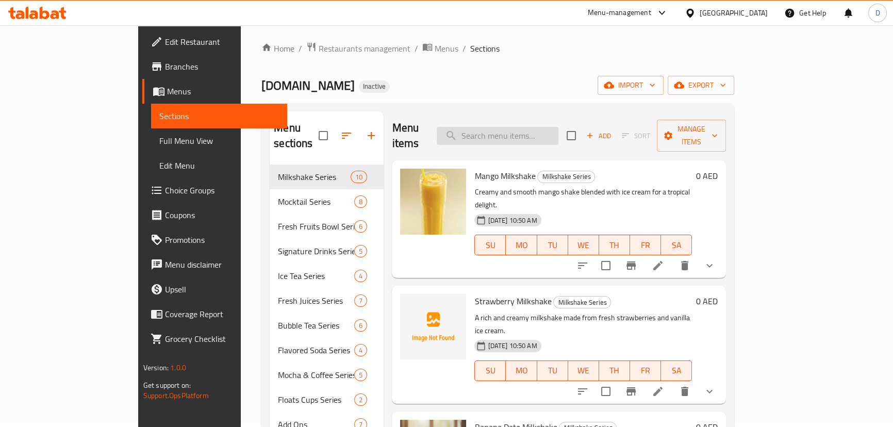
click at [508, 127] on input "search" at bounding box center [498, 136] width 122 height 18
paste input "Taro Cheesecake Boba Tea"
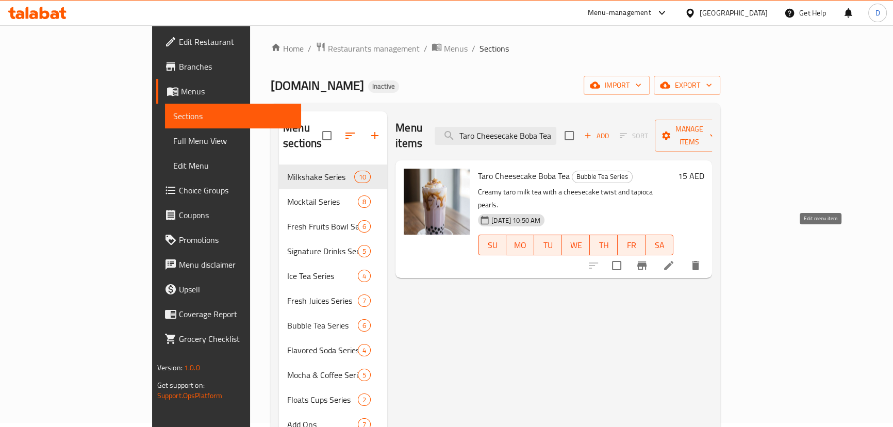
type input "Taro Cheesecake Boba Tea"
click at [675, 259] on icon at bounding box center [668, 265] width 12 height 12
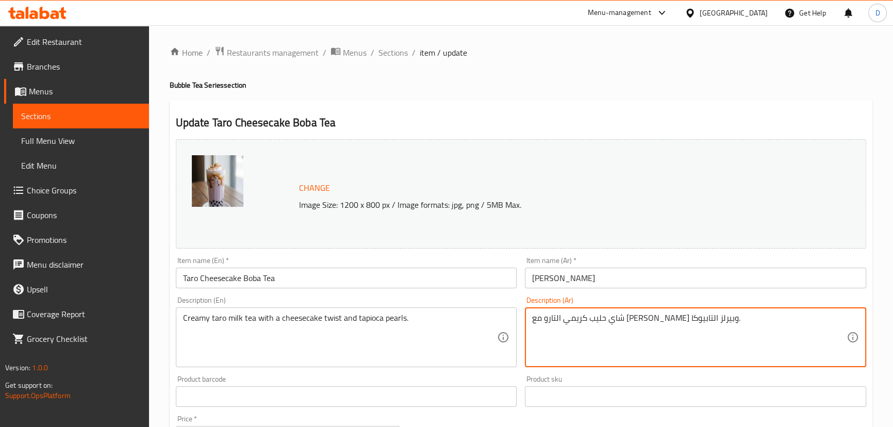
drag, startPoint x: 576, startPoint y: 317, endPoint x: 561, endPoint y: 321, distance: 15.9
paste textarea "لآليء"
click at [624, 320] on textarea "شاي حليب كريمي التارو مع لمسة تشيز كيك ولآليء التابيوكا." at bounding box center [689, 337] width 314 height 49
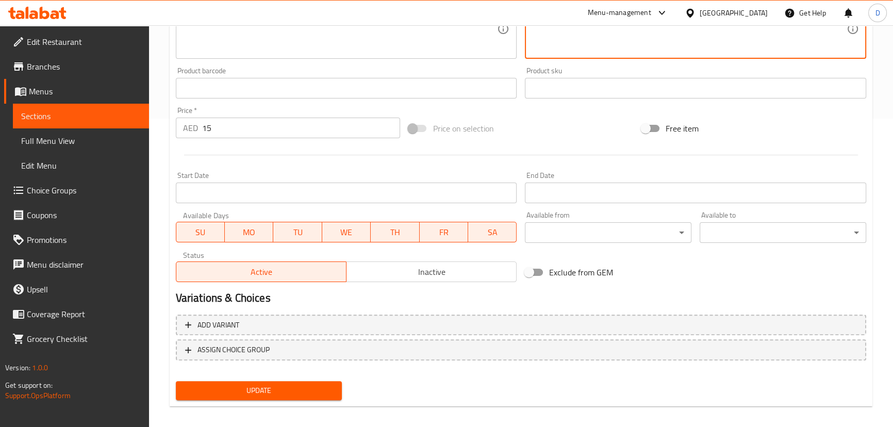
scroll to position [316, 0]
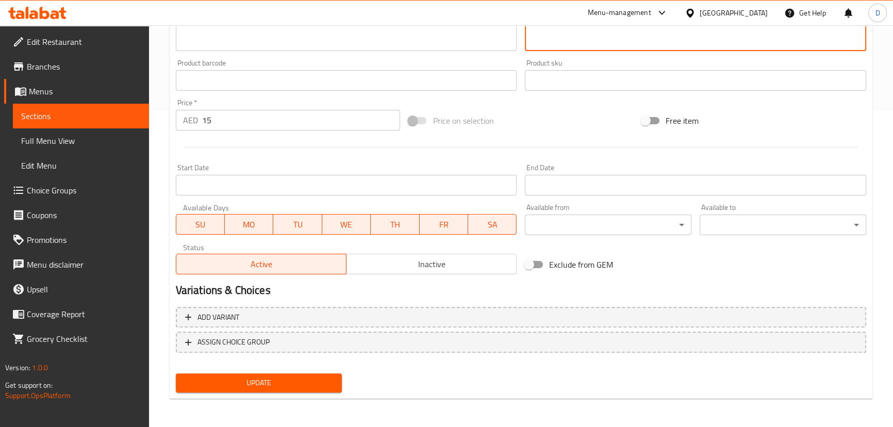
type textarea "شاي حليب كريمي التارو مع تويست تشيز كيك ولآليء التابيوكا."
click at [330, 372] on div "Update" at bounding box center [259, 382] width 175 height 27
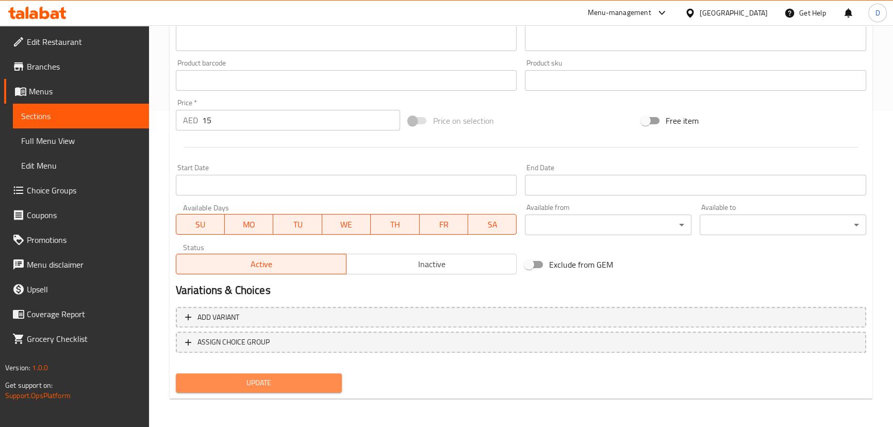
click at [335, 384] on button "Update" at bounding box center [259, 382] width 167 height 19
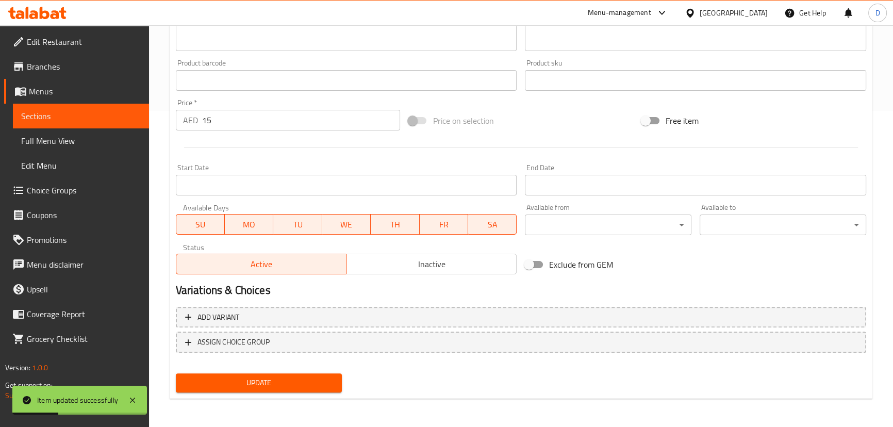
click at [131, 114] on span "Sections" at bounding box center [81, 116] width 120 height 12
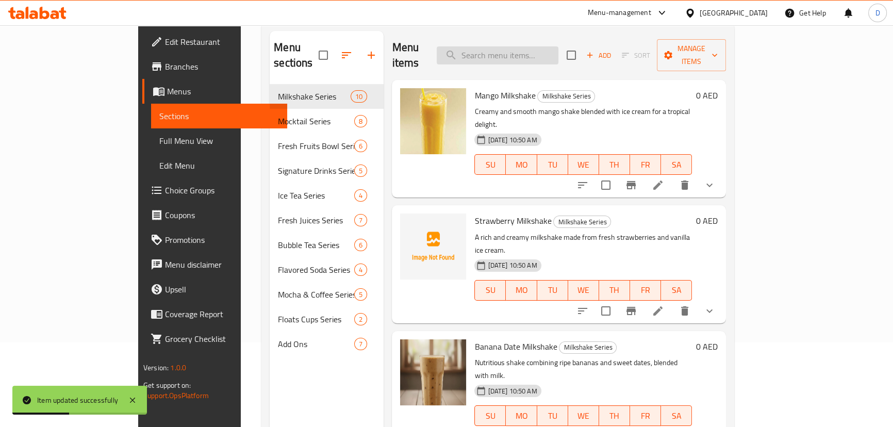
scroll to position [4, 0]
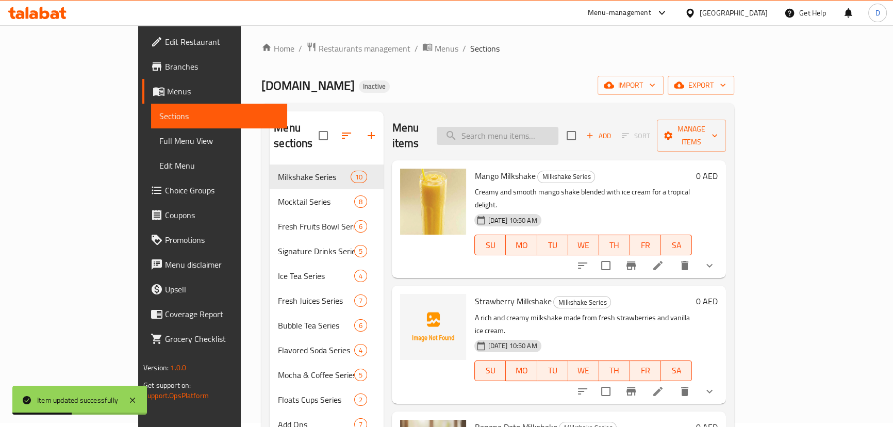
click at [522, 128] on input "search" at bounding box center [498, 136] width 122 height 18
paste input "Chocolate Boba Tea"
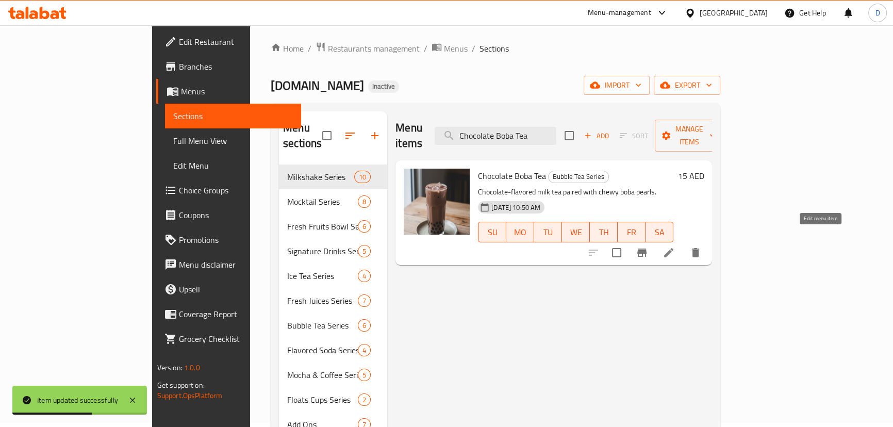
type input "Chocolate Boba Tea"
click at [673, 248] on icon at bounding box center [668, 252] width 9 height 9
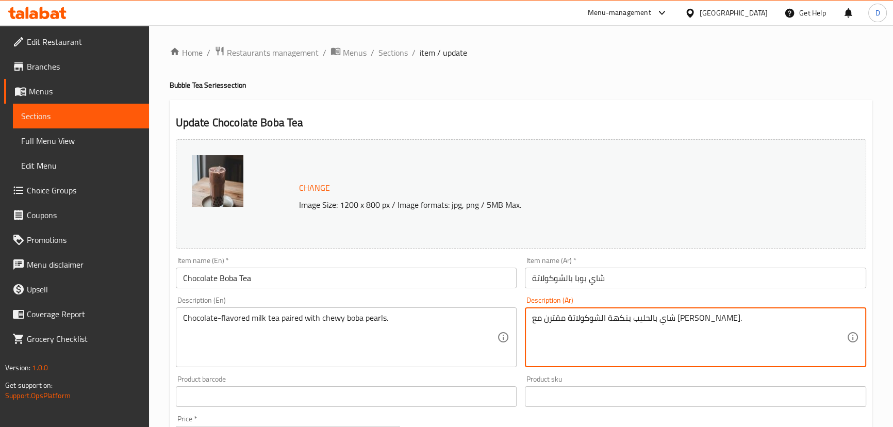
click at [576, 323] on textarea "شاي بالحليب بنكهة الشوكولاتة مقترن مع [PERSON_NAME]." at bounding box center [689, 337] width 314 height 49
paste textarea "لآليء"
click at [541, 322] on textarea "شاي بالحليب بنكهة الشوكولاتة مقترن مع لآليء [PERSON_NAME]." at bounding box center [689, 337] width 314 height 49
paste textarea "مطاط"
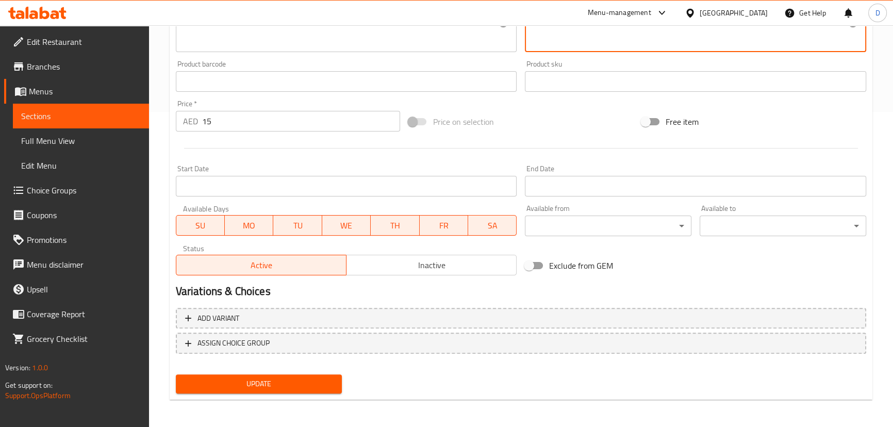
scroll to position [316, 0]
type textarea "شاي بالحليب بنكهة الشوكولاتة مقترن مع لآليء بوبا مطاطية."
click at [329, 384] on span "Update" at bounding box center [259, 382] width 150 height 13
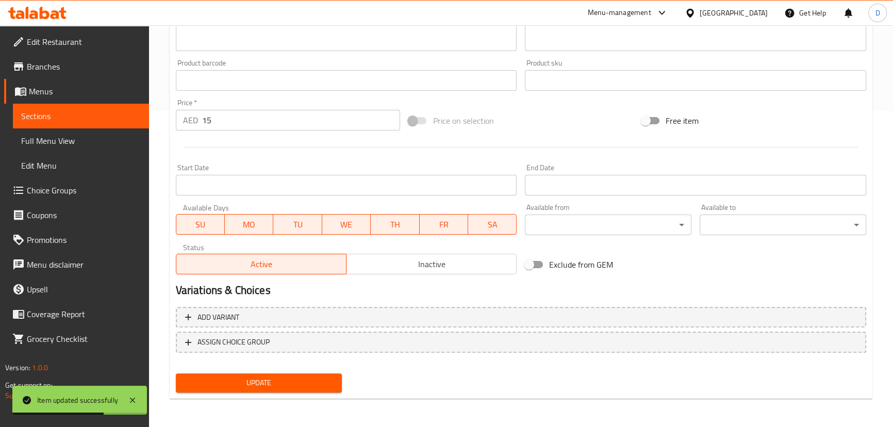
click at [136, 115] on span "Sections" at bounding box center [81, 116] width 120 height 12
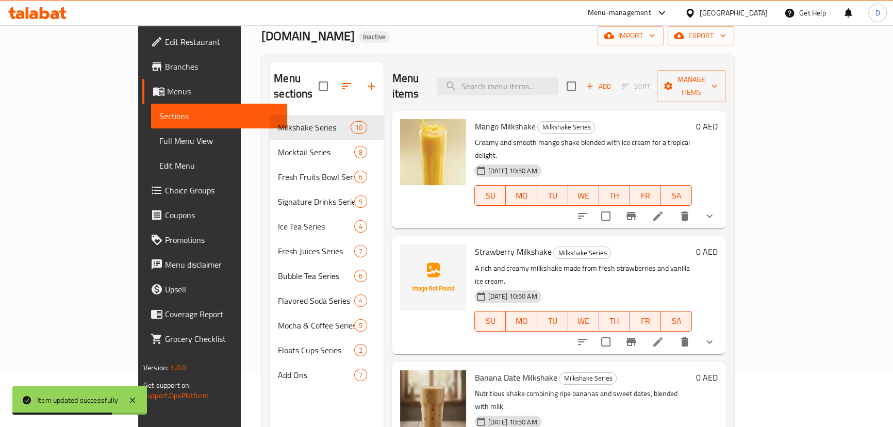
scroll to position [51, 0]
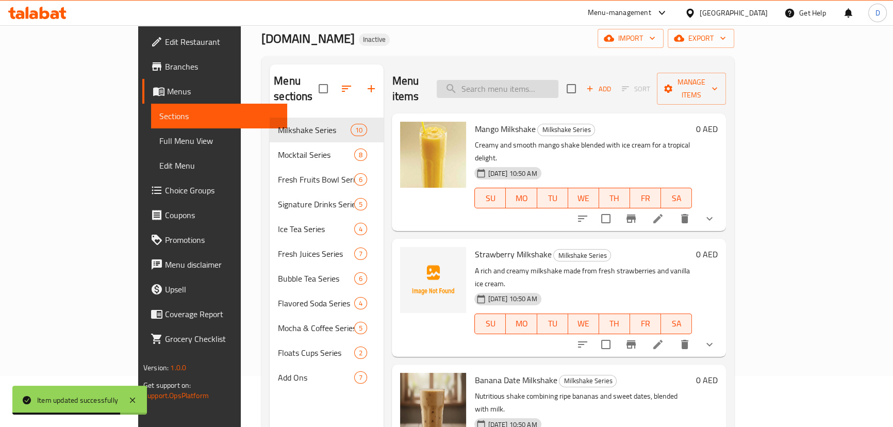
click at [546, 84] on input "search" at bounding box center [498, 89] width 122 height 18
paste input "Sweet strawberry milk tea blended with boba pearls."
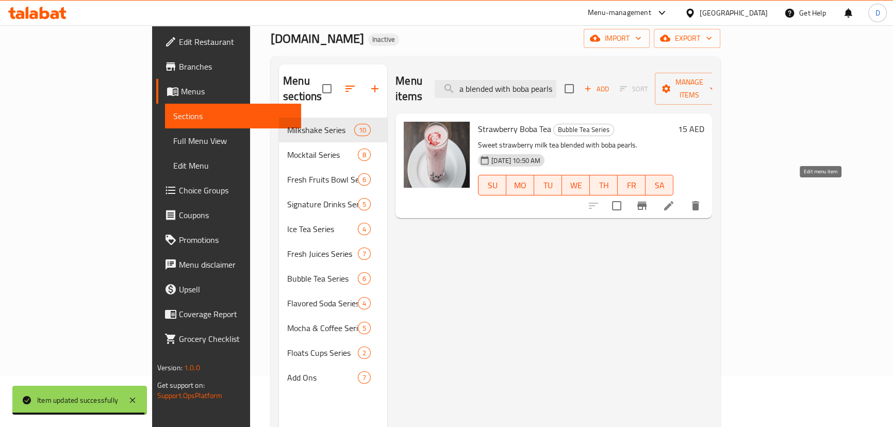
type input "Sweet strawberry milk tea blended with boba pearls."
click at [675, 200] on icon at bounding box center [668, 206] width 12 height 12
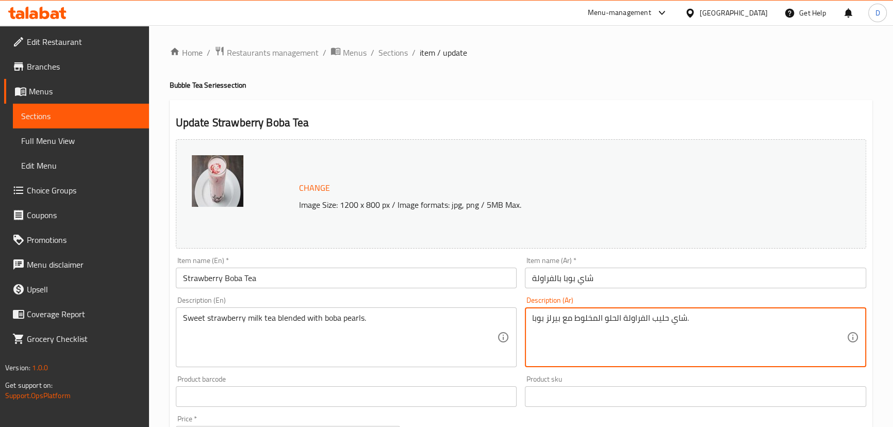
click at [552, 319] on textarea "شاي حليب الفراولة الحلو المخلوط مع بيرلز بوبا." at bounding box center [689, 337] width 314 height 49
paste textarea "لآليء"
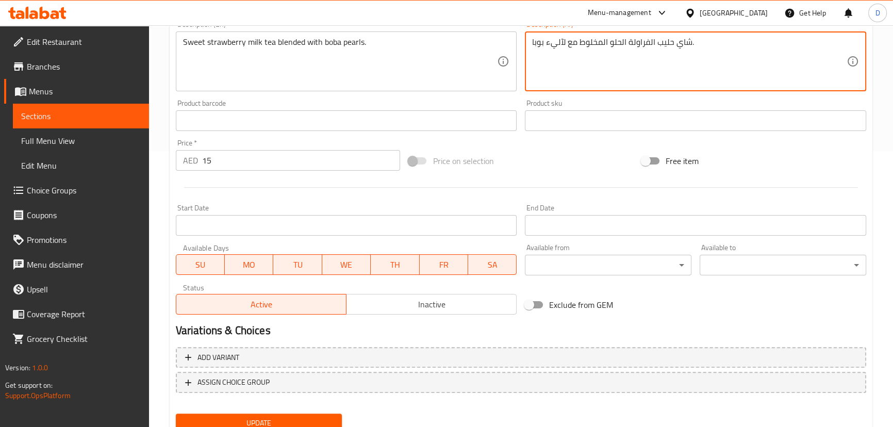
scroll to position [316, 0]
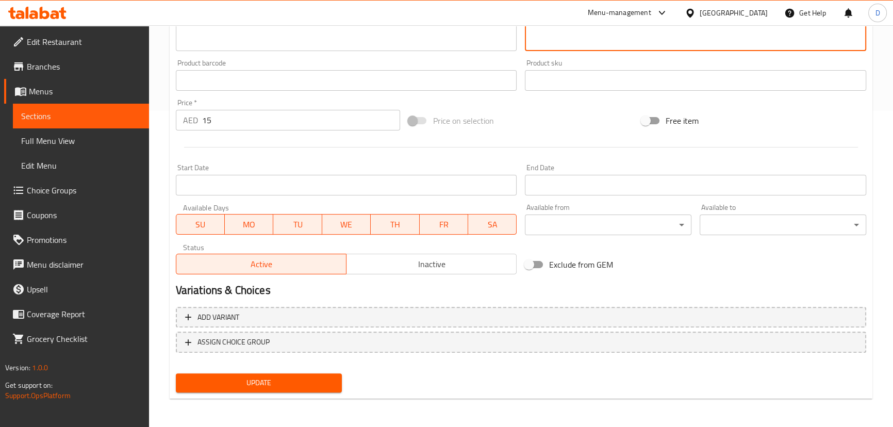
type textarea "شاي حليب الفراولة الحلو المخلوط مع لآليء بوبا."
click at [295, 379] on span "Update" at bounding box center [259, 382] width 150 height 13
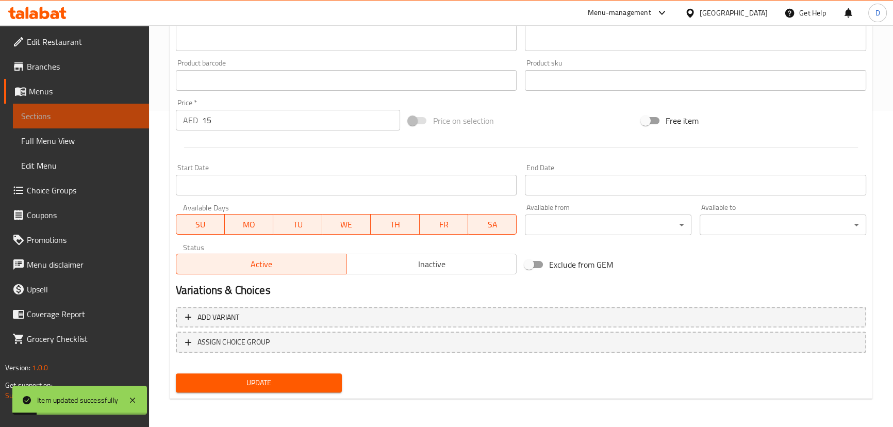
click at [124, 120] on span "Sections" at bounding box center [81, 116] width 120 height 12
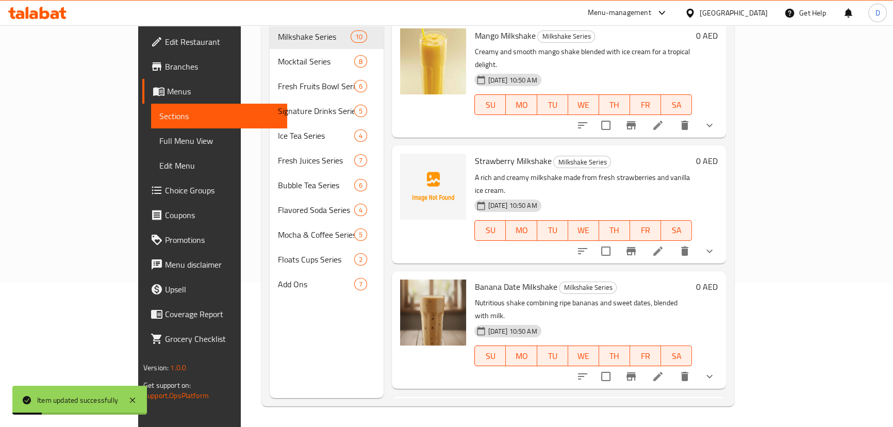
scroll to position [51, 0]
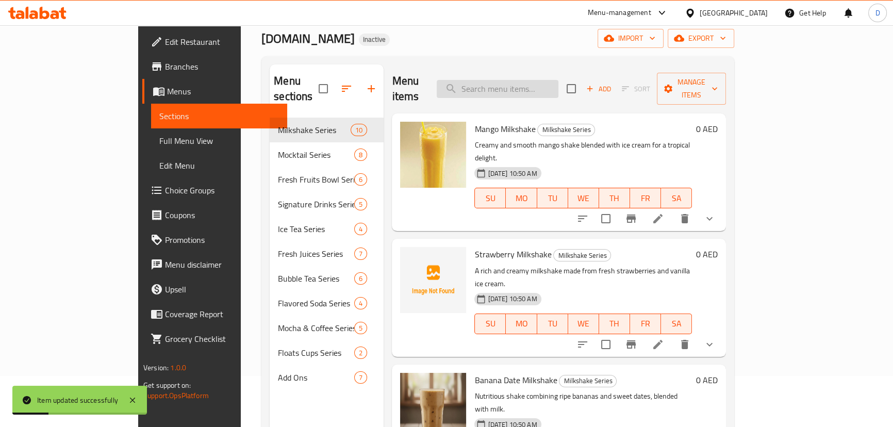
click at [527, 83] on input "search" at bounding box center [498, 89] width 122 height 18
paste input "Refreshing blueberry-infused milk tea with tapioca pearls."
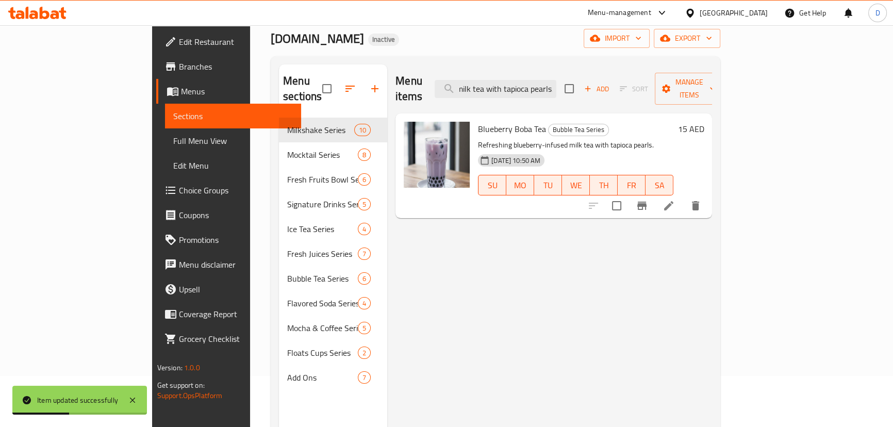
type input "Refreshing blueberry-infused milk tea with tapioca pearls."
click at [683, 198] on li at bounding box center [668, 205] width 29 height 19
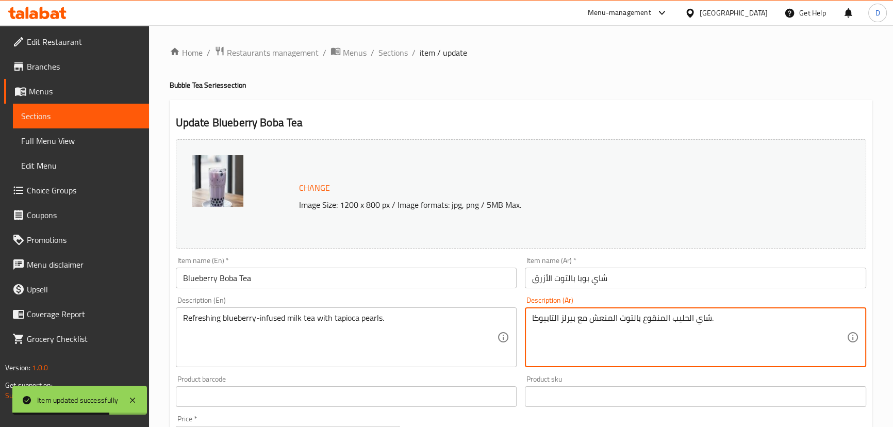
click at [567, 319] on textarea "شاي الحليب المنقوع بالتوت المنعش مع بيرلز التابيوكا." at bounding box center [689, 337] width 314 height 49
paste textarea "لآليء"
click at [622, 318] on textarea "شاي الحليب المنقوع بالتوت المنعش مع لآليء التابيوكا." at bounding box center [689, 337] width 314 height 49
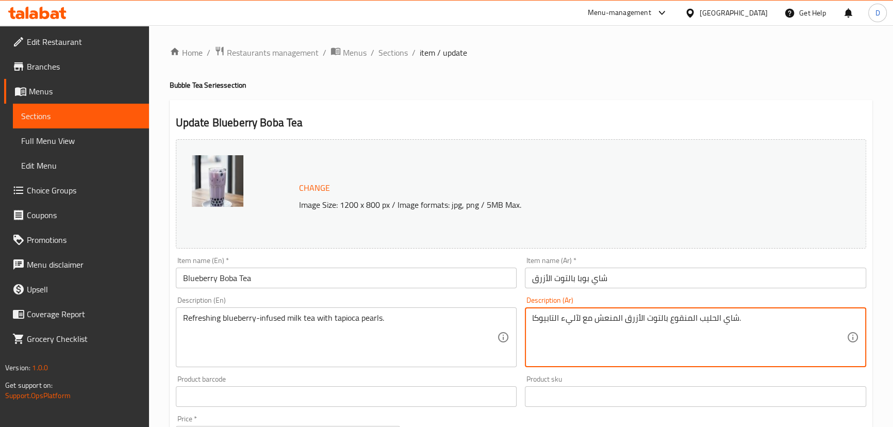
drag, startPoint x: 674, startPoint y: 320, endPoint x: 686, endPoint y: 322, distance: 12.5
click at [686, 322] on textarea "شاي الحليب المنقوع بالتوت الأزرق المنعش مع لآليء التابيوكا." at bounding box center [689, 337] width 314 height 49
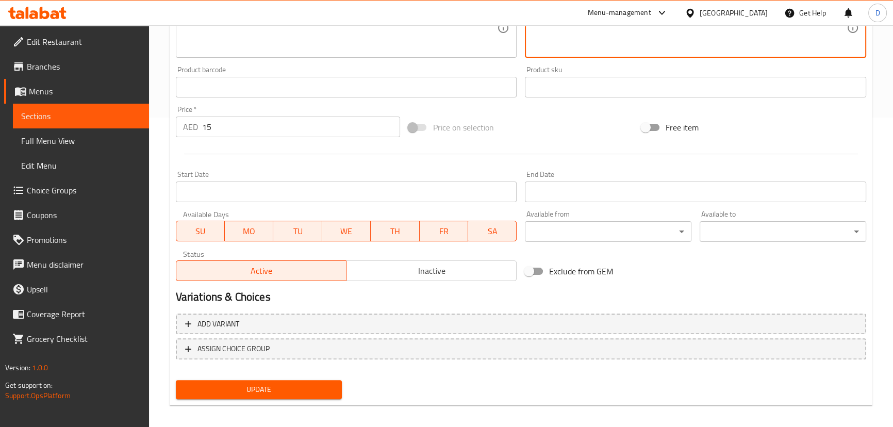
scroll to position [316, 0]
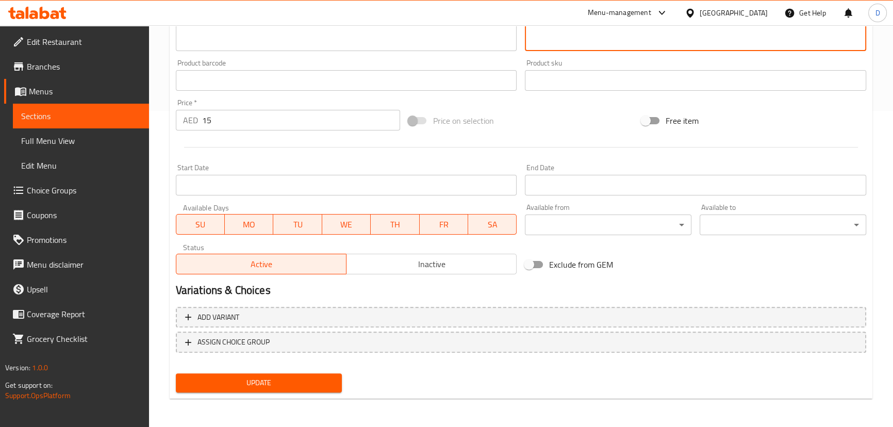
type textarea "شاي الحليب المشبع بالتوت الأزرق المنعش مع لآليء التابيوكا."
click at [322, 392] on div "Update" at bounding box center [259, 382] width 175 height 27
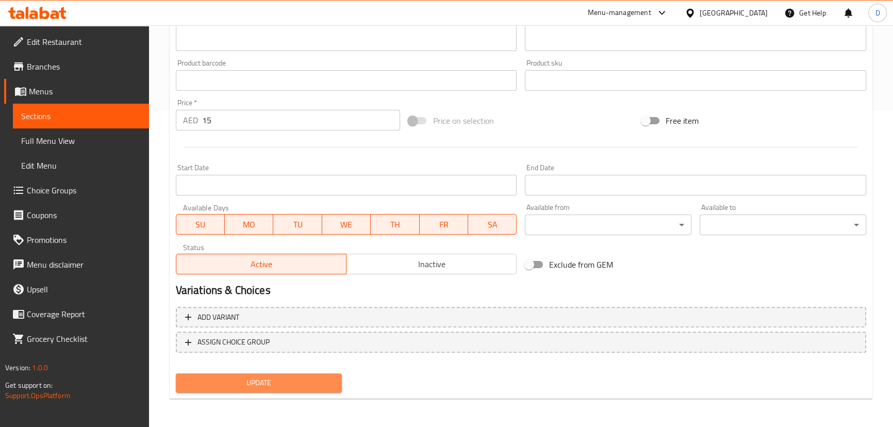
click at [322, 378] on span "Update" at bounding box center [259, 382] width 150 height 13
click at [309, 376] on span "Update" at bounding box center [259, 382] width 150 height 13
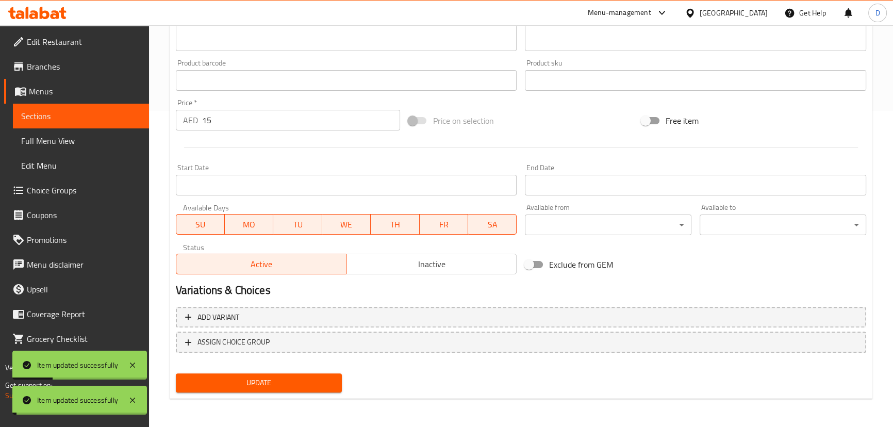
click at [92, 113] on span "Sections" at bounding box center [81, 116] width 120 height 12
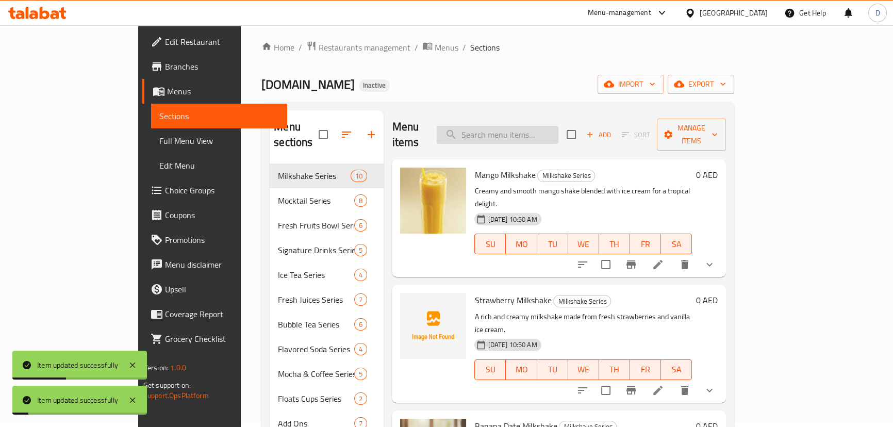
scroll to position [4, 0]
click at [558, 128] on input "search" at bounding box center [498, 136] width 122 height 18
paste input "Fruity tea with passion fruit flavor and popping boba that burst with juice."
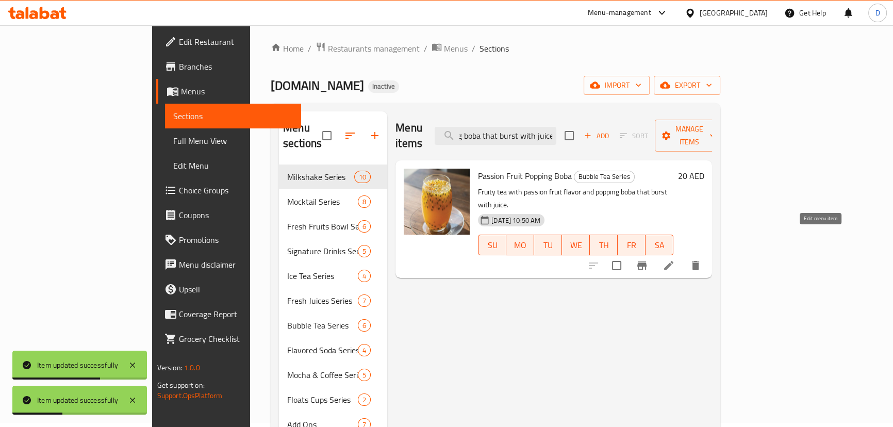
type input "Fruity tea with passion fruit flavor and popping boba that burst with juice."
click at [673, 261] on icon at bounding box center [668, 265] width 9 height 9
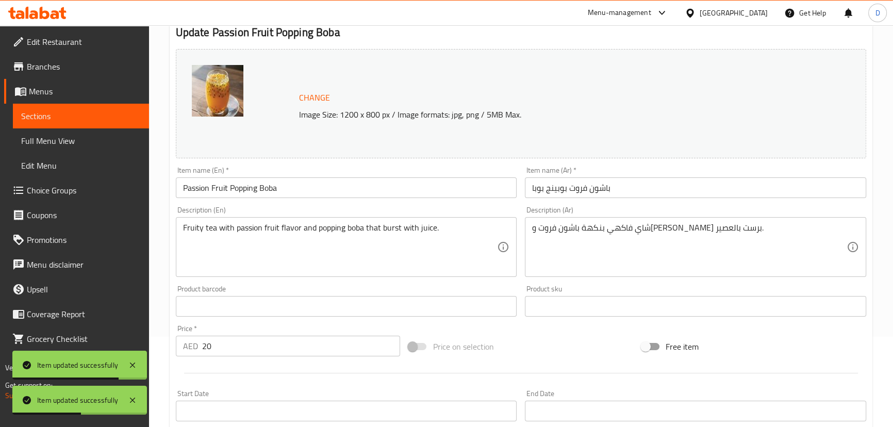
scroll to position [93, 0]
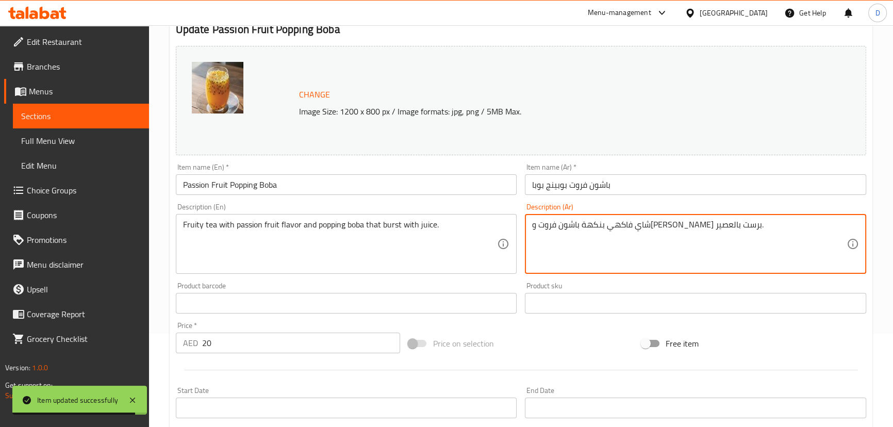
click at [574, 223] on textarea "شاي فاكهي بنكهة باشون فروت و[PERSON_NAME] برست بالعصير." at bounding box center [689, 244] width 314 height 49
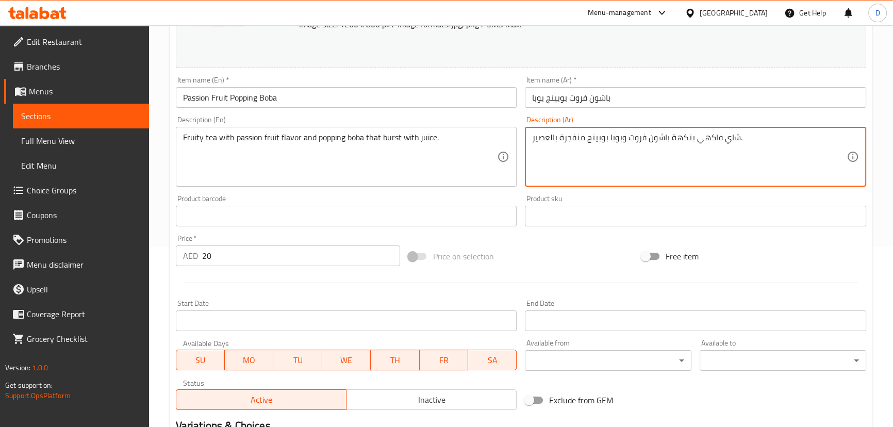
scroll to position [316, 0]
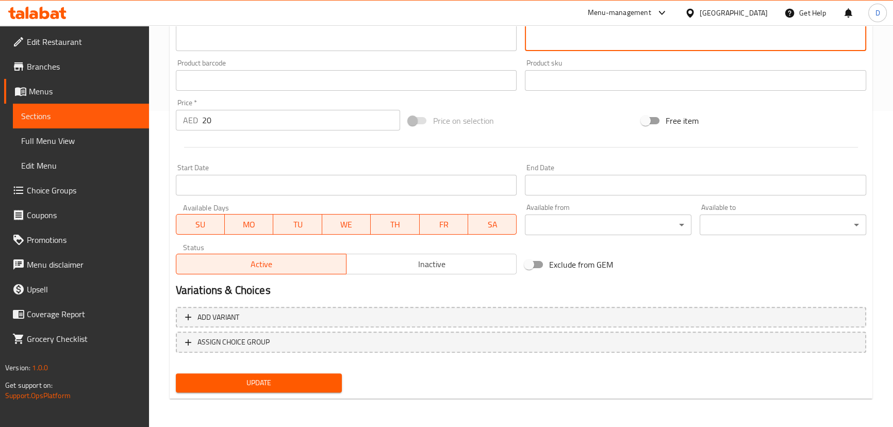
type textarea "شاي فاكهي بنكهة باشون فروت وبوبا بوبينج منفجرة بالعصير."
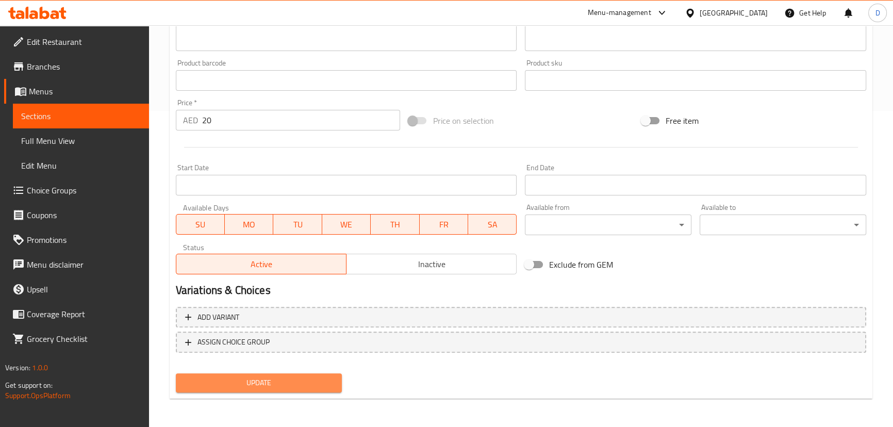
click at [318, 386] on span "Update" at bounding box center [259, 382] width 150 height 13
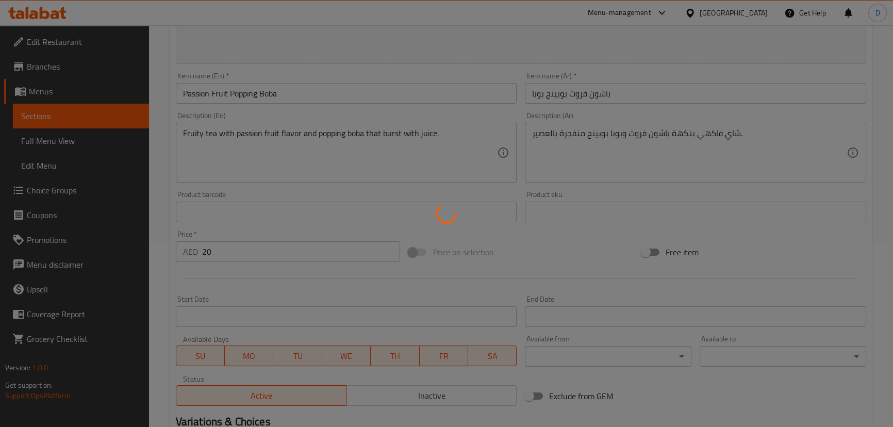
scroll to position [175, 0]
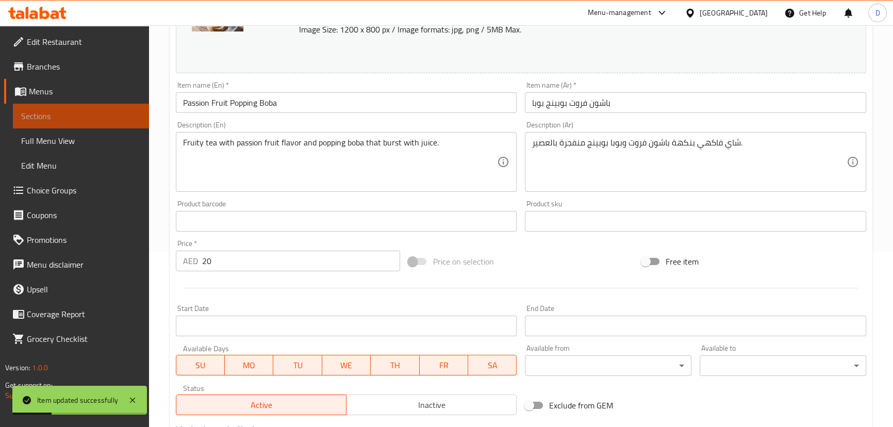
click at [108, 108] on link "Sections" at bounding box center [81, 116] width 136 height 25
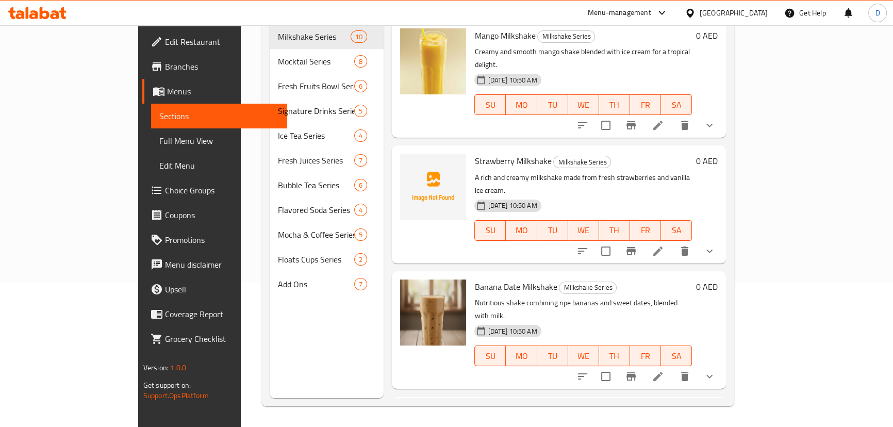
scroll to position [51, 0]
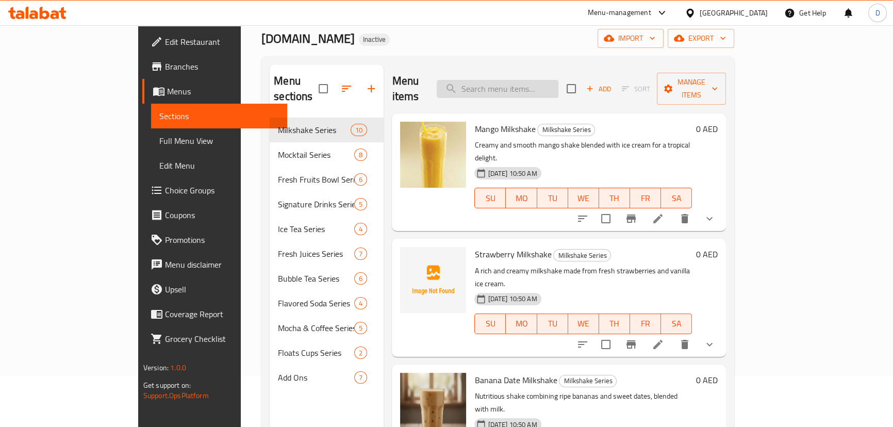
click at [544, 83] on input "search" at bounding box center [498, 89] width 122 height 18
paste input "Zesty lime flavor blended into chilled iced tea."
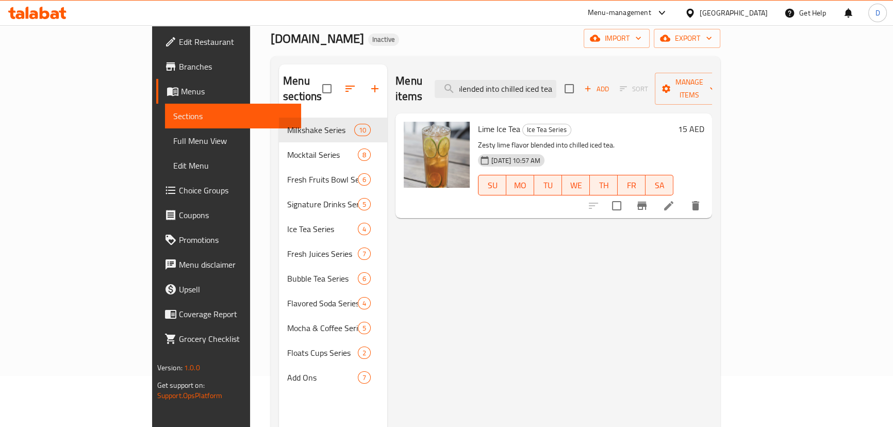
type input "Zesty lime flavor blended into chilled iced tea."
click at [683, 196] on li at bounding box center [668, 205] width 29 height 19
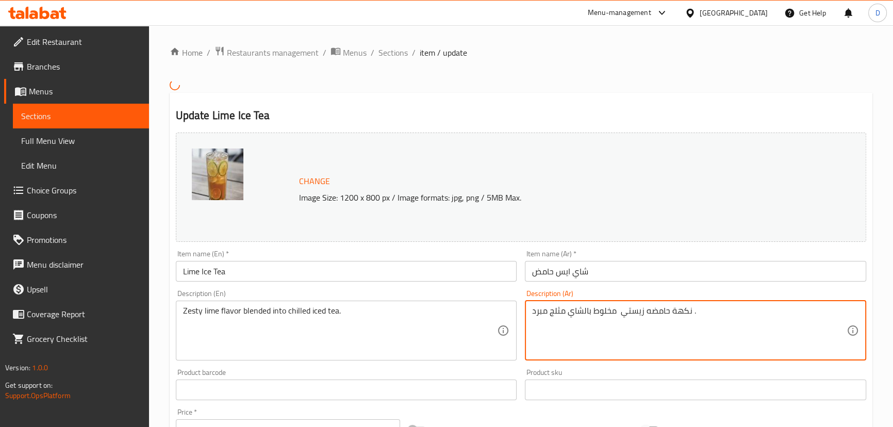
drag, startPoint x: 650, startPoint y: 310, endPoint x: 644, endPoint y: 311, distance: 5.2
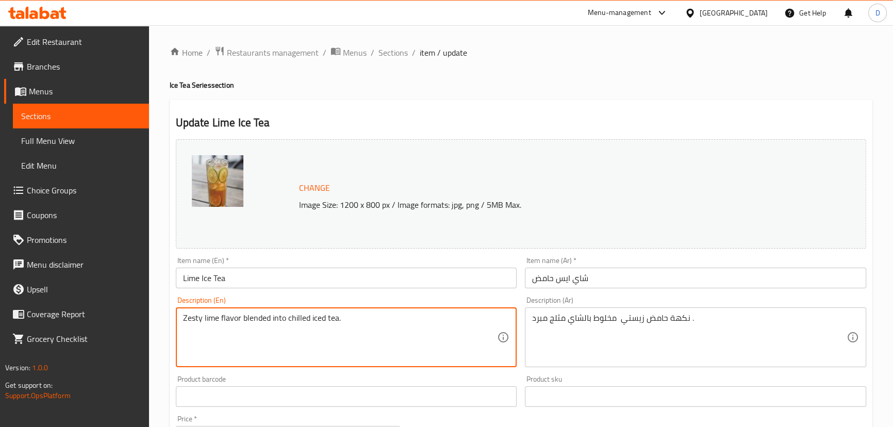
drag, startPoint x: 242, startPoint y: 326, endPoint x: 314, endPoint y: 322, distance: 71.8
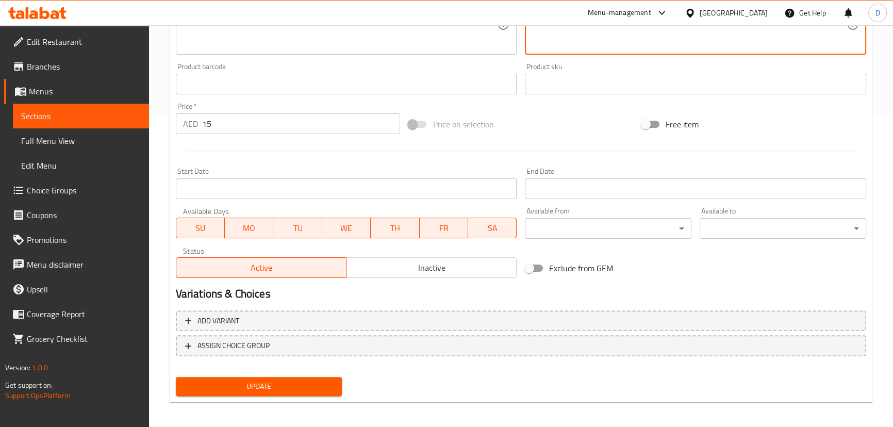
scroll to position [316, 0]
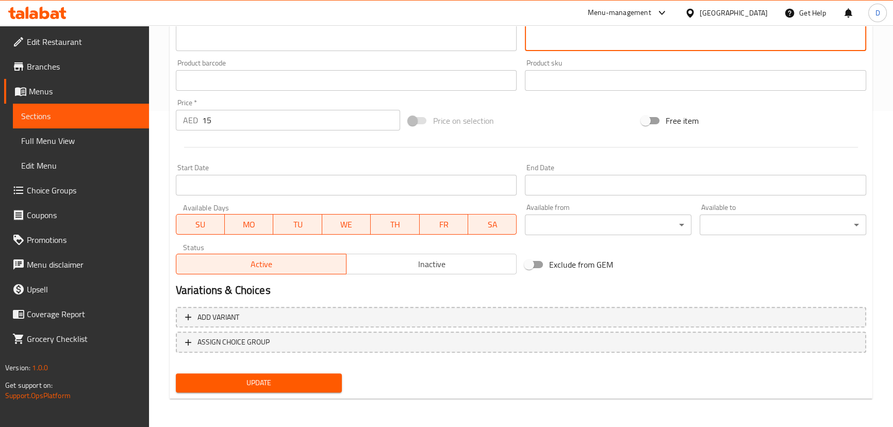
type textarea "نكهة حامض زيستي مخلوط بالشاي مثلج مبرد ."
click at [305, 391] on button "Update" at bounding box center [259, 382] width 167 height 19
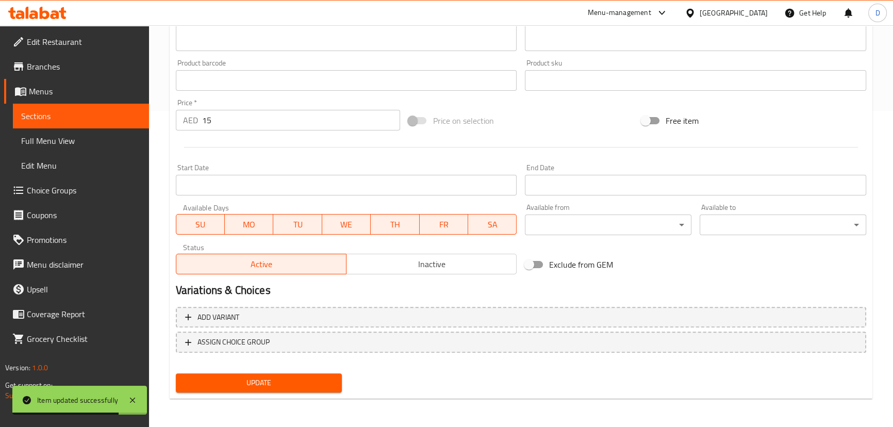
click at [125, 121] on span "Sections" at bounding box center [81, 116] width 120 height 12
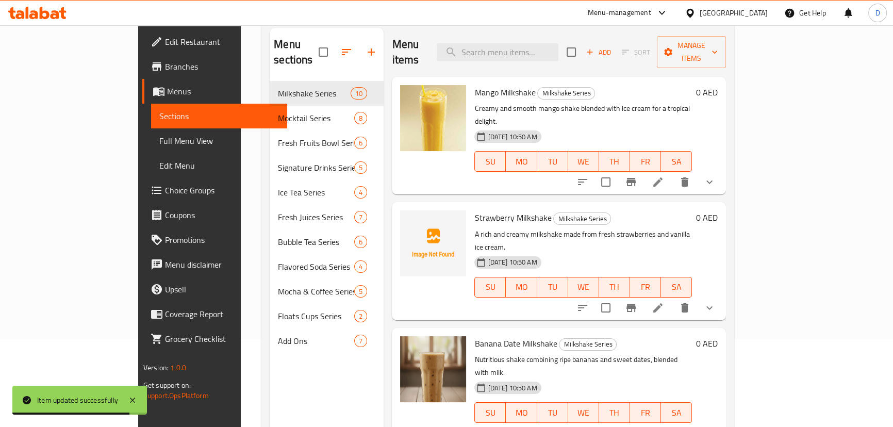
scroll to position [4, 0]
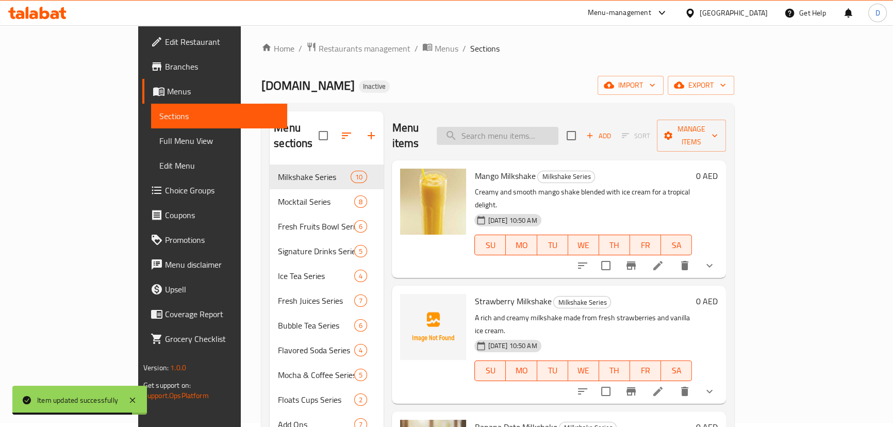
click at [551, 130] on input "search" at bounding box center [498, 136] width 122 height 18
paste input "Fizzy soda with sweet lychee flavor for a refreshing burst."
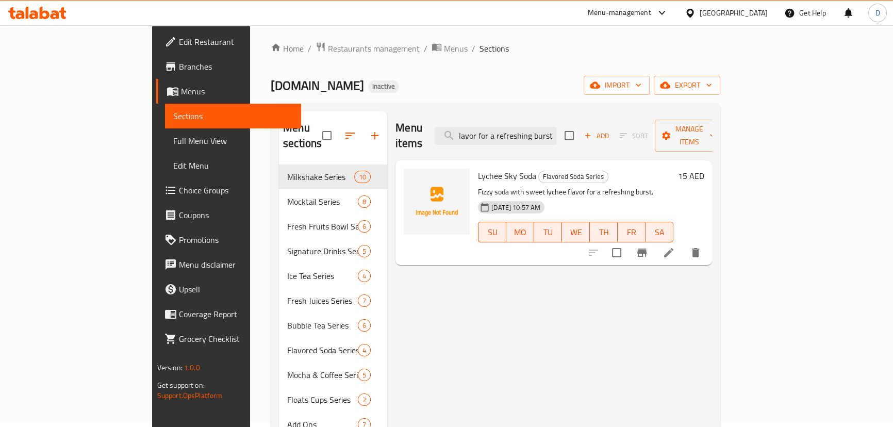
type input "Fizzy soda with sweet lychee flavor for a refreshing burst."
click at [675, 246] on icon at bounding box center [668, 252] width 12 height 12
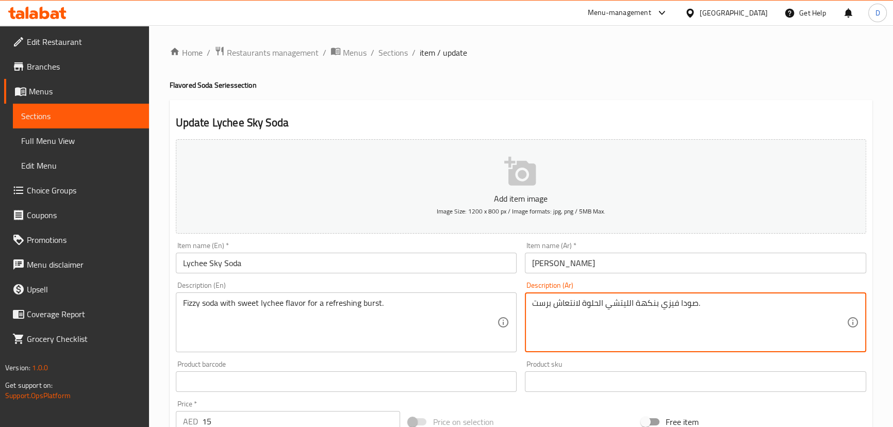
drag, startPoint x: 551, startPoint y: 302, endPoint x: 521, endPoint y: 306, distance: 29.6
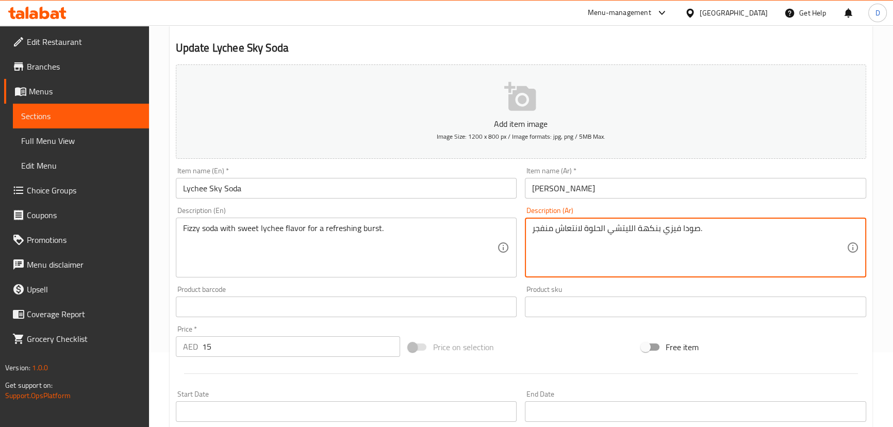
scroll to position [281, 0]
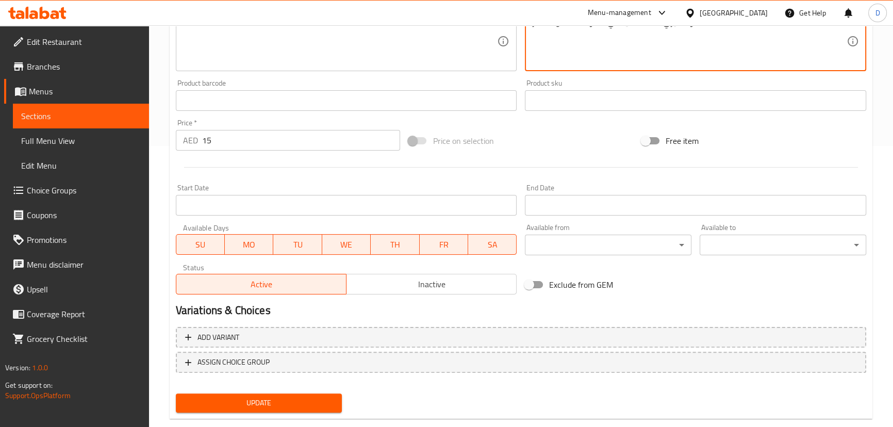
type textarea "صودا فيزي بنكهة الليتشي الحلوة لانتعاش منفجر."
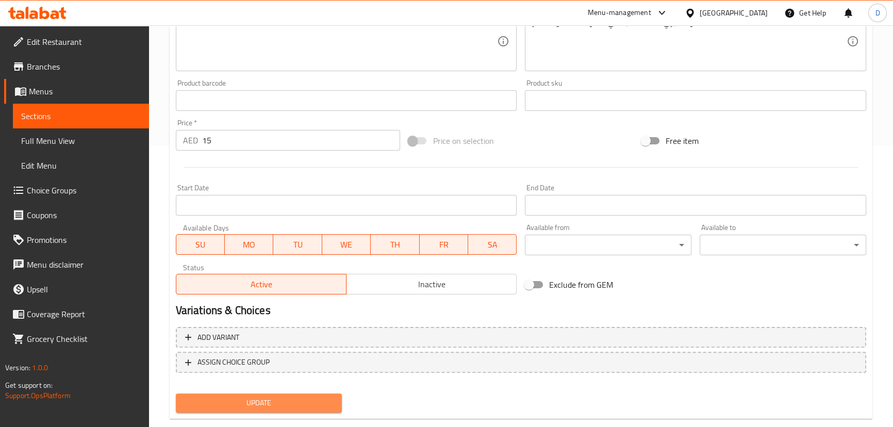
click at [312, 407] on span "Update" at bounding box center [259, 402] width 150 height 13
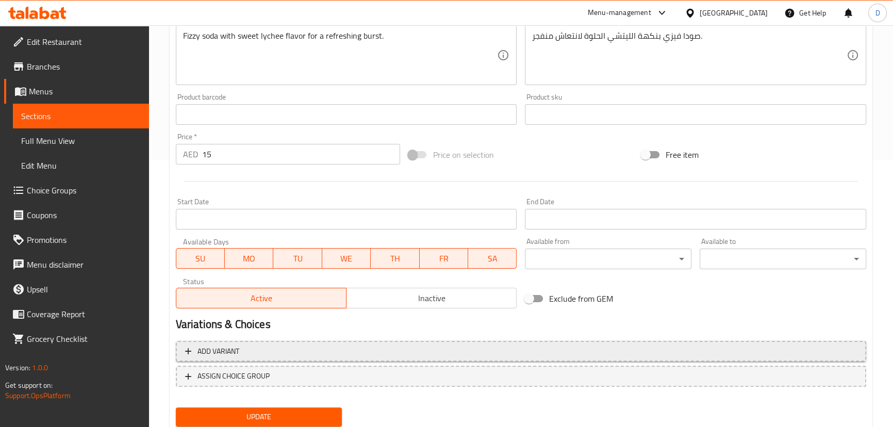
scroll to position [301, 0]
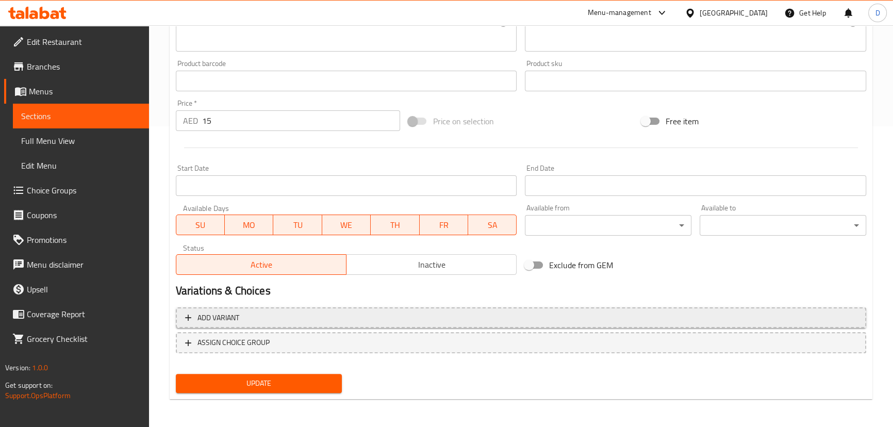
click at [293, 386] on span "Update" at bounding box center [259, 383] width 150 height 13
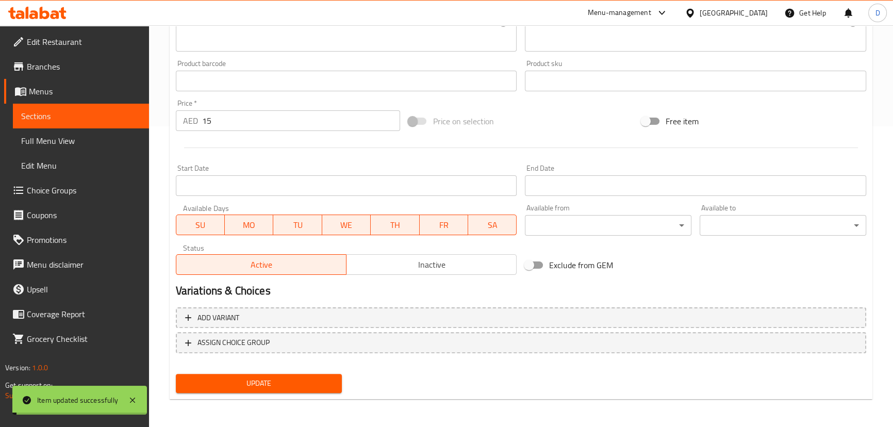
click at [89, 118] on span "Sections" at bounding box center [81, 116] width 120 height 12
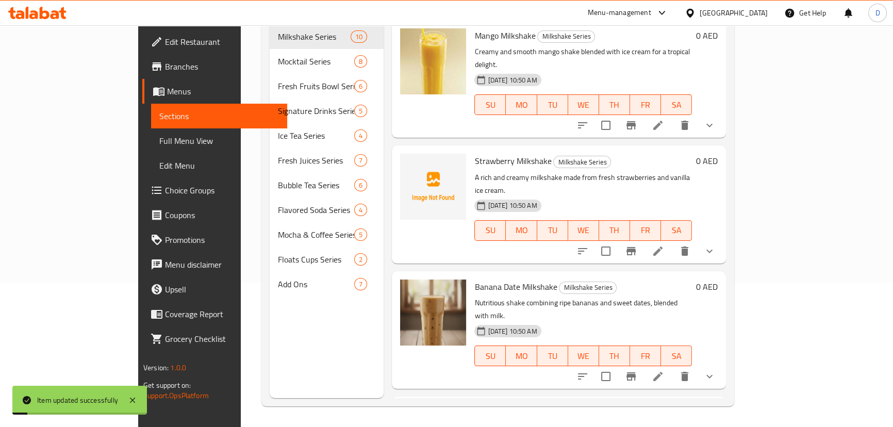
scroll to position [51, 0]
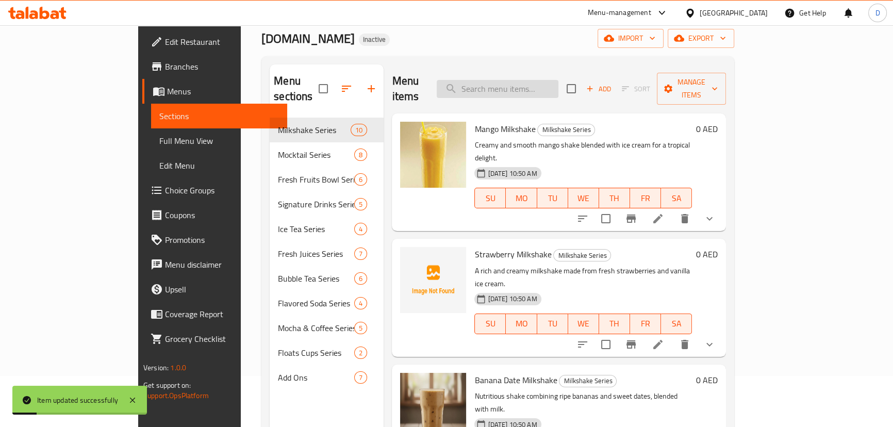
click at [530, 80] on input "search" at bounding box center [498, 89] width 122 height 18
paste input "Bursting boba pearls with flavors like mango, lychee, strawberry, passion fruit…"
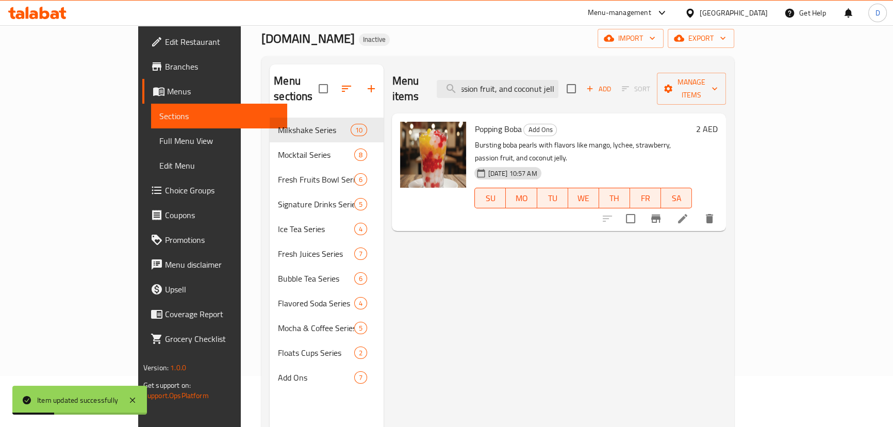
type input "Bursting boba pearls with flavors like mango, lychee, strawberry, passion fruit…"
click at [689, 212] on icon at bounding box center [682, 218] width 12 height 12
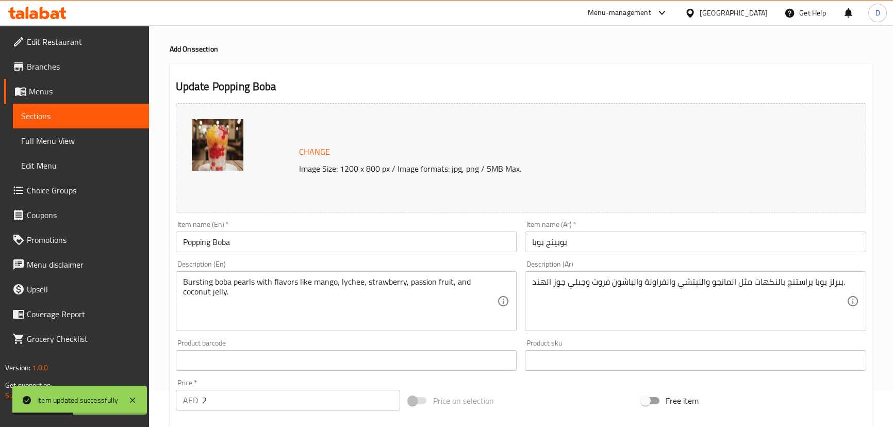
scroll to position [46, 0]
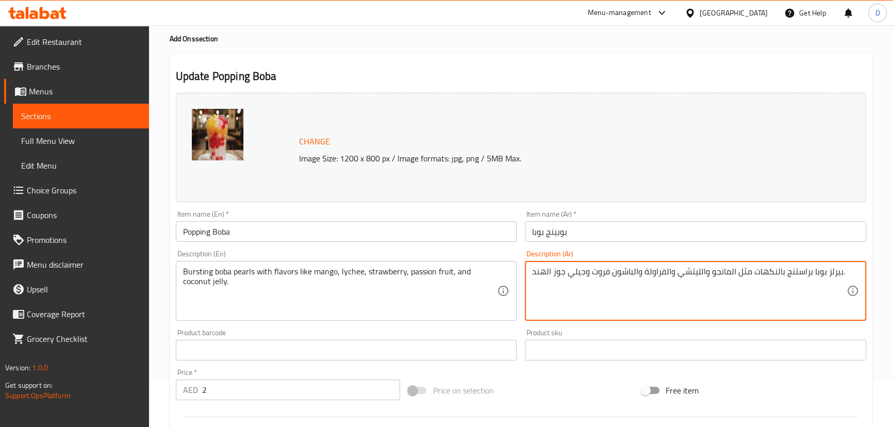
click at [832, 273] on textarea "بيرلز بوبا براستنج بالنكهات مثل المانجو والليتشي والفراولة والباشون فروت وجيلي …" at bounding box center [689, 291] width 314 height 49
paste textarea "لآليء"
click at [799, 278] on textarea "لآليء [PERSON_NAME] بالنكهات مثل المانجو والليتشي والفراولة والباشون فروت وجيلي…" at bounding box center [689, 291] width 314 height 49
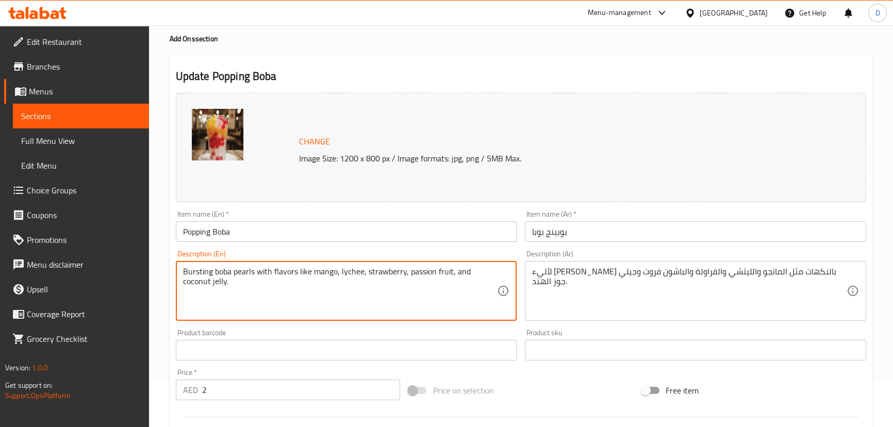
click at [198, 270] on textarea "Bursting boba pearls with flavors like mango, lychee, strawberry, passion fruit…" at bounding box center [340, 291] width 314 height 49
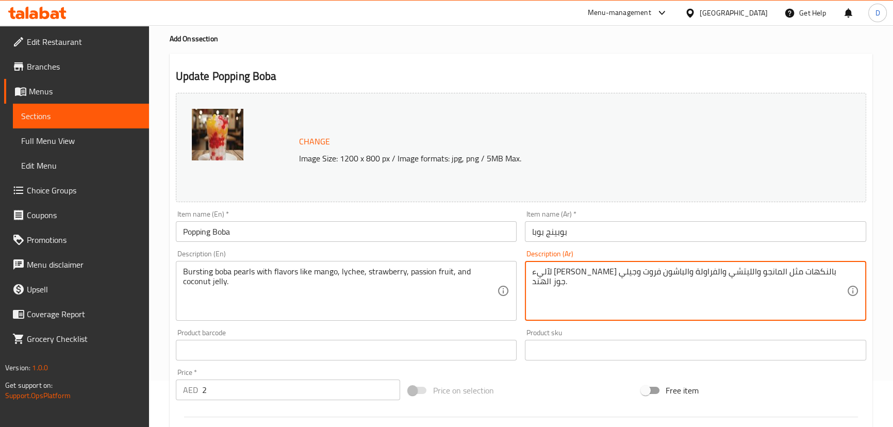
paste textarea "انفجار"
click at [768, 278] on textarea "انفجار لآليء [PERSON_NAME] بالنكهات مثل المانجو والليتشي والفراولة والباشون فرو…" at bounding box center [689, 291] width 314 height 49
click at [778, 274] on textarea "انفجار لآليء [PERSON_NAME] بالنكهات مثل المانجو والليتشي والفراولة والباشون فرو…" at bounding box center [689, 291] width 314 height 49
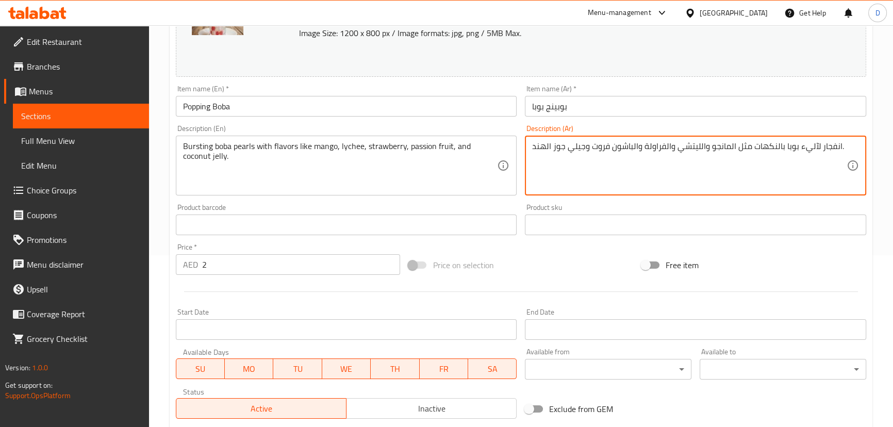
scroll to position [316, 0]
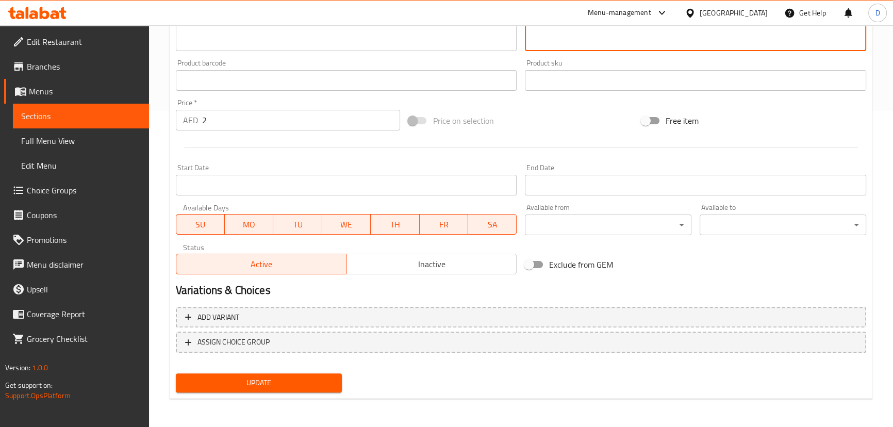
type textarea "انفجار لآليء بوبا بالنكهات مثل المانجو والليتشي والفراولة والباشون فروت وجيلي ج…"
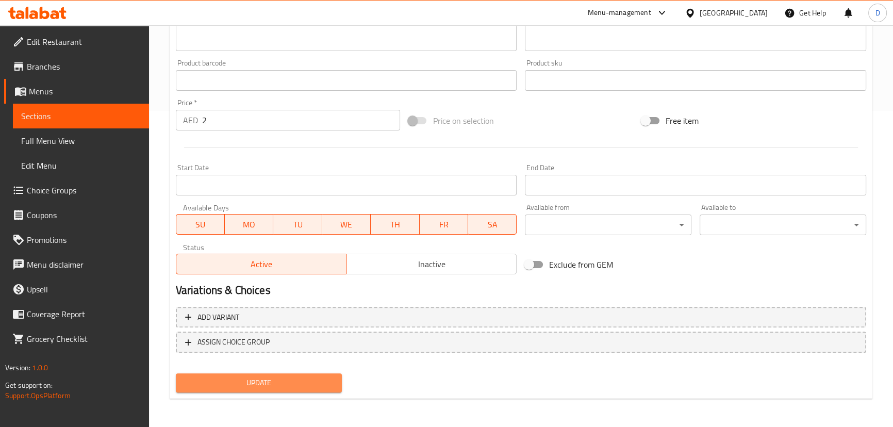
click at [325, 375] on button "Update" at bounding box center [259, 382] width 167 height 19
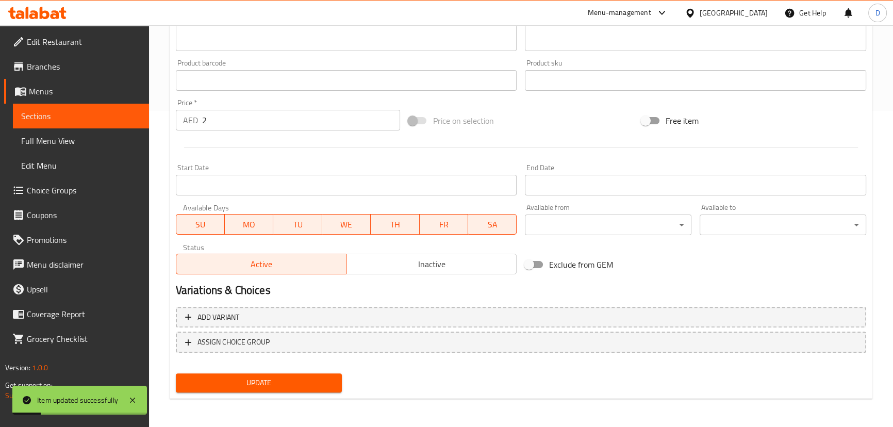
click at [127, 110] on span "Sections" at bounding box center [81, 116] width 120 height 12
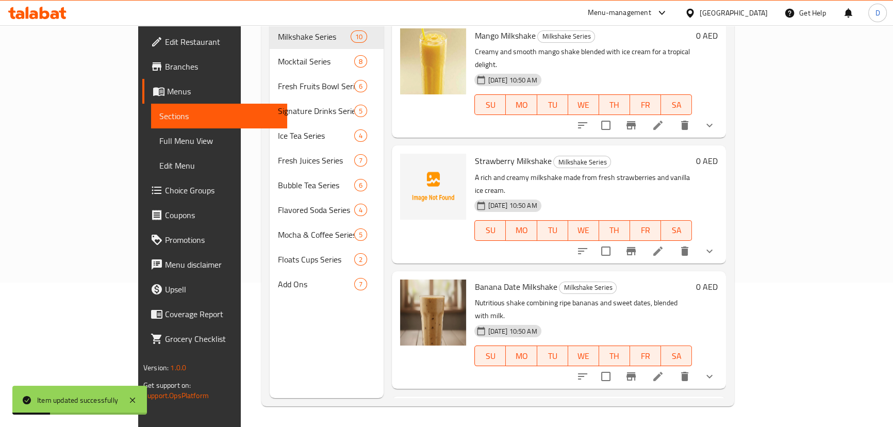
scroll to position [4, 0]
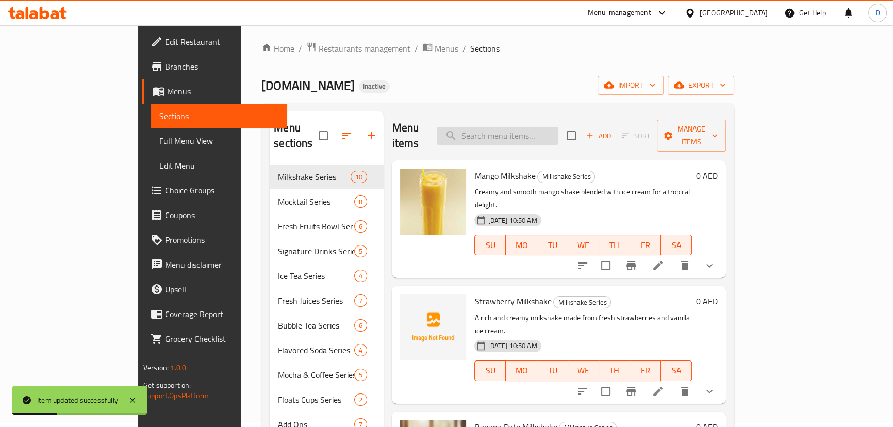
click at [558, 127] on input "search" at bounding box center [498, 136] width 122 height 18
paste input "Classic chewy black tapioca pearls."
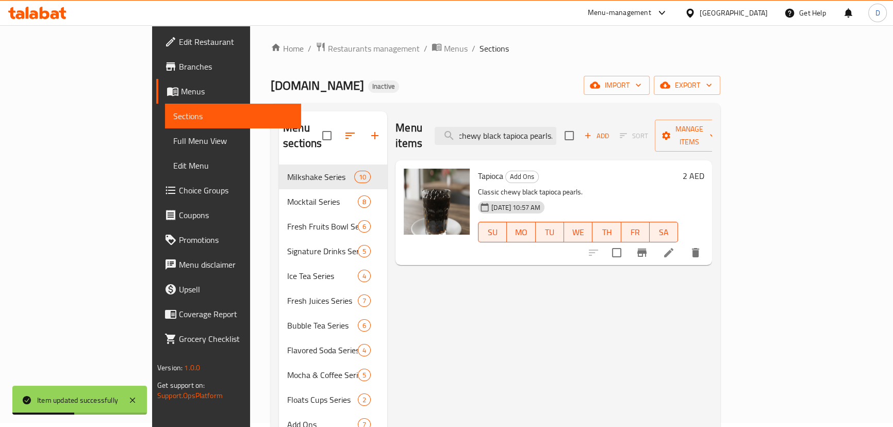
type input "Classic chewy black tapioca pearls."
click at [683, 244] on li at bounding box center [668, 252] width 29 height 19
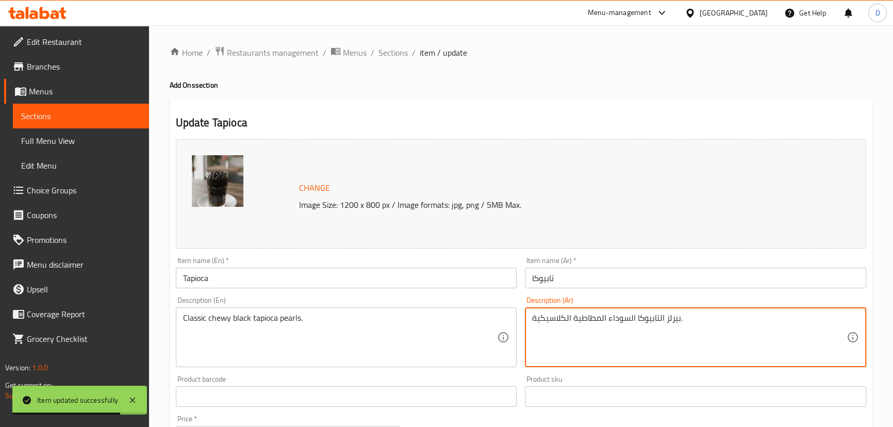
click at [676, 321] on textarea "بيرلز التابيوكا السوداء المطاطية الكلاسيكية." at bounding box center [689, 337] width 314 height 49
paste textarea "لآليء"
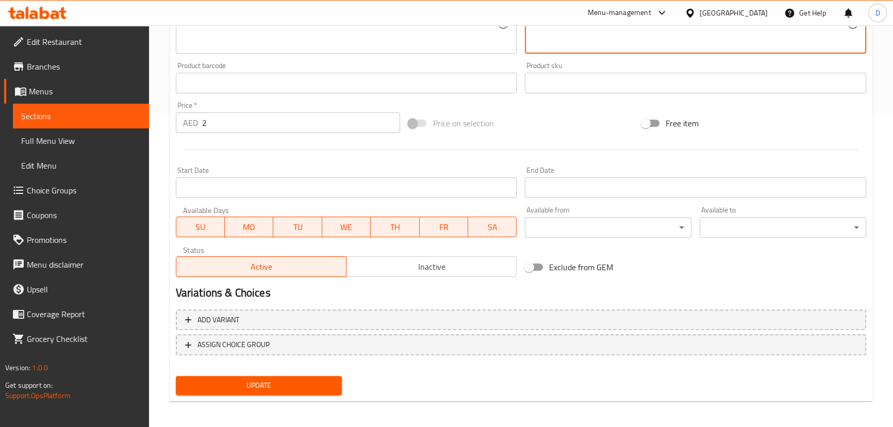
scroll to position [316, 0]
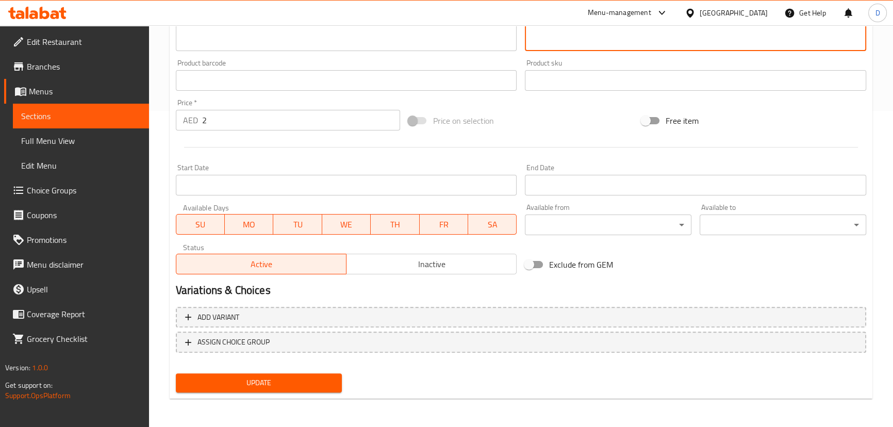
type textarea "لآليء التابيوكا السوداء المطاطية الكلاسيكية."
click at [285, 376] on span "Update" at bounding box center [259, 382] width 150 height 13
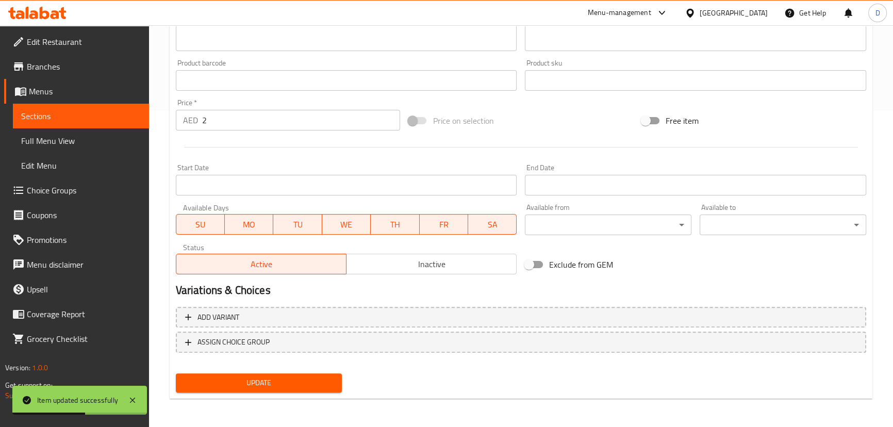
click at [112, 119] on span "Sections" at bounding box center [81, 116] width 120 height 12
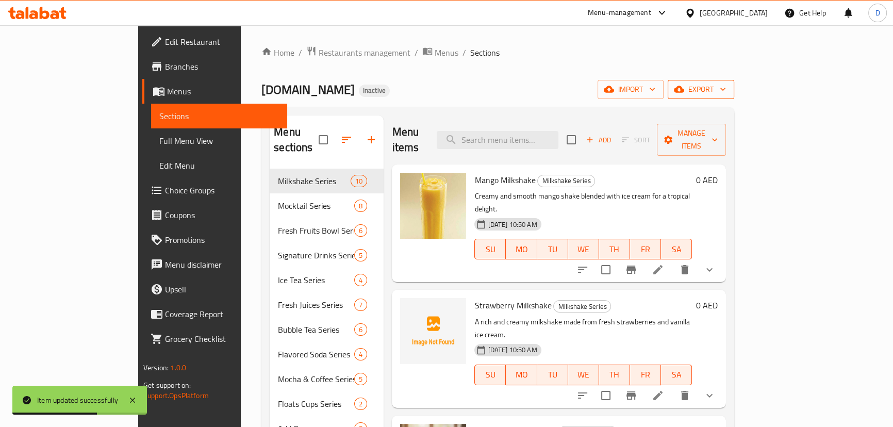
click at [726, 95] on span "export" at bounding box center [701, 89] width 50 height 13
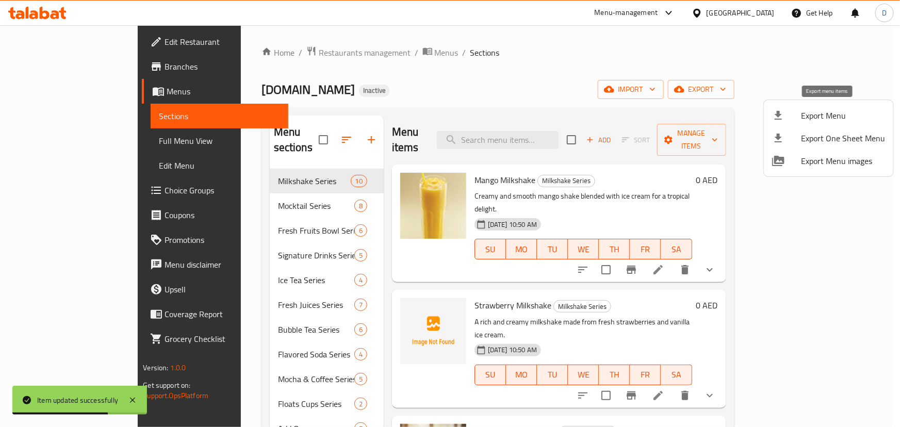
click at [828, 109] on span "Export Menu" at bounding box center [843, 115] width 84 height 12
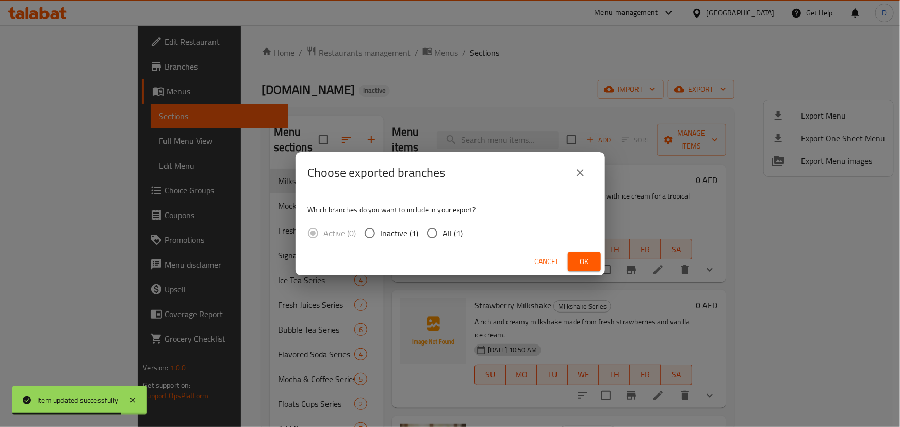
click at [443, 238] on span "All (1)" at bounding box center [453, 233] width 20 height 12
click at [442, 238] on input "All (1)" at bounding box center [432, 233] width 22 height 22
radio input "true"
click at [595, 262] on button "Ok" at bounding box center [584, 261] width 33 height 19
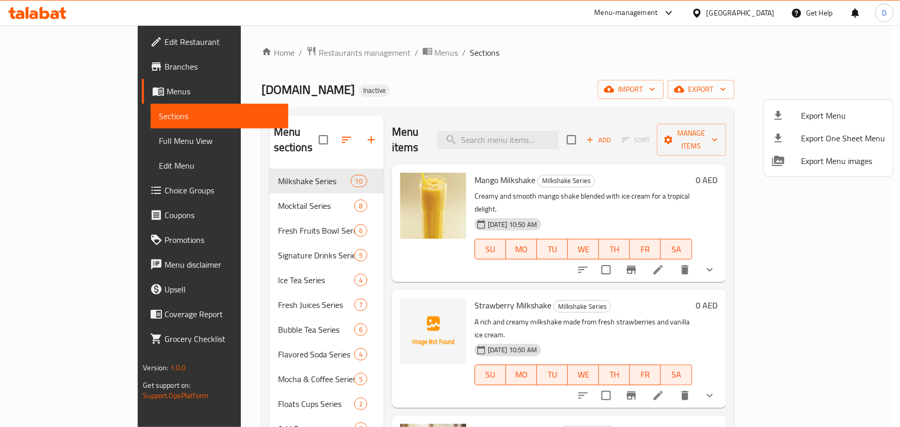
click at [71, 64] on div at bounding box center [450, 213] width 900 height 427
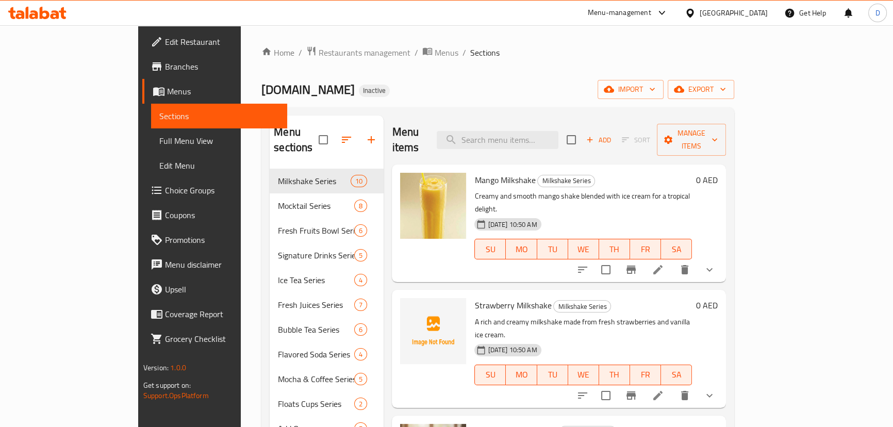
click at [165, 64] on span "Branches" at bounding box center [222, 66] width 114 height 12
